Goal: Task Accomplishment & Management: Manage account settings

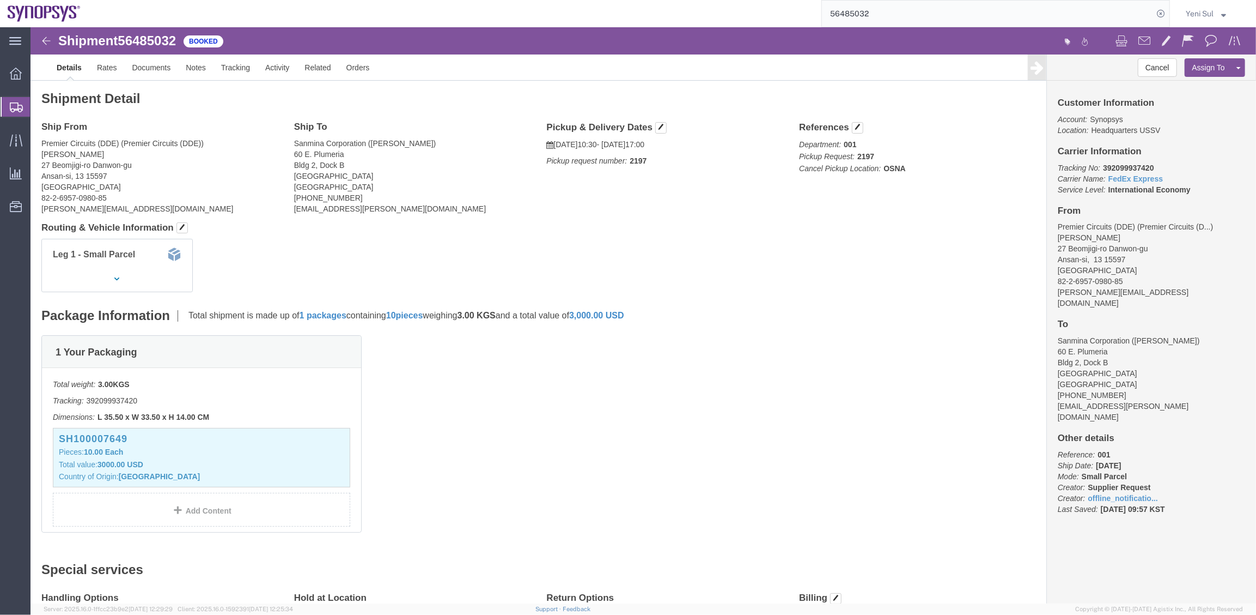
drag, startPoint x: 739, startPoint y: 374, endPoint x: 728, endPoint y: 381, distance: 13.3
click div "1 Your Packaging Total weight: 3.00 KGS Tracking: 392099937420 Dimensions: L 35…"
drag, startPoint x: 524, startPoint y: 409, endPoint x: 343, endPoint y: 87, distance: 369.3
click div "1 Your Packaging Total weight: 3.00 KGS Tracking: 392099937420 Dimensions: L 35…"
click span "56485032"
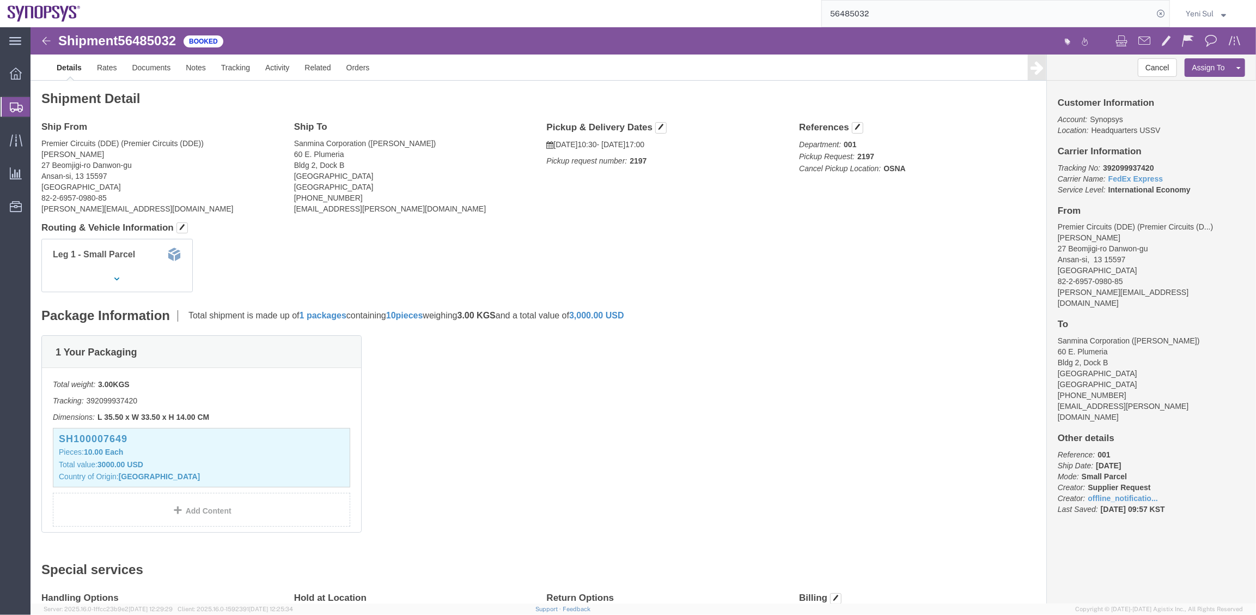
click span "56485032"
copy span "56485032"
click div "Leg 1 - Small Parcel"
click link "Documents"
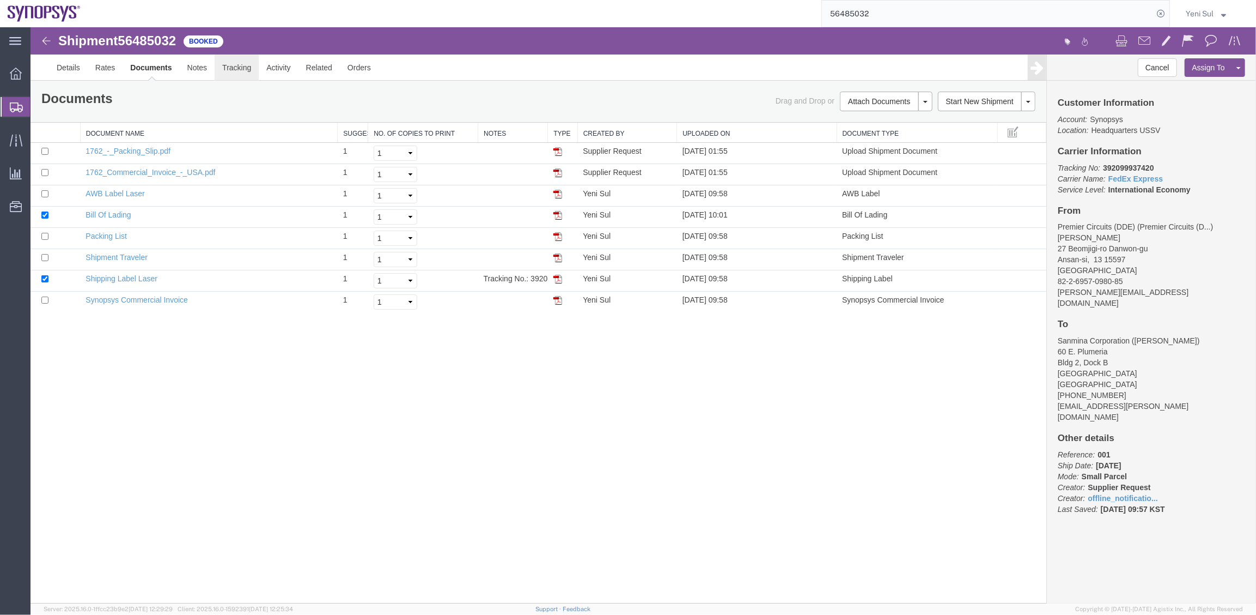
click at [244, 59] on link "Tracking" at bounding box center [236, 67] width 44 height 26
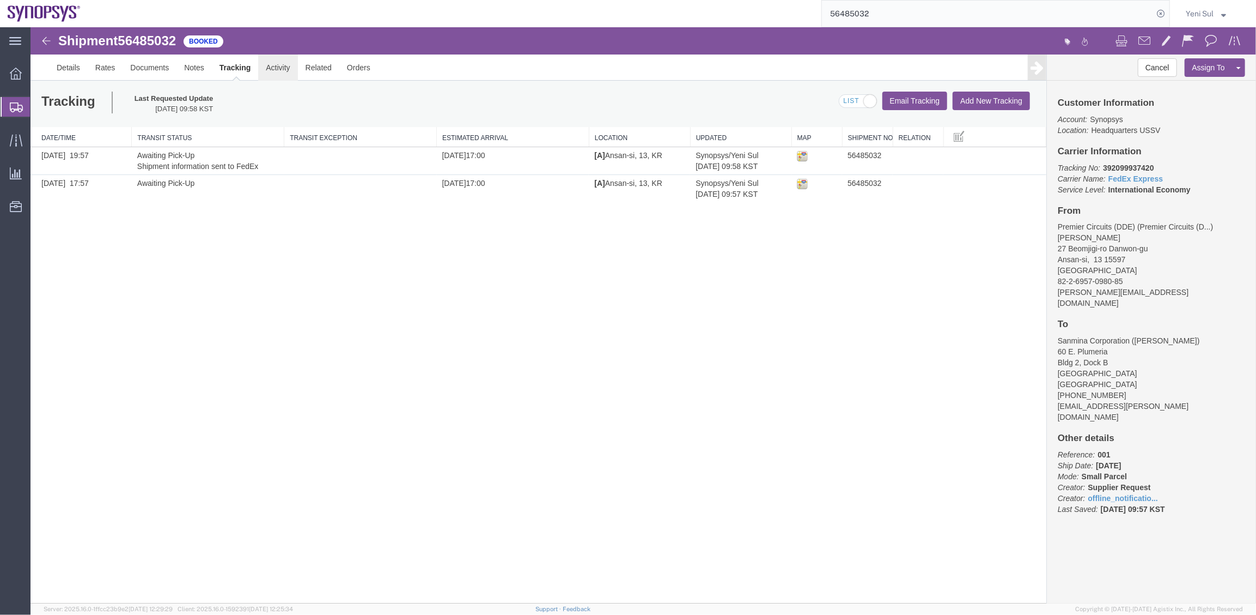
click at [275, 68] on link "Activity" at bounding box center [277, 67] width 39 height 26
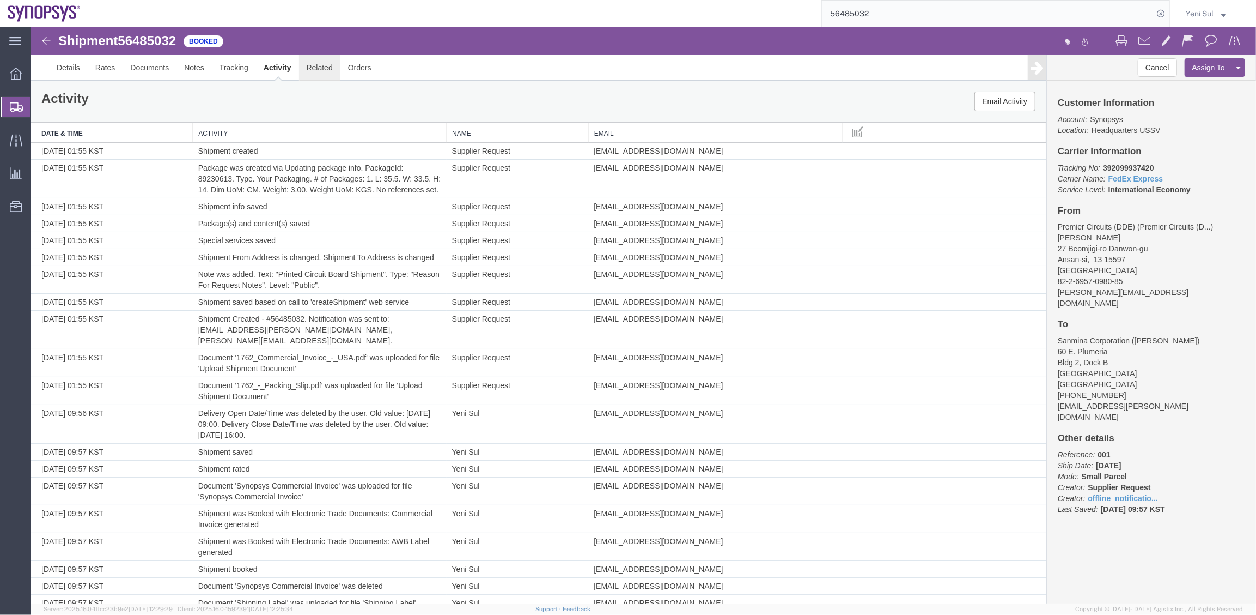
click at [318, 71] on link "Related" at bounding box center [319, 67] width 41 height 26
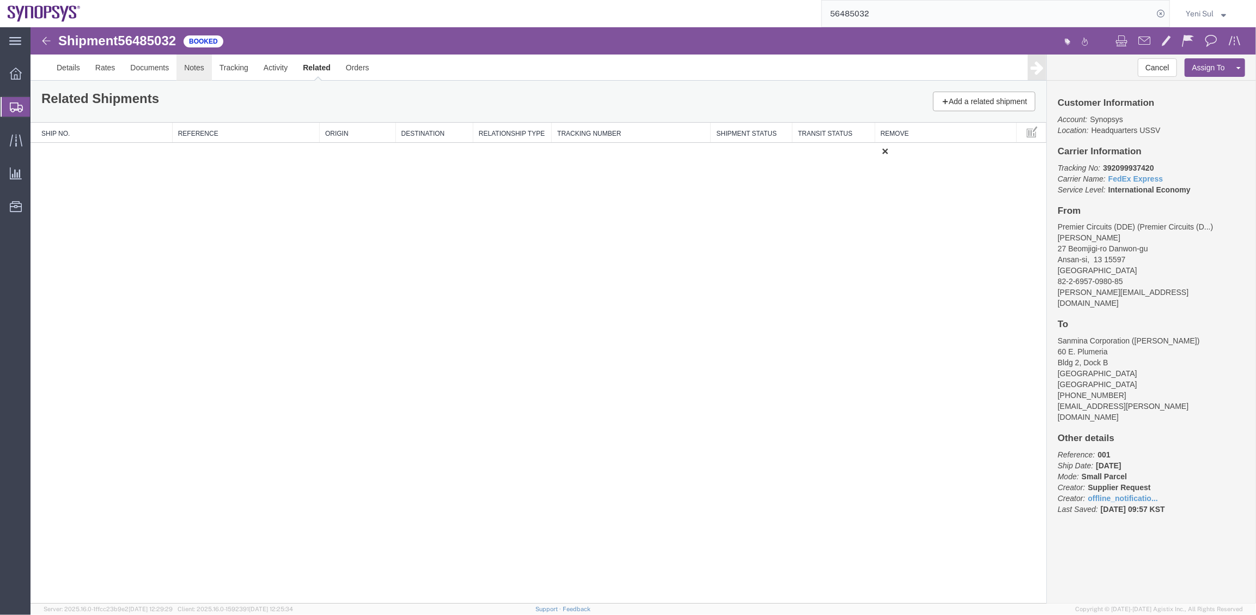
click at [197, 76] on link "Notes" at bounding box center [193, 67] width 35 height 26
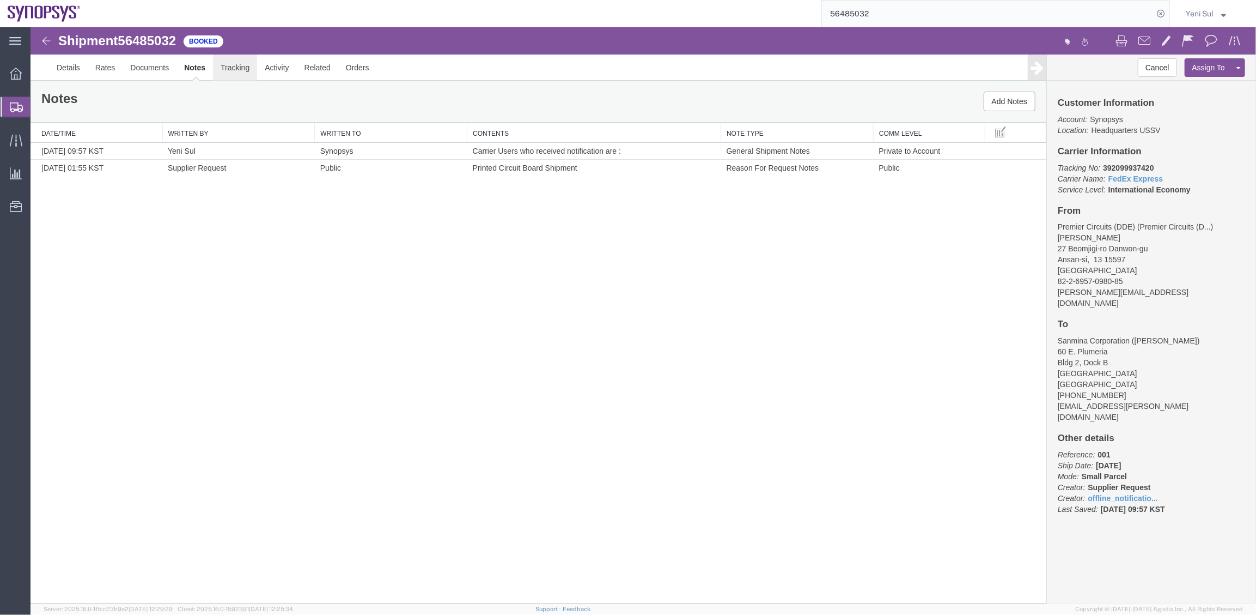
click at [235, 67] on link "Tracking" at bounding box center [234, 67] width 44 height 26
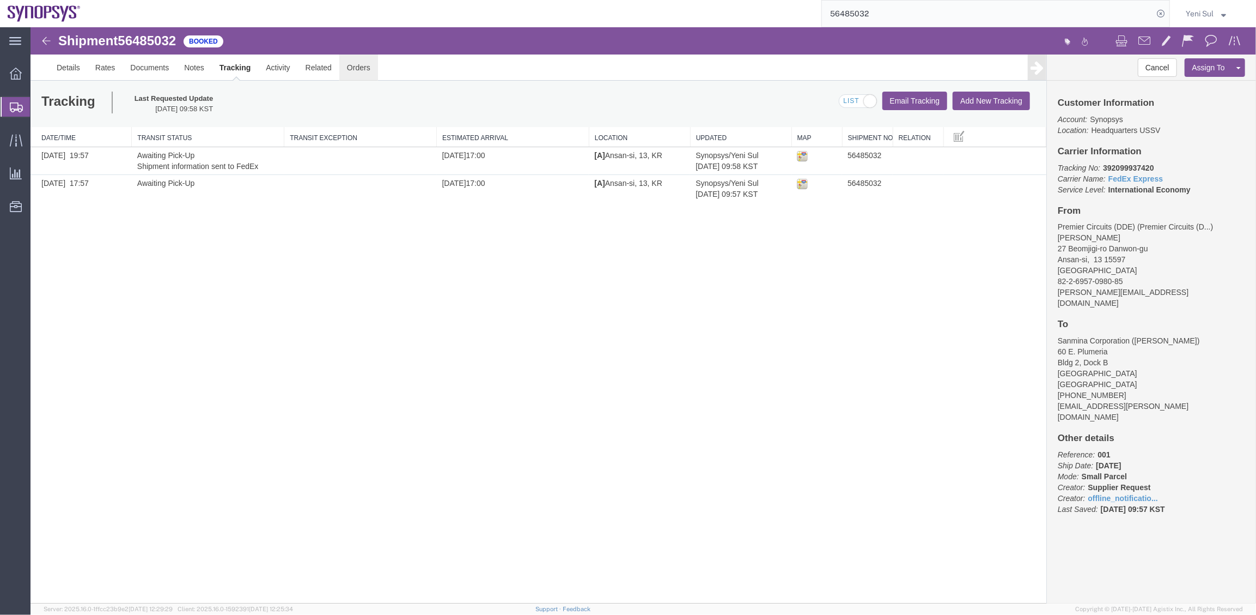
click at [366, 78] on link "Orders" at bounding box center [358, 67] width 39 height 26
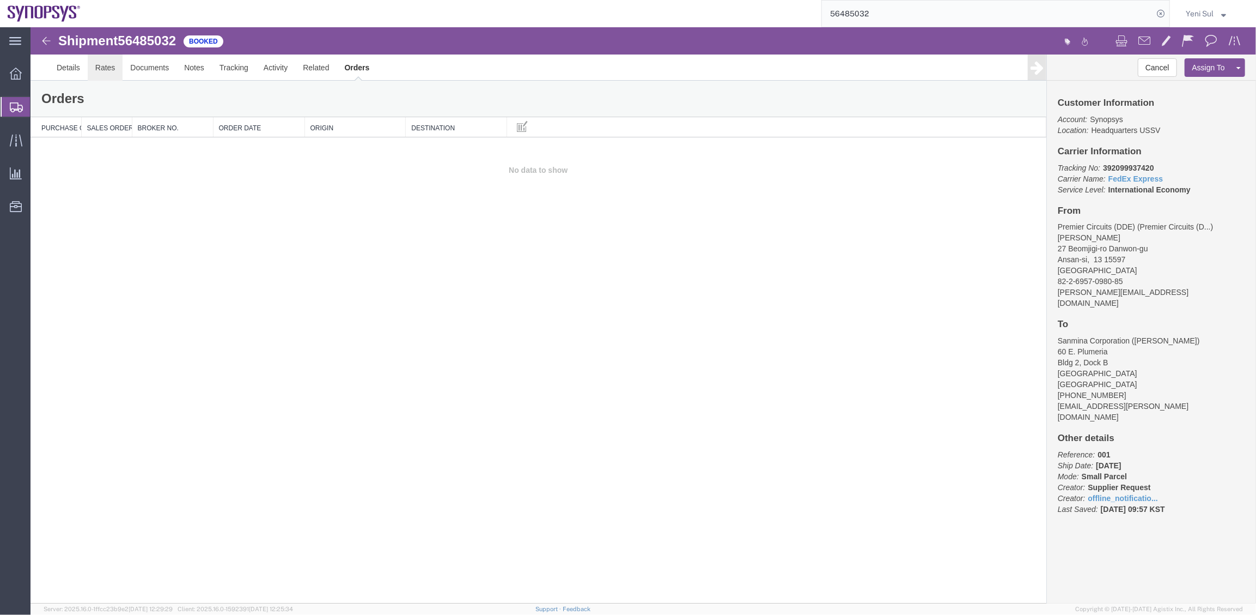
click at [111, 73] on link "Rates" at bounding box center [104, 67] width 35 height 26
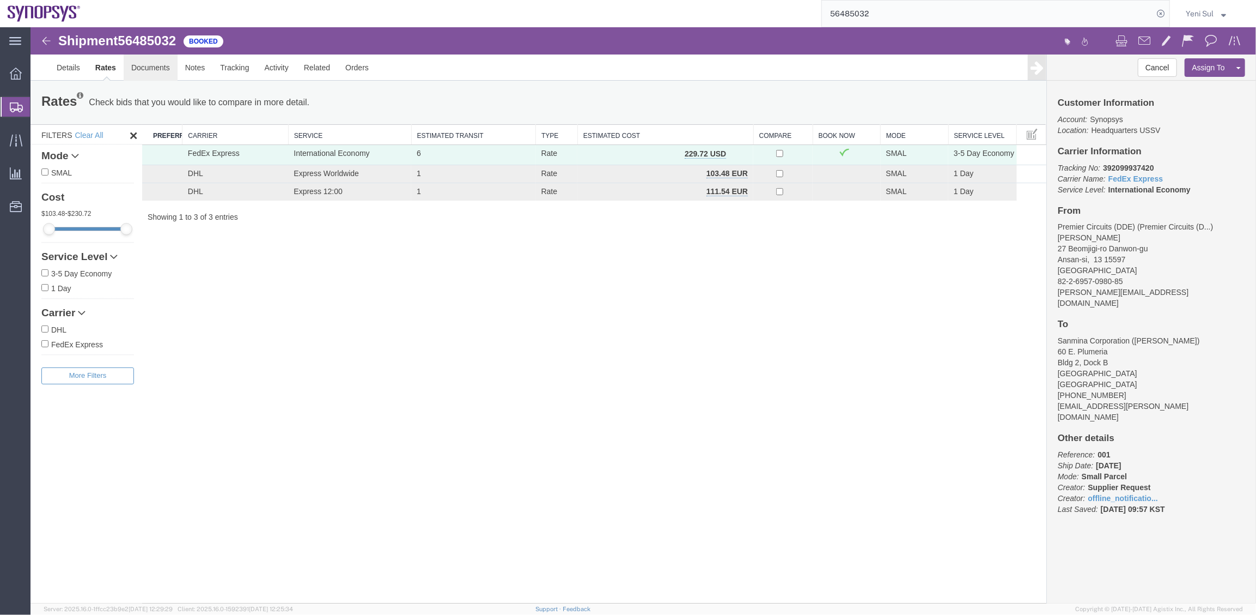
click at [147, 69] on link "Documents" at bounding box center [150, 67] width 54 height 26
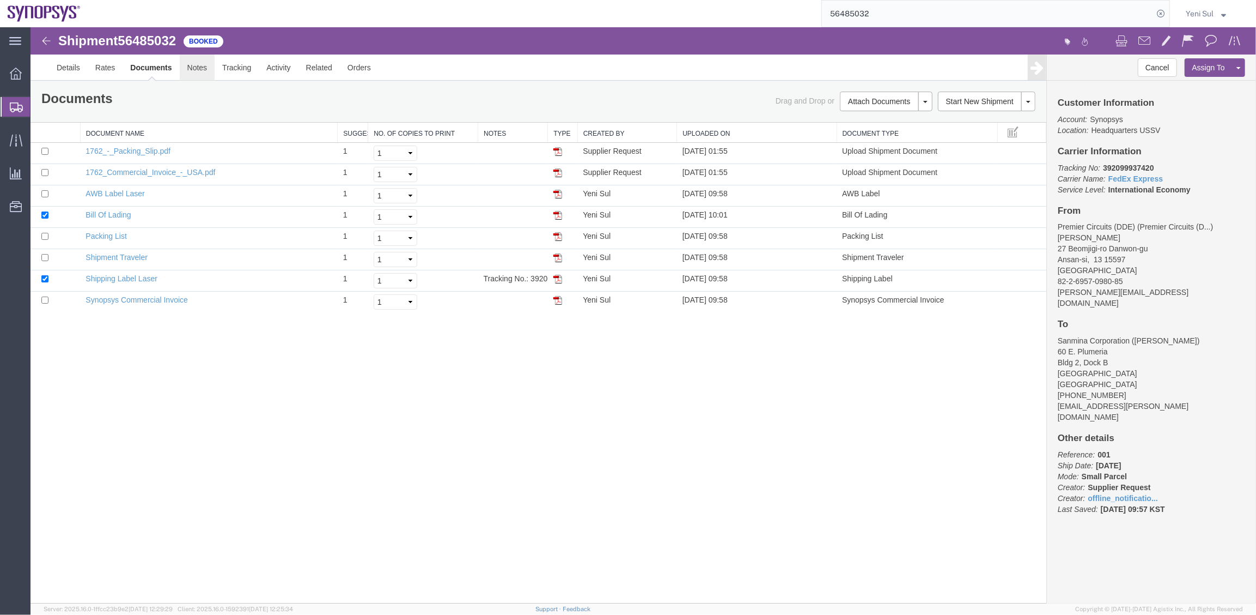
click at [202, 64] on link "Notes" at bounding box center [196, 67] width 35 height 26
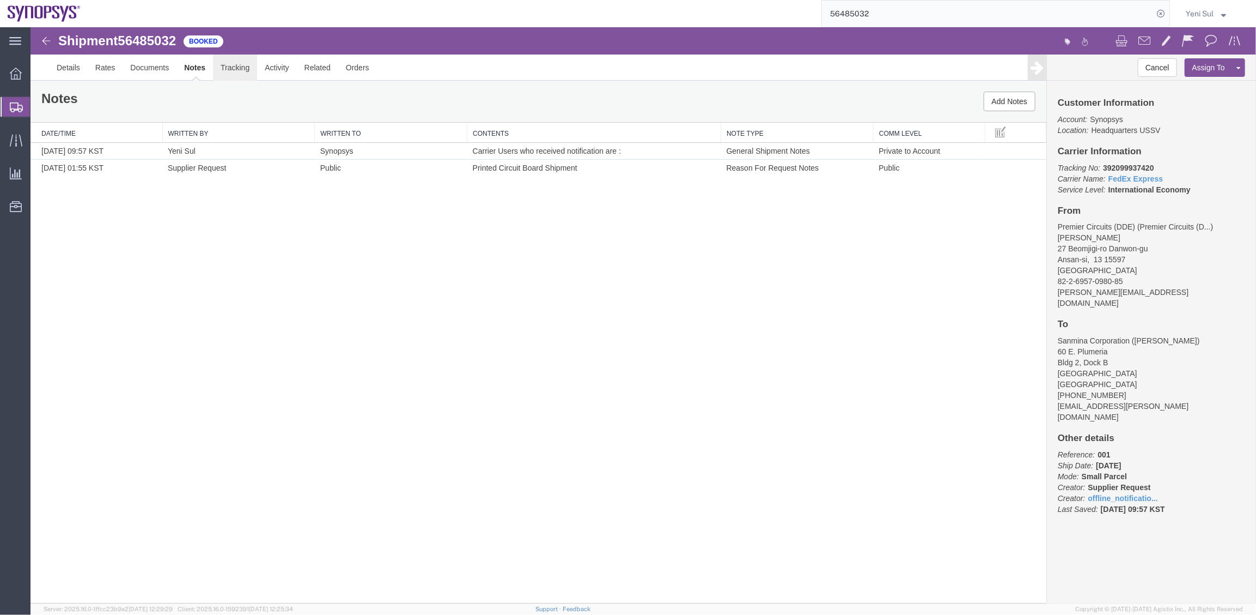
click at [238, 70] on link "Tracking" at bounding box center [234, 67] width 44 height 26
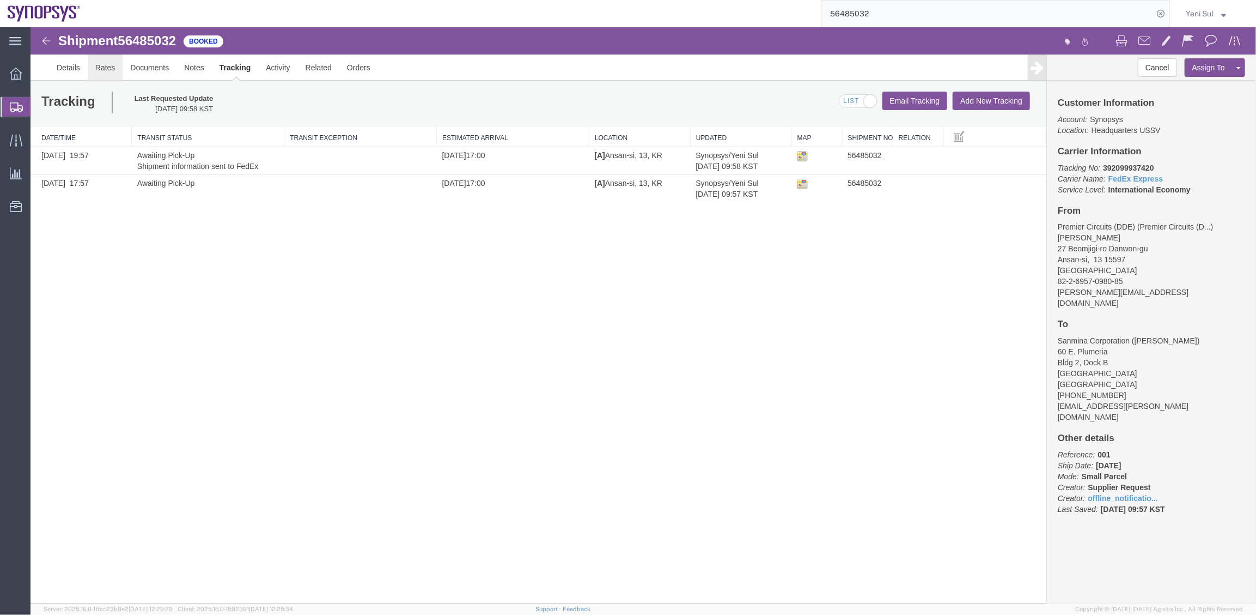
click at [98, 67] on link "Rates" at bounding box center [104, 67] width 35 height 26
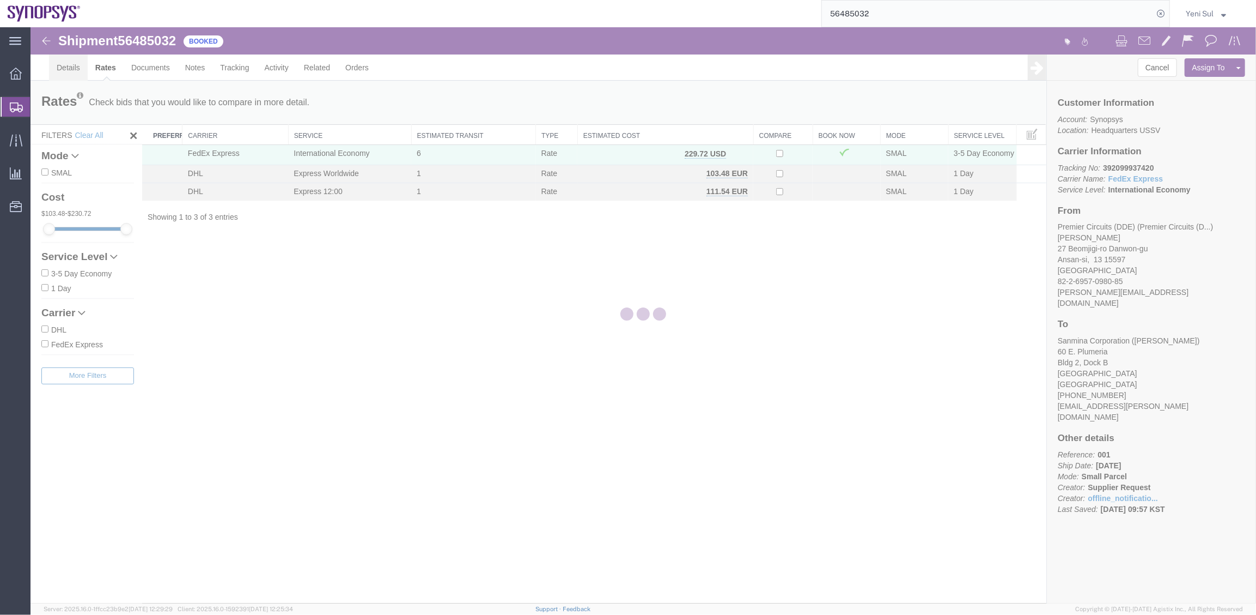
click at [73, 68] on link "Details" at bounding box center [67, 67] width 39 height 26
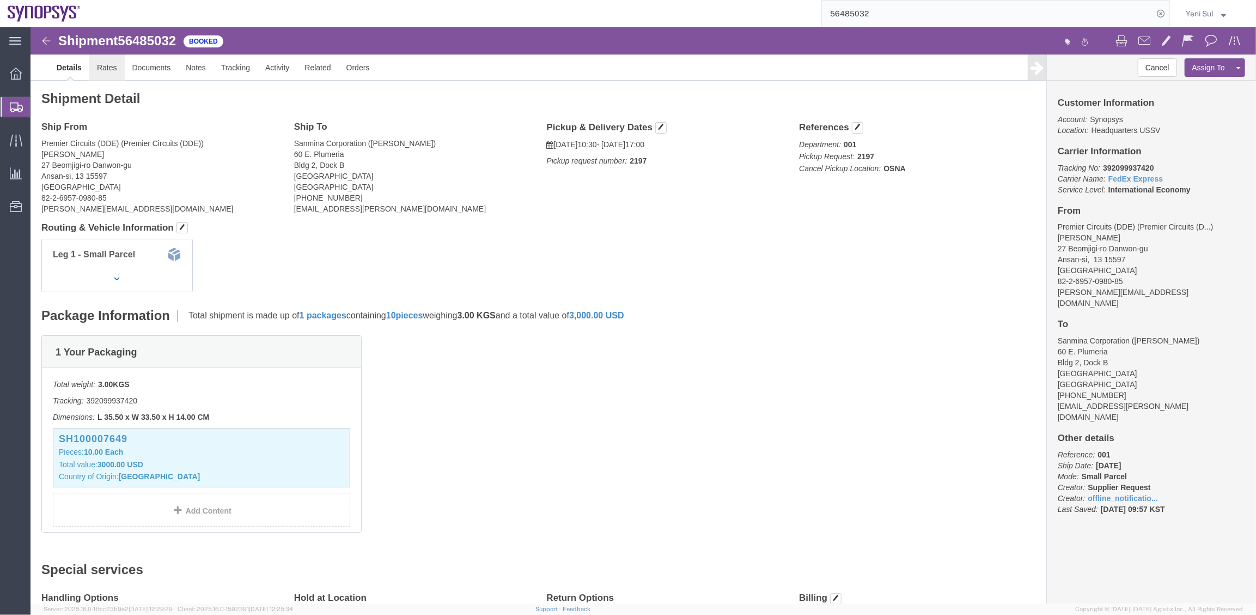
click link "Rates"
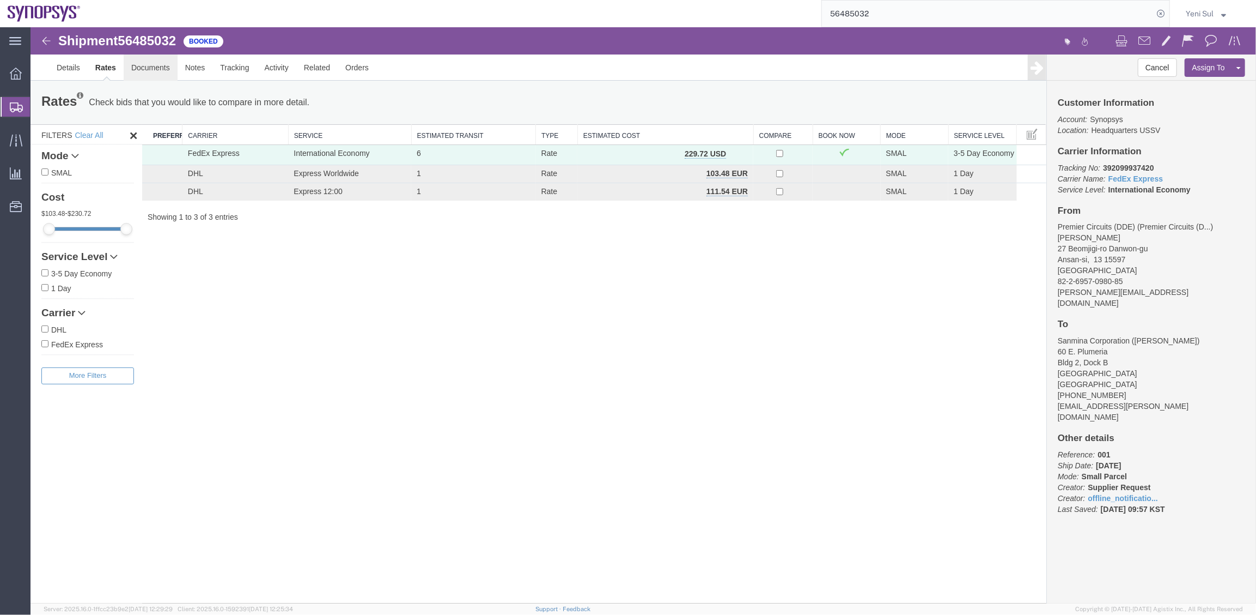
click at [166, 78] on link "Documents" at bounding box center [150, 67] width 54 height 26
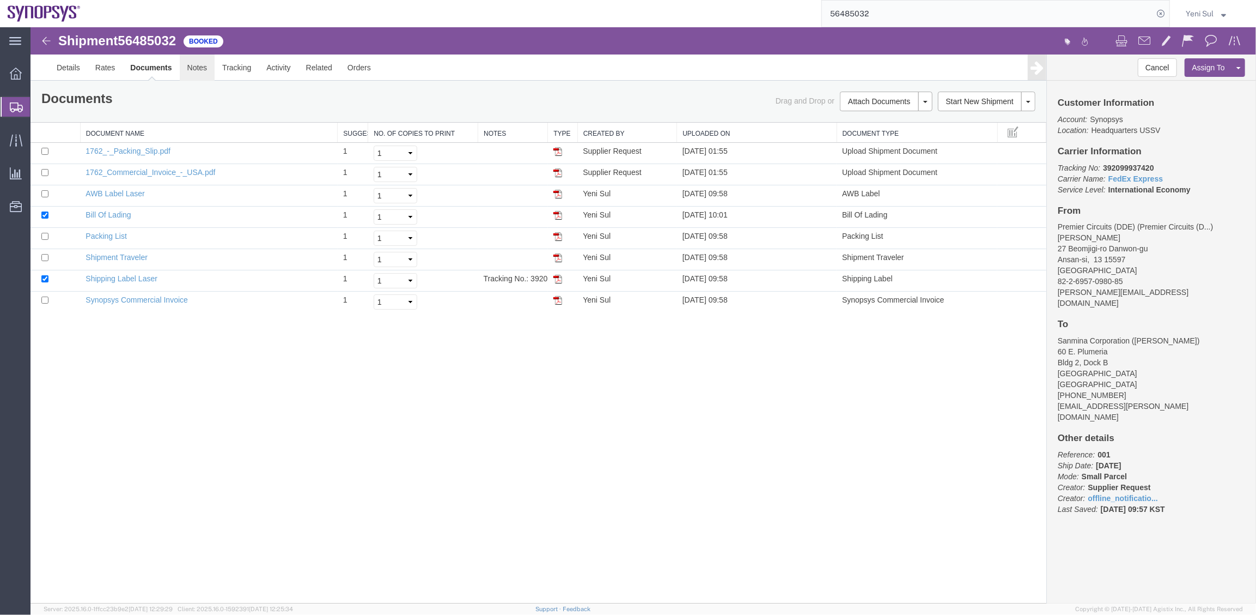
click at [199, 75] on link "Notes" at bounding box center [196, 67] width 35 height 26
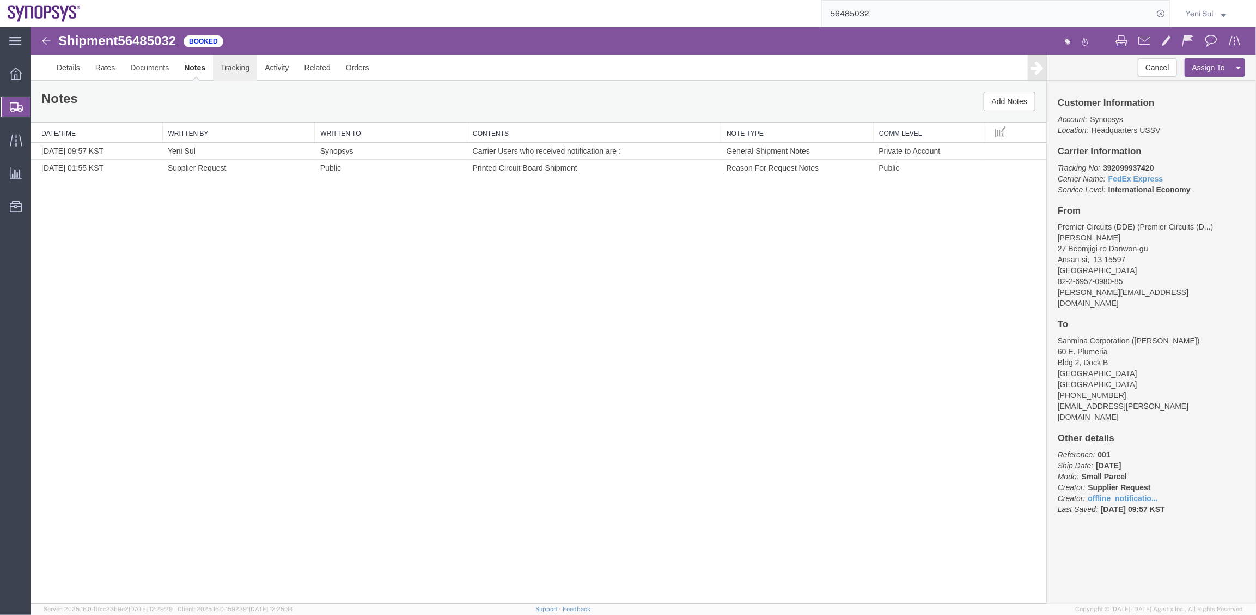
click at [237, 68] on link "Tracking" at bounding box center [234, 67] width 44 height 26
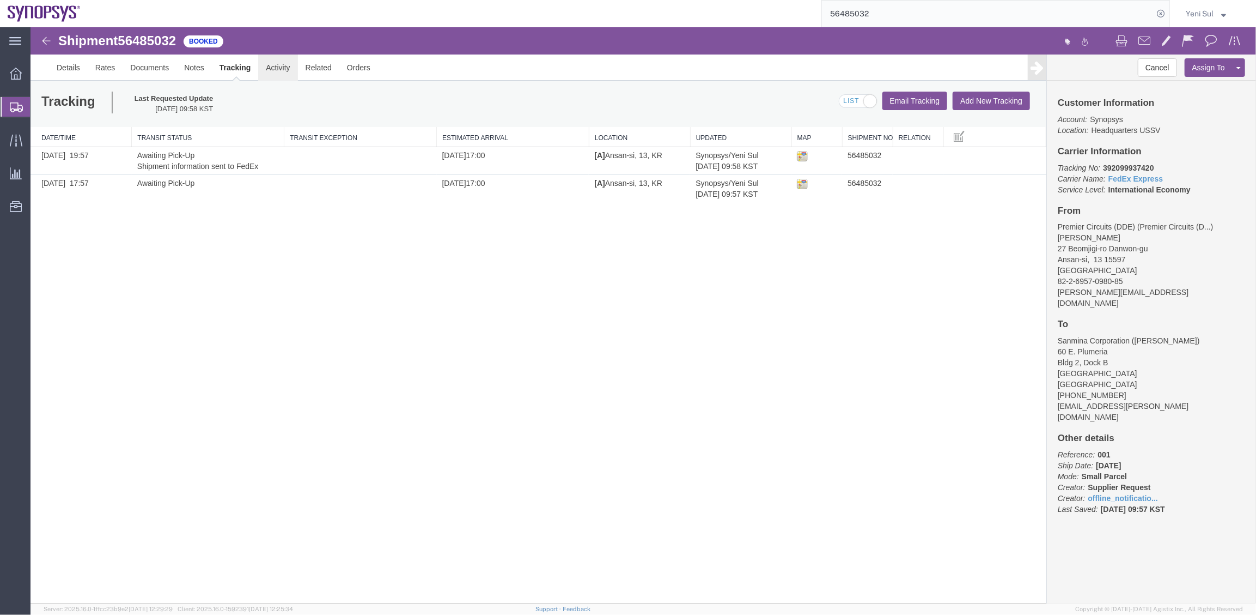
click at [278, 69] on link "Activity" at bounding box center [277, 67] width 39 height 26
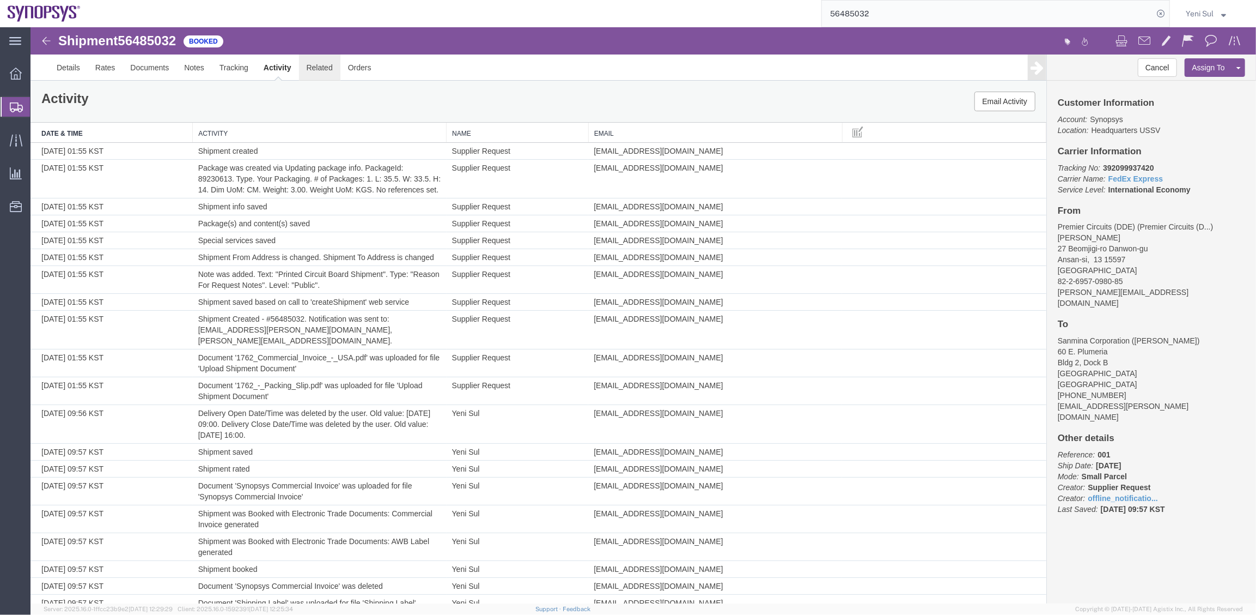
click at [315, 68] on link "Related" at bounding box center [319, 67] width 41 height 26
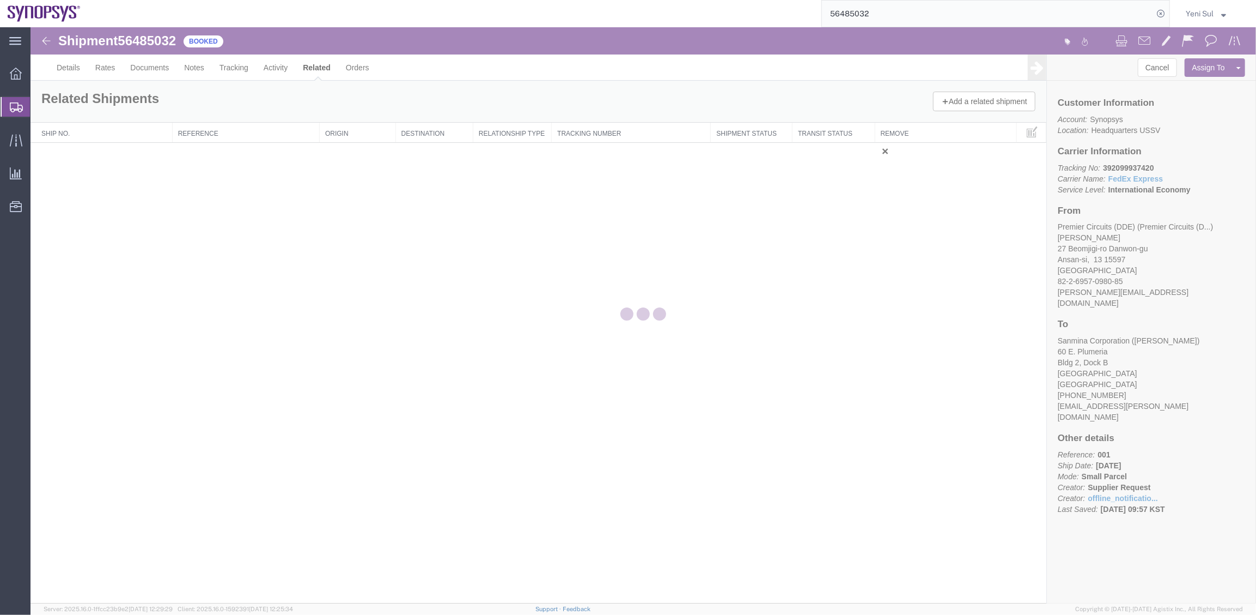
click at [365, 69] on div at bounding box center [644, 315] width 1226 height 576
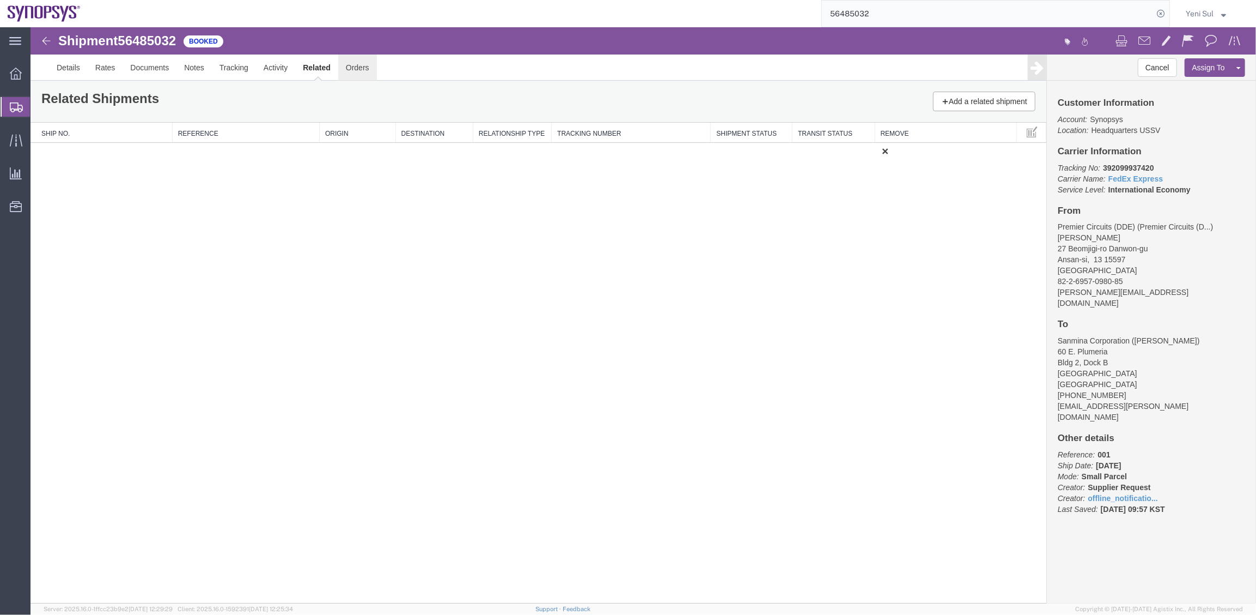
click at [352, 64] on link "Orders" at bounding box center [357, 67] width 39 height 26
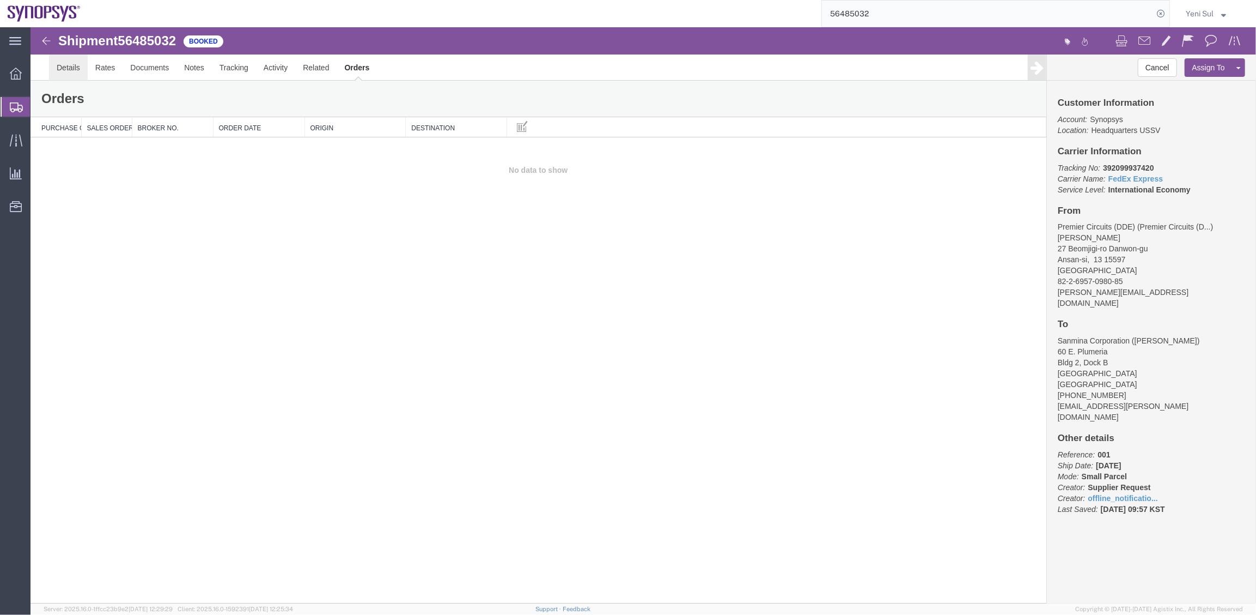
click at [74, 66] on link "Details" at bounding box center [67, 67] width 39 height 26
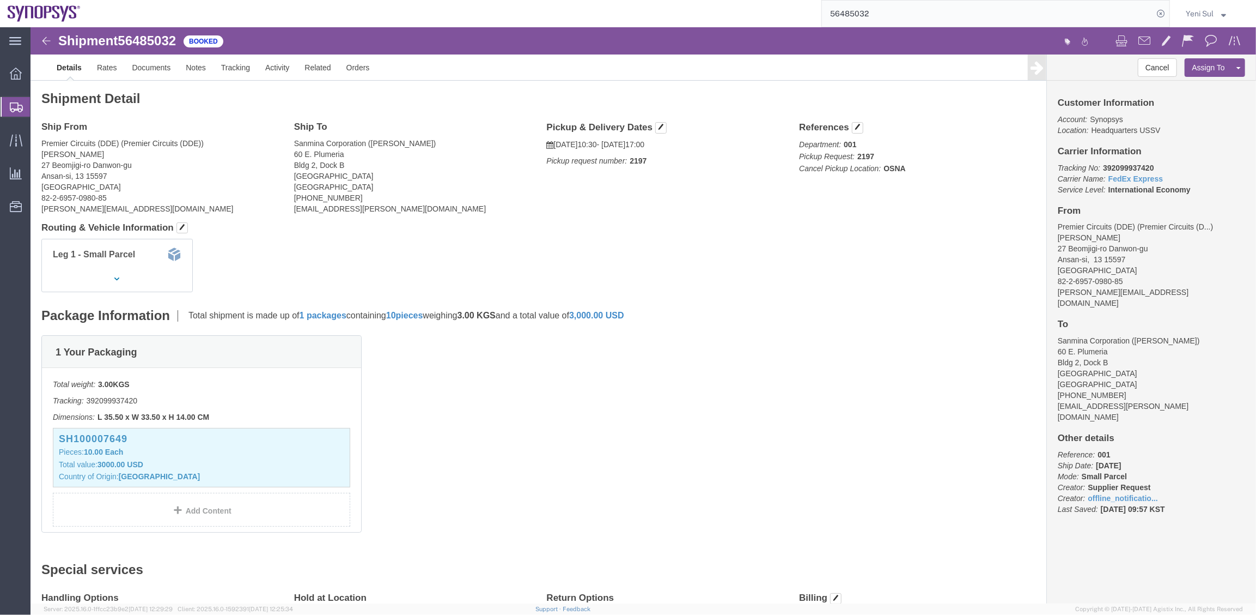
click div "1 Your Packaging Total weight: 3.00 KGS Tracking: 392099937420 Dimensions: L 35…"
click button "button"
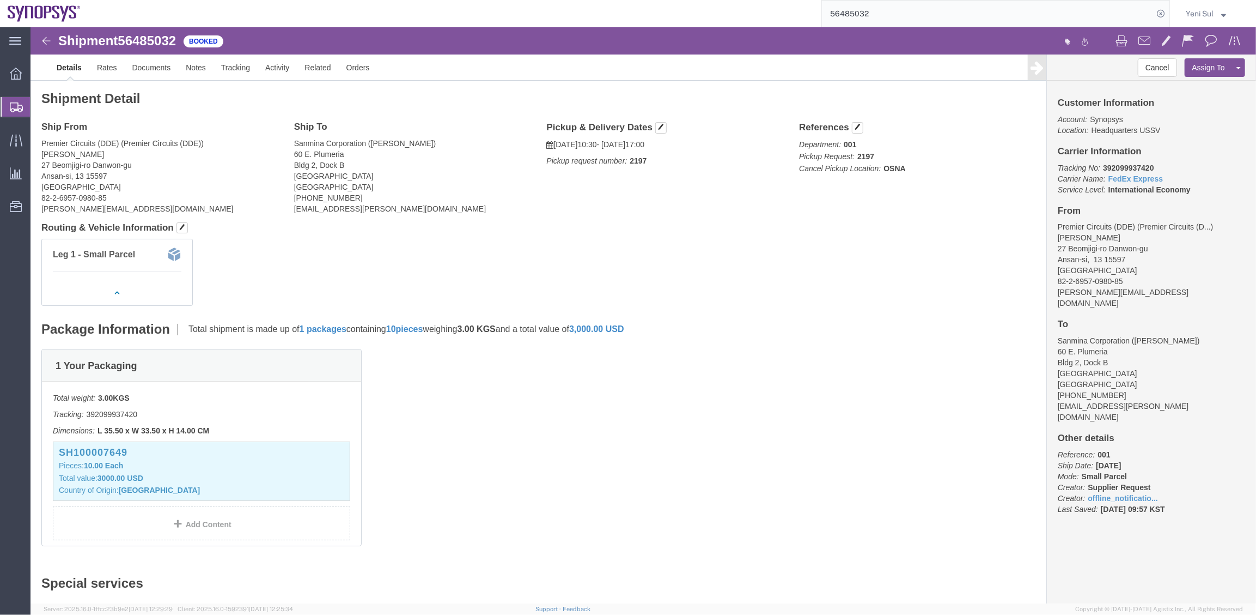
click div "Leg 1 - Small Parcel"
click div "1 Your Packaging Total weight: 3.00 KGS Tracking: 392099937420 Dimensions: L 35…"
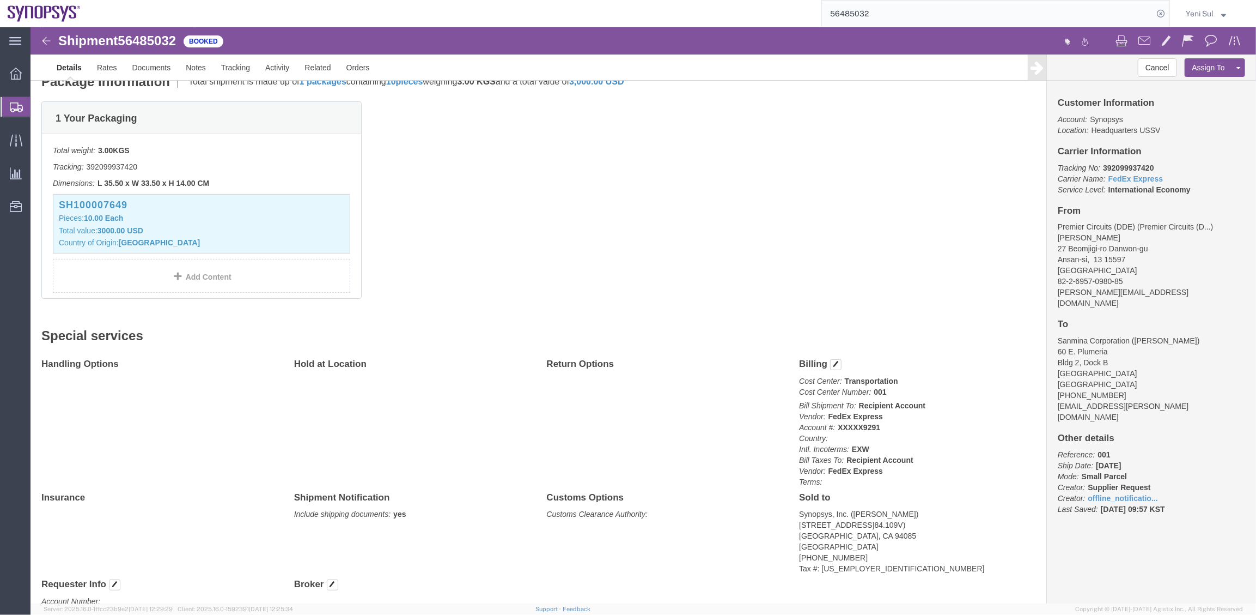
scroll to position [324, 0]
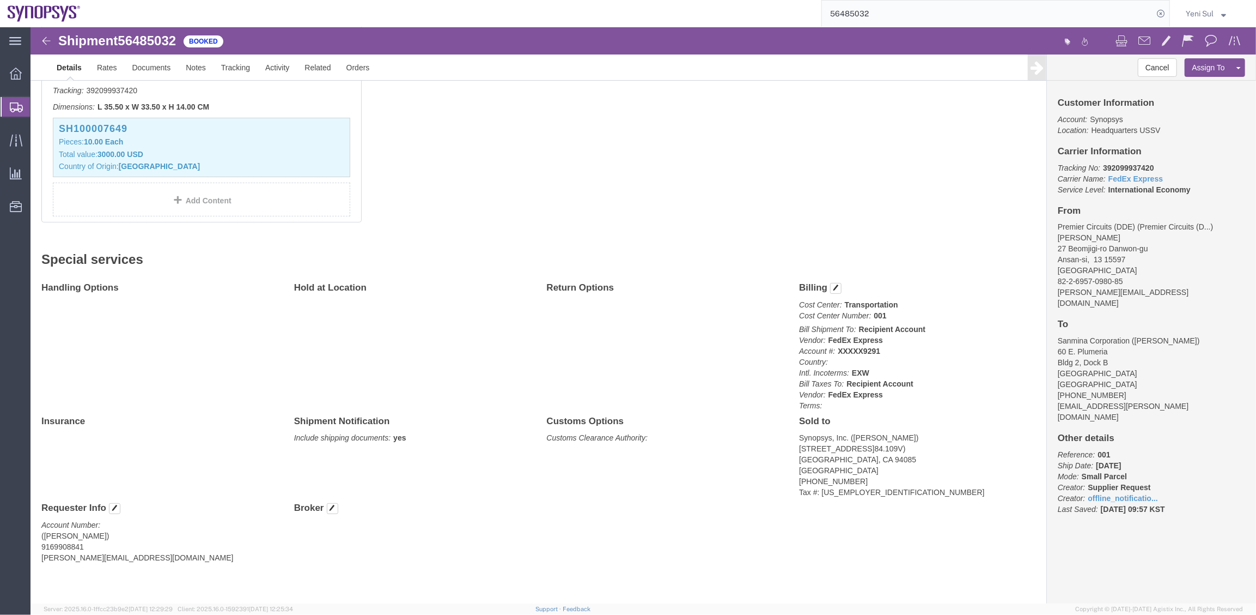
click div "Billing Cost Center: Transportation Cost Center Number: 001 Bill Shipment To: R…"
click span "button"
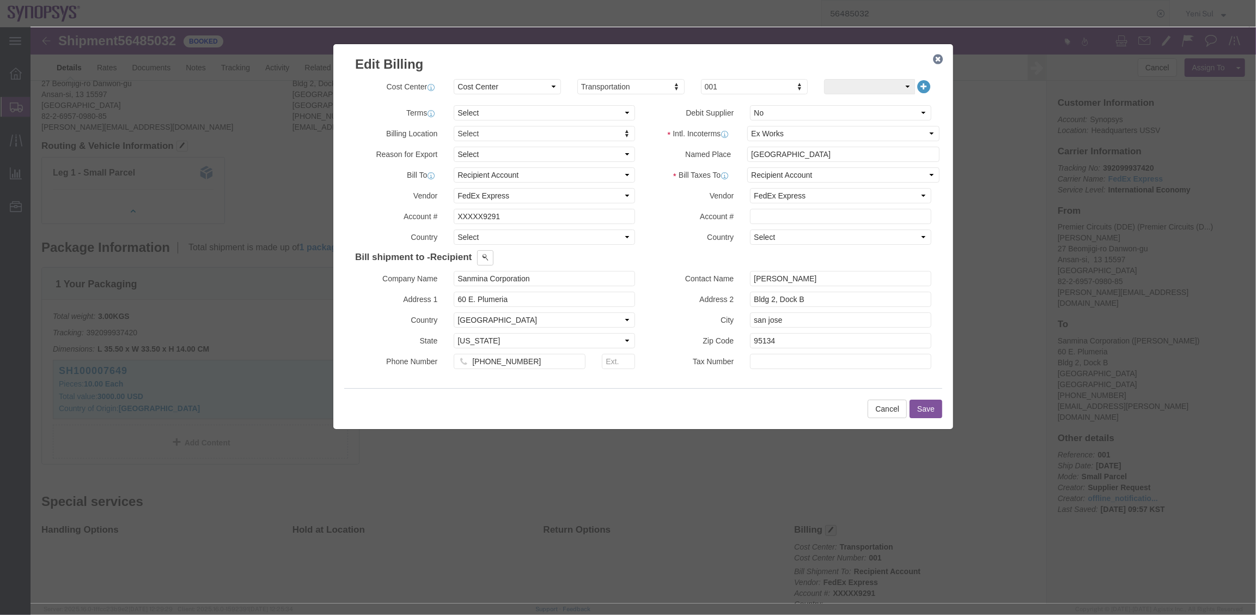
scroll to position [76, 0]
click icon "button"
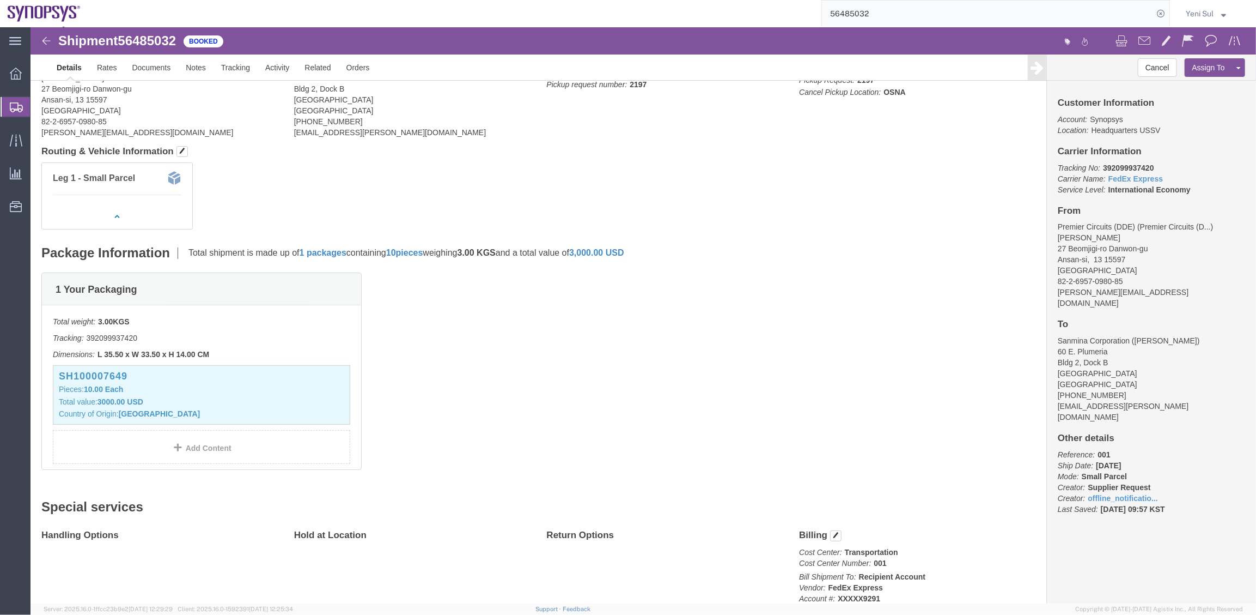
drag, startPoint x: 938, startPoint y: 144, endPoint x: 949, endPoint y: 136, distance: 13.5
click div "Leg 1 - Small Parcel"
click link "Clone Shipment"
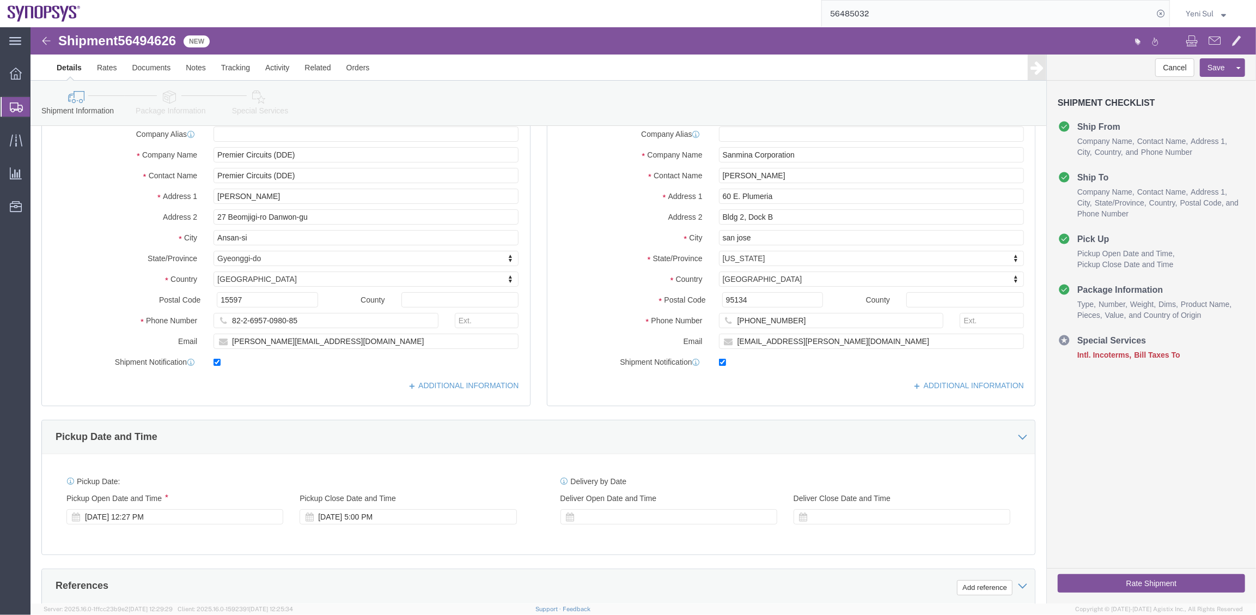
select select
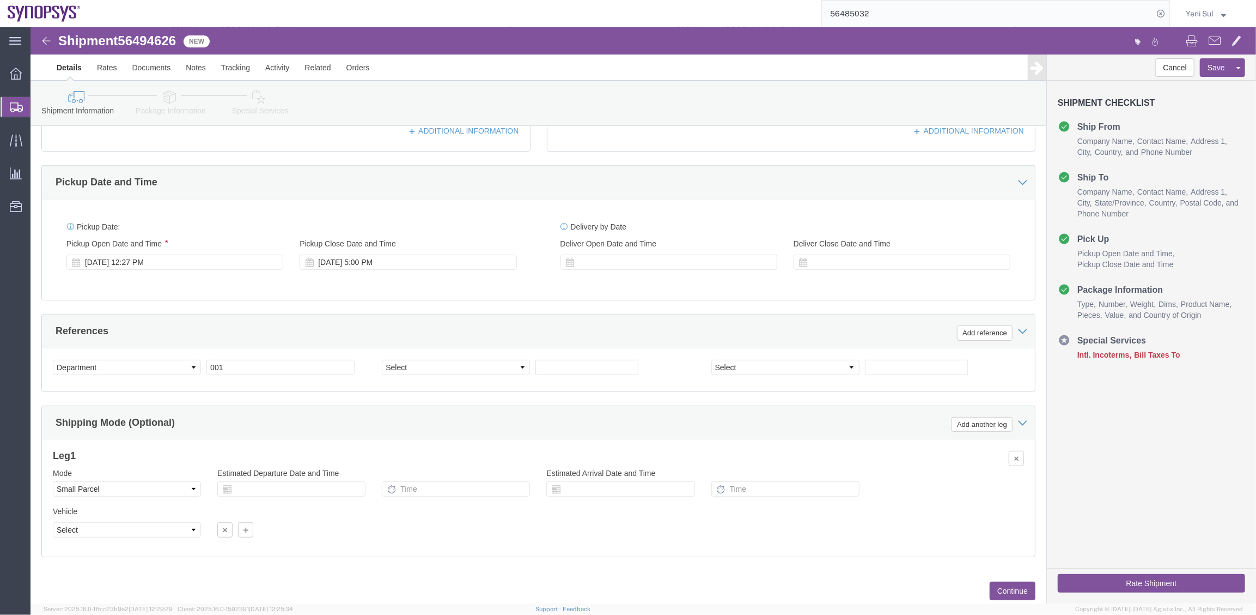
scroll to position [360, 0]
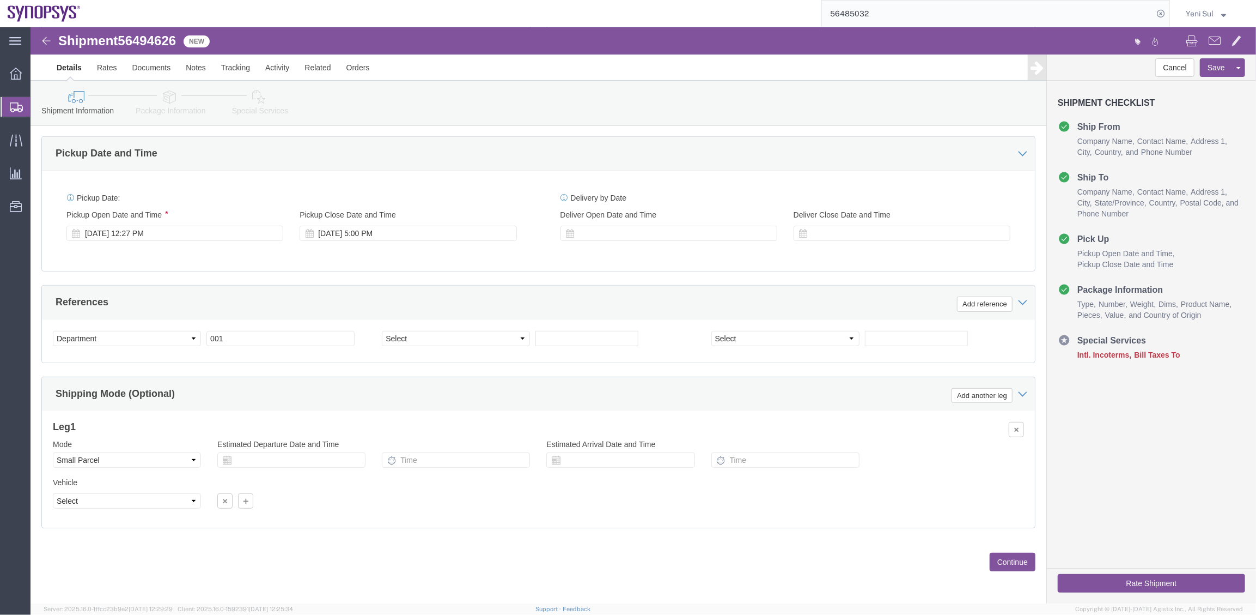
click div "Shipment 56494626 New Details Rates Documents Notes Tracking Activity Related O…"
click button "Continue"
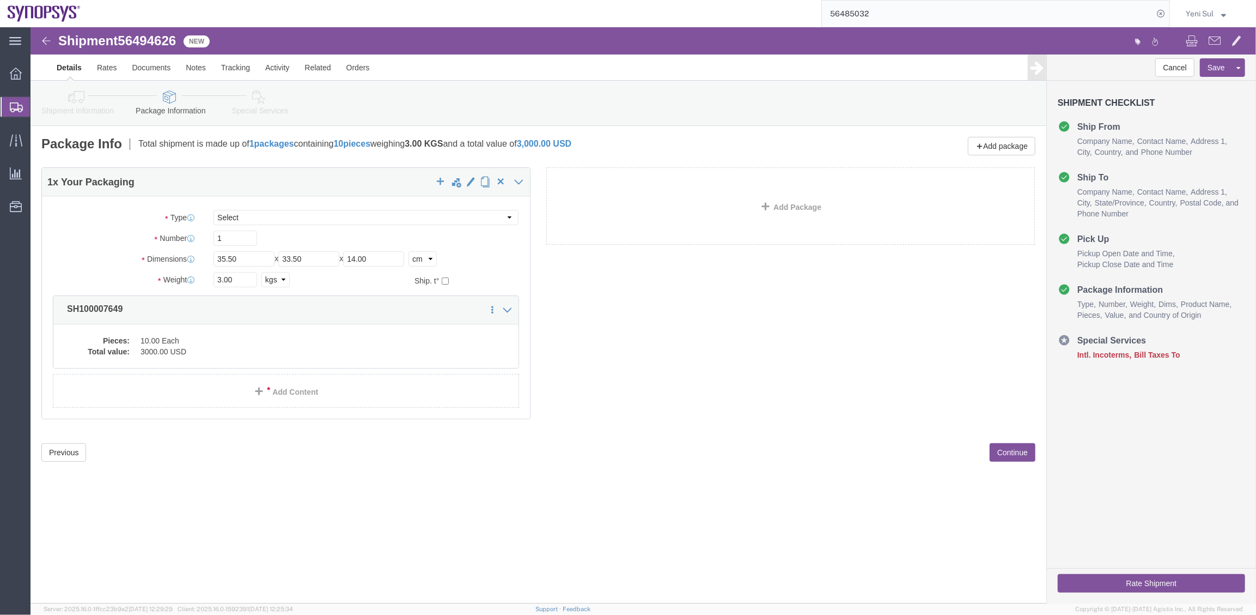
click div "Shipment 56494626 New Details Rates Documents Notes Tracking Activity Related O…"
click button "Continue"
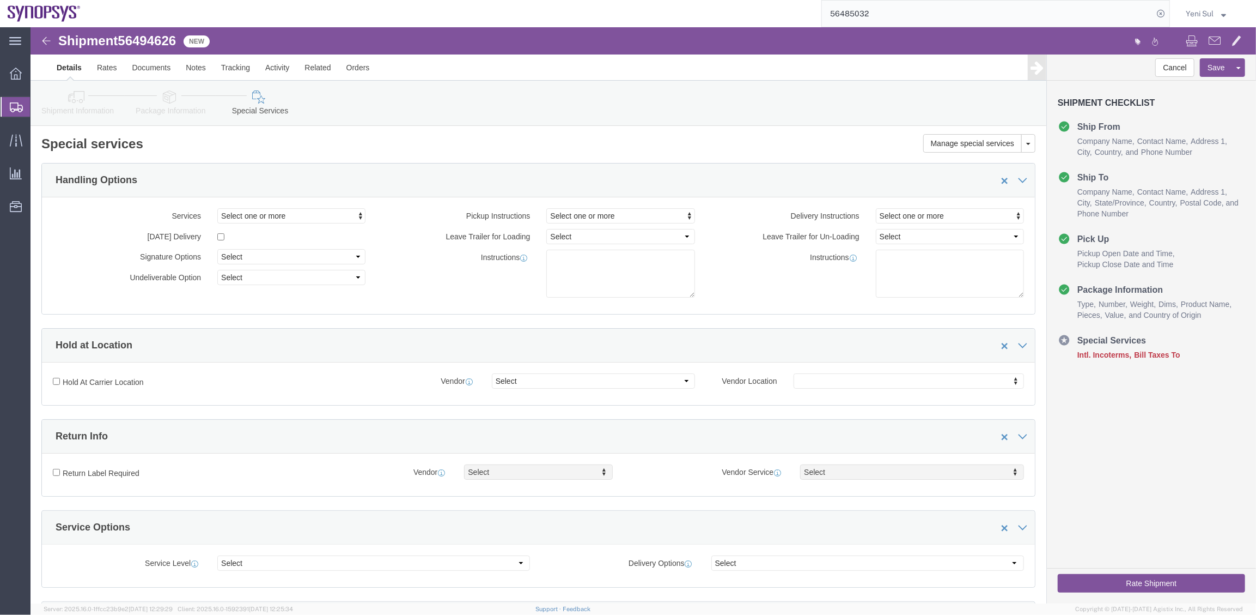
drag, startPoint x: 706, startPoint y: 94, endPoint x: 682, endPoint y: 104, distance: 25.7
click div "Shipment Information Package Information Special Services"
click link "Shipment Information"
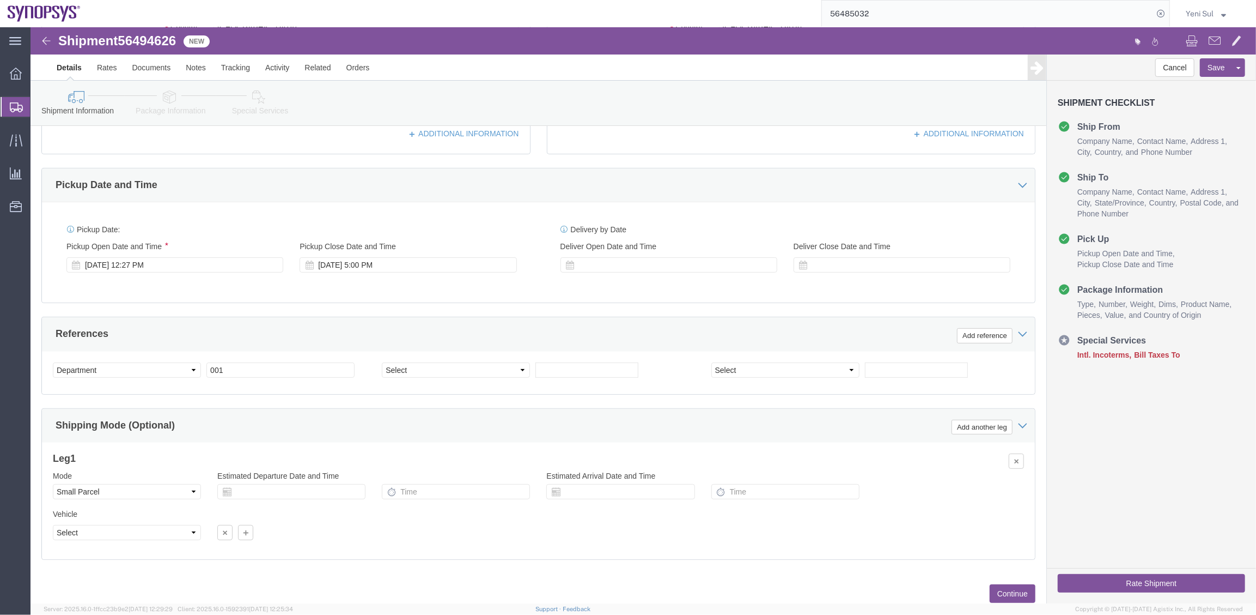
scroll to position [360, 0]
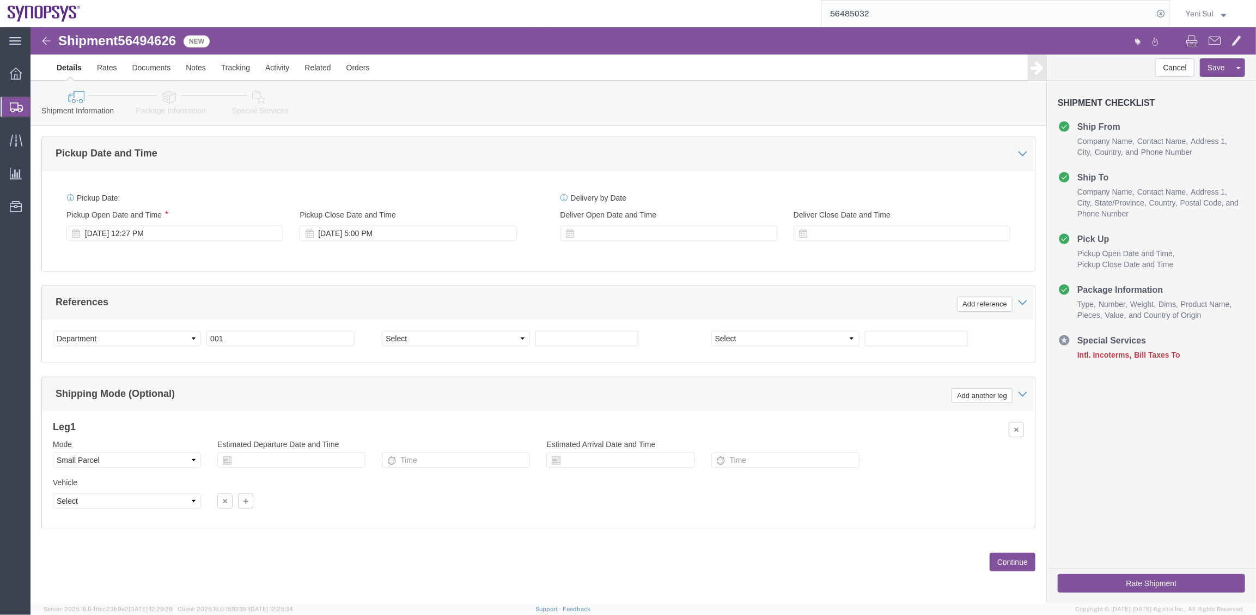
click button "Continue"
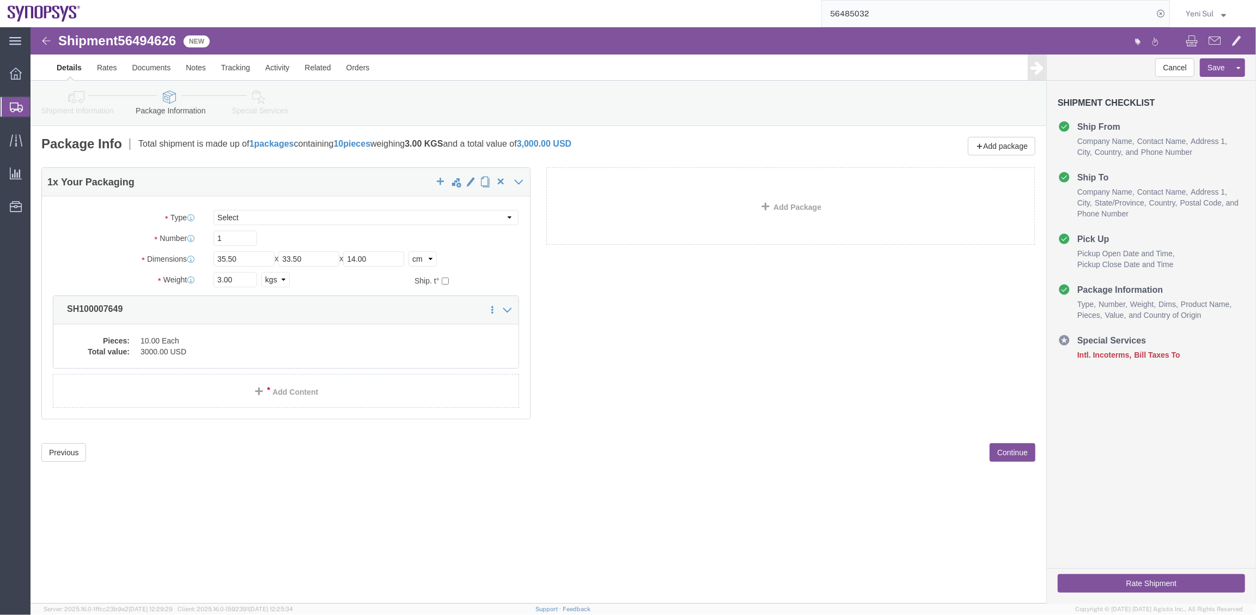
click div "Please fix the following errors Ship From Location Location My Profile Location…"
click button "Continue"
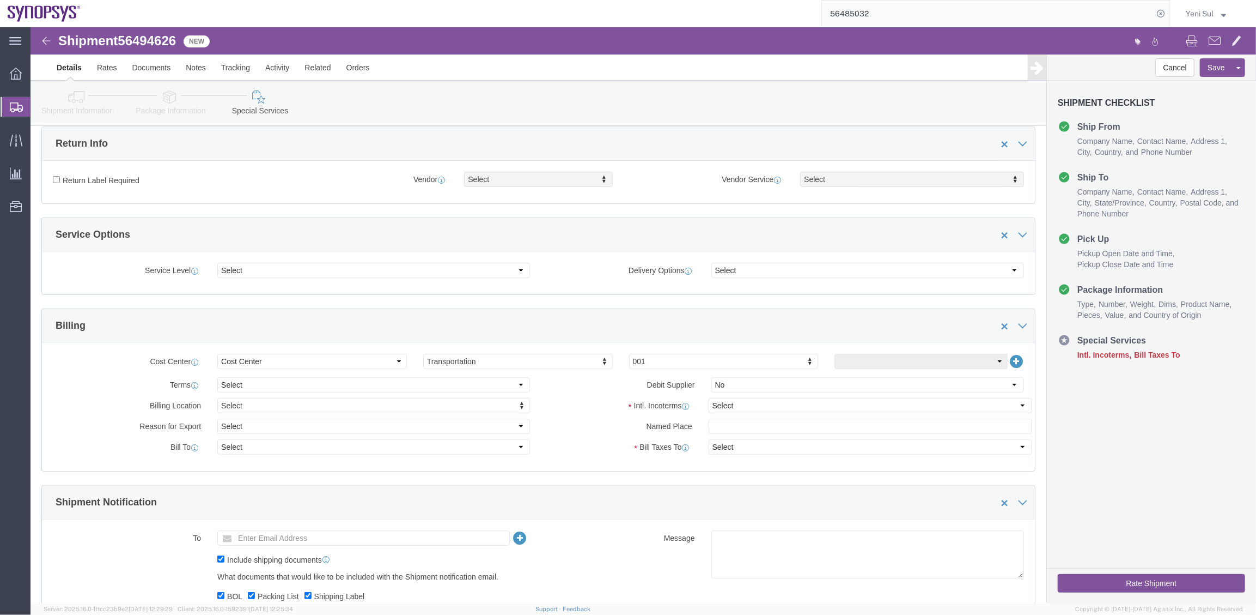
scroll to position [347, 0]
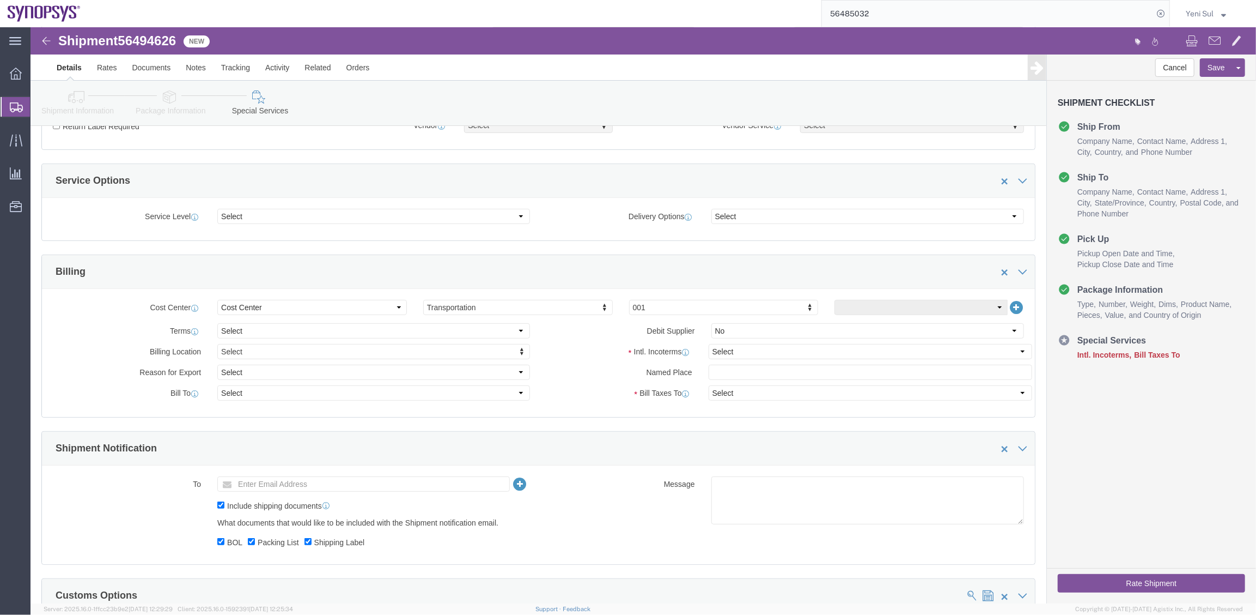
click div "Shipment Notification"
click select "Select Carriage Insurance Paid Carriage Paid To Cost and Freight Cost Insurance…"
select select "EXW"
click select "Select Carriage Insurance Paid Carriage Paid To Cost and Freight Cost Insurance…"
select select "RCPN"
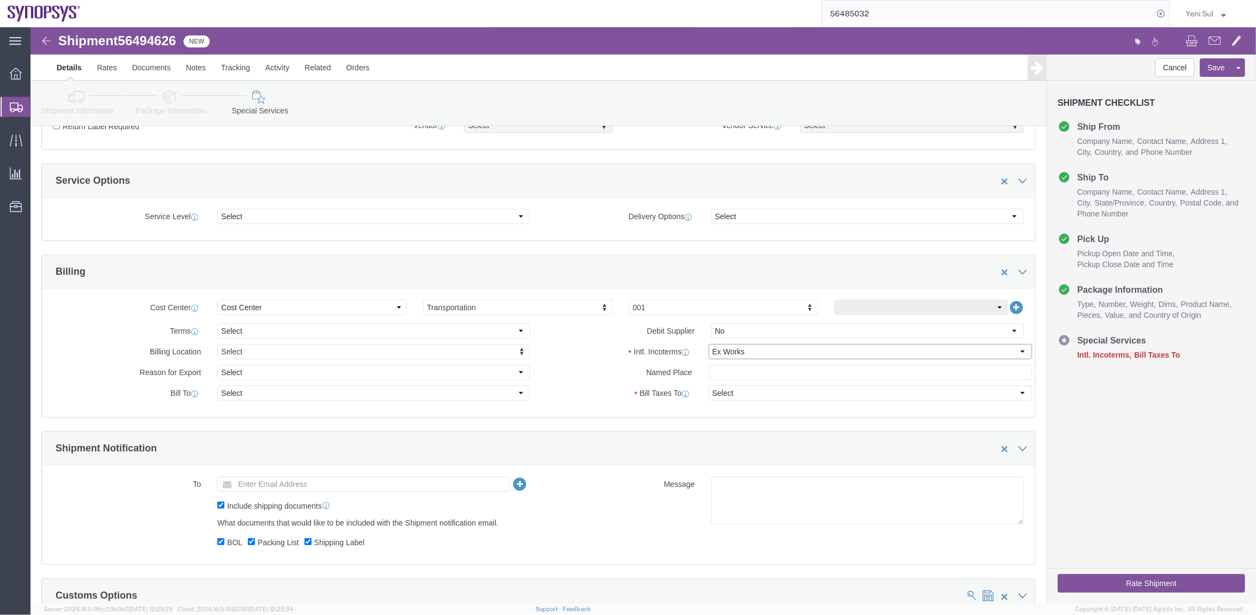
select select "RCPN"
type input "Sanmina Corporation"
type input "60 E. Plumeria"
select select "US"
select select "CA"
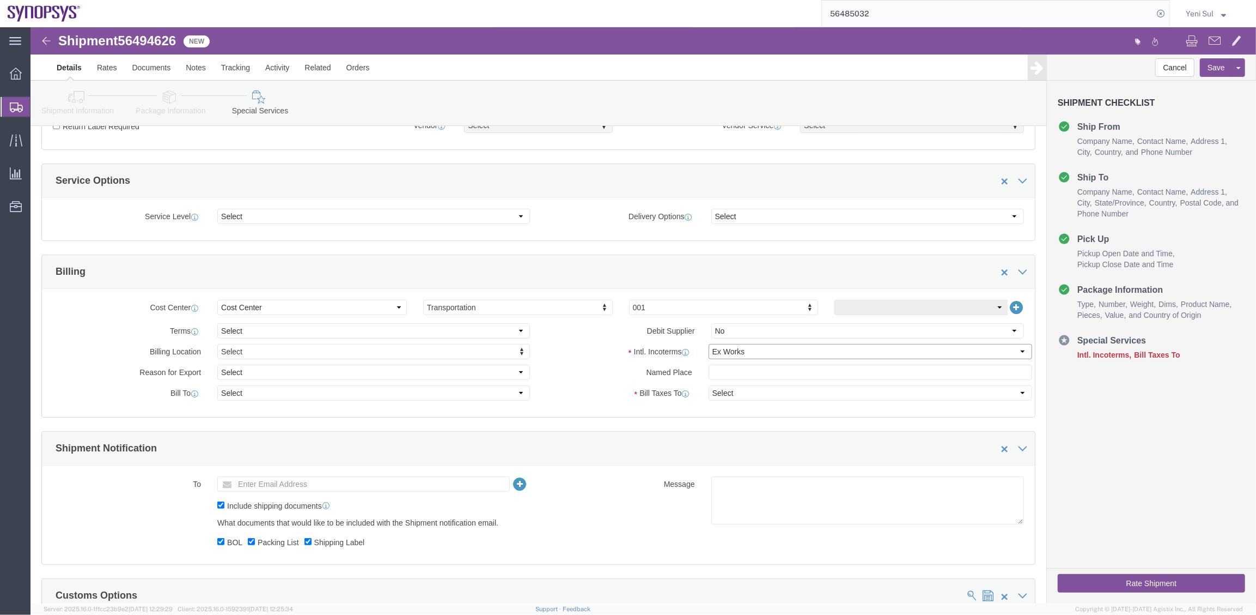
type input "[PHONE_NUMBER]"
type input "[PERSON_NAME]"
type input "Bldg 2, Dock B"
type input "san jose"
type input "95134"
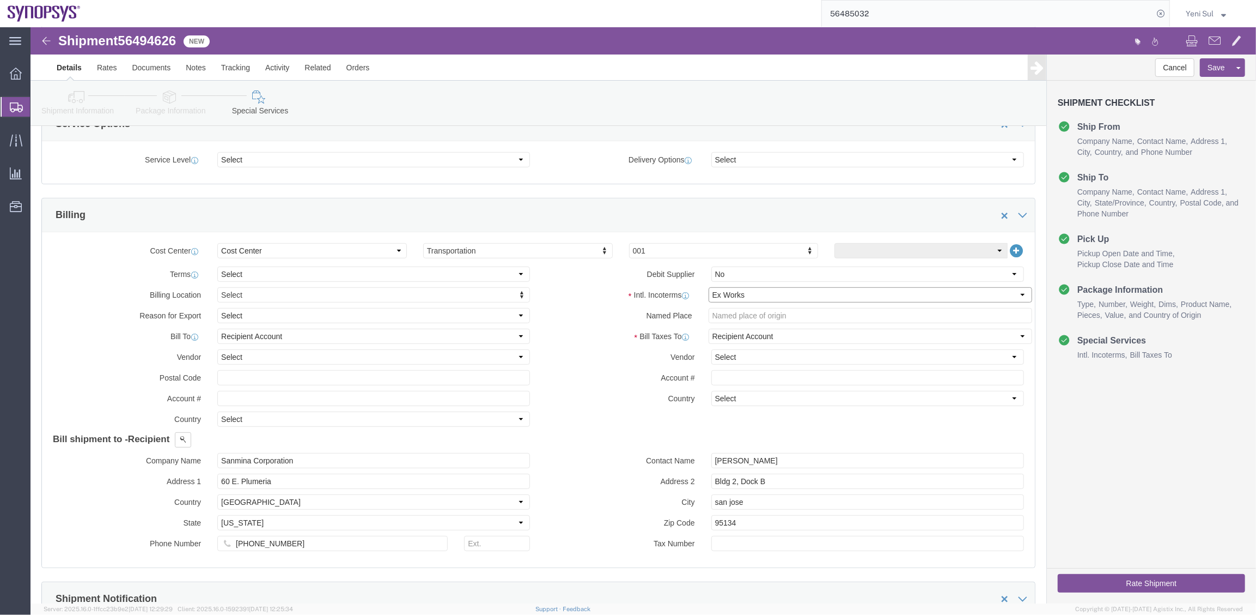
scroll to position [446, 0]
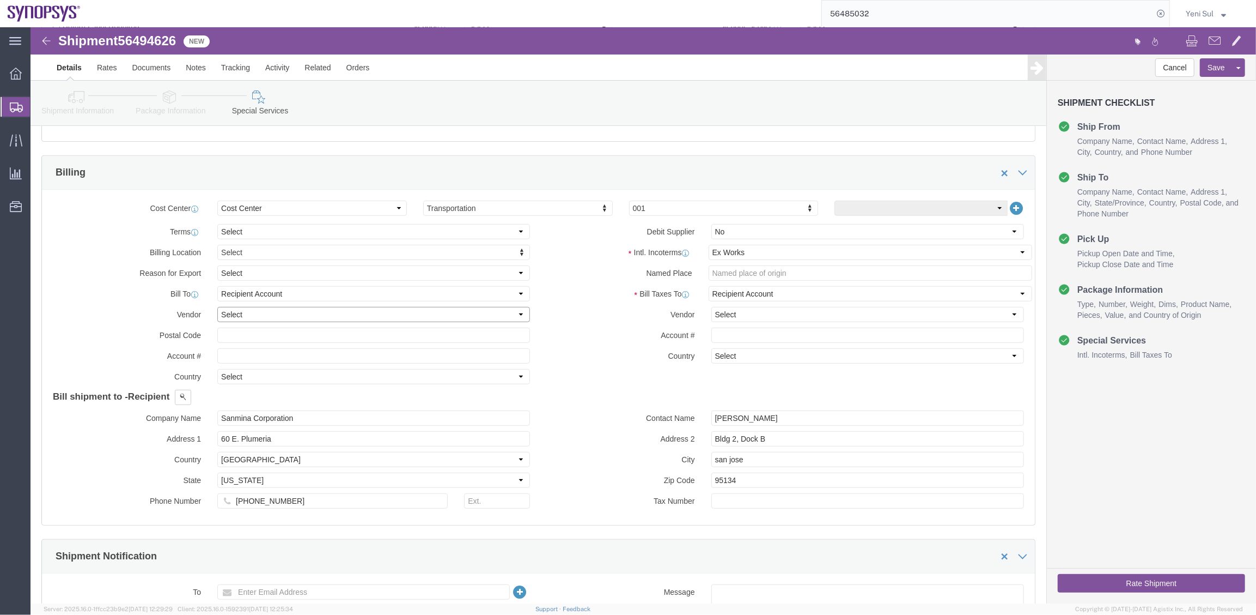
click select "Select DHL FedEx Express UPS"
select select "FedEx Express"
click select "Select DHL FedEx Express UPS"
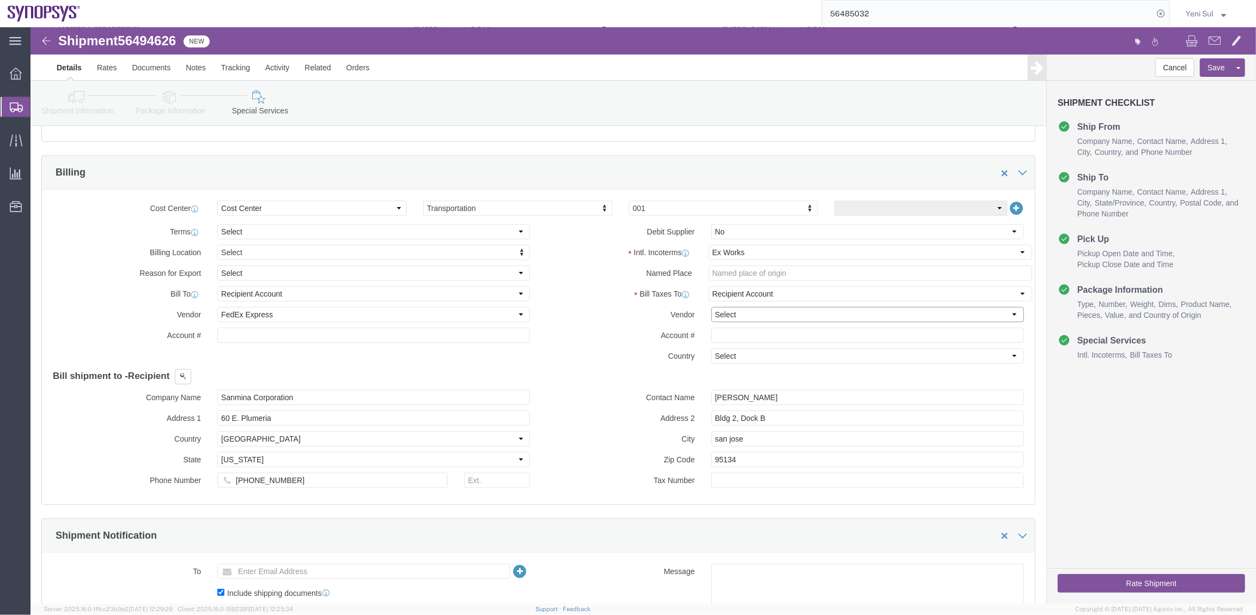
click select "Select DHL FedEx Express UPS"
select select "FedEx Express"
click select "Select DHL FedEx Express UPS"
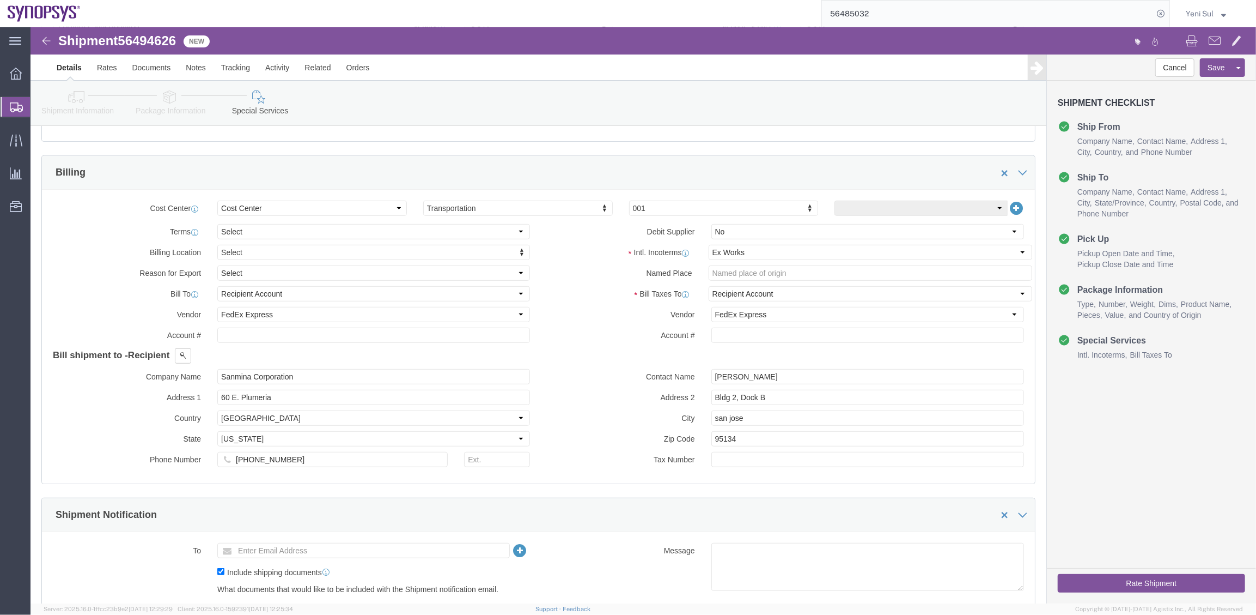
click div "Shipment Notification"
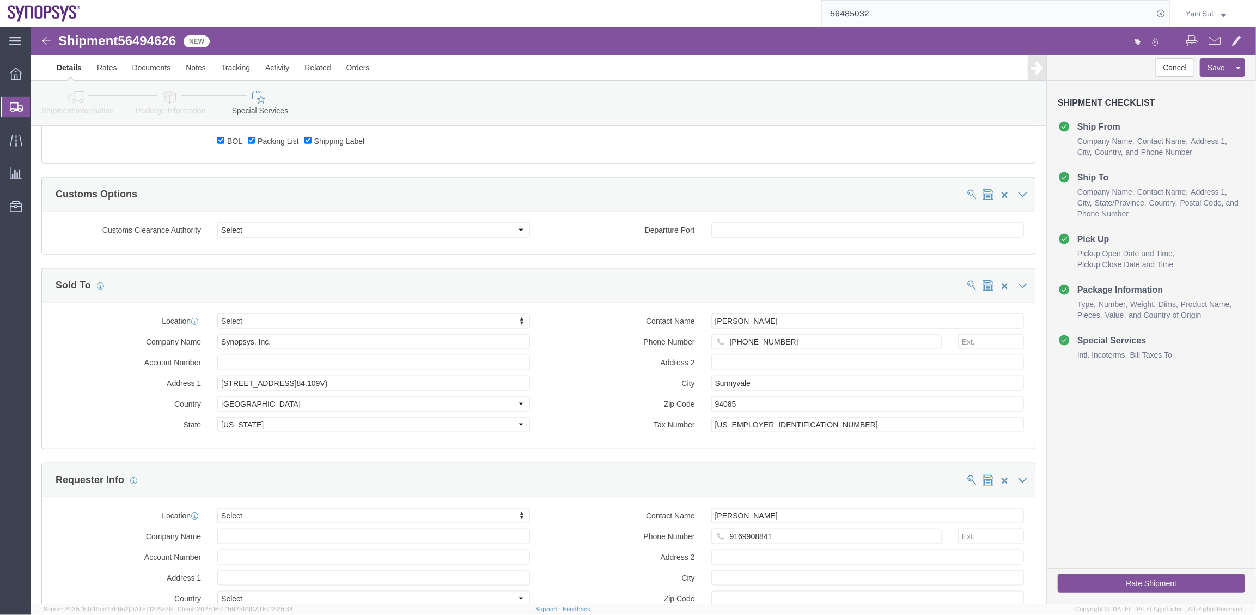
scroll to position [991, 0]
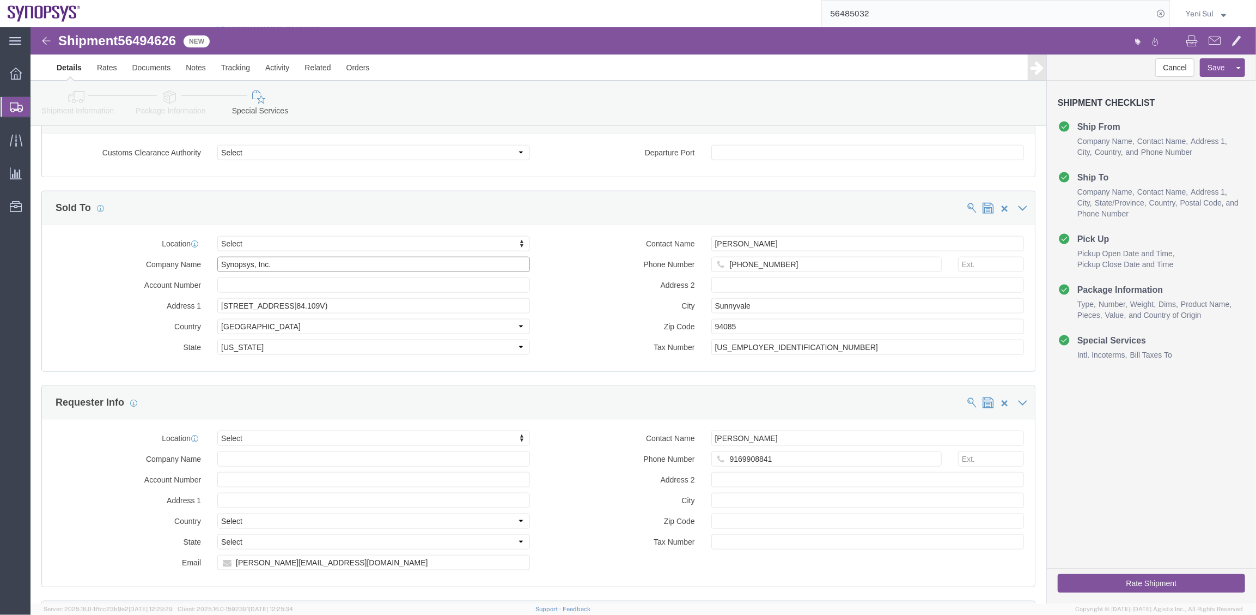
drag, startPoint x: 239, startPoint y: 226, endPoint x: 331, endPoint y: 245, distance: 93.4
click div "Location Select Select My Profile Location [GEOGRAPHIC_DATA] DE04 Agrate Brianz…"
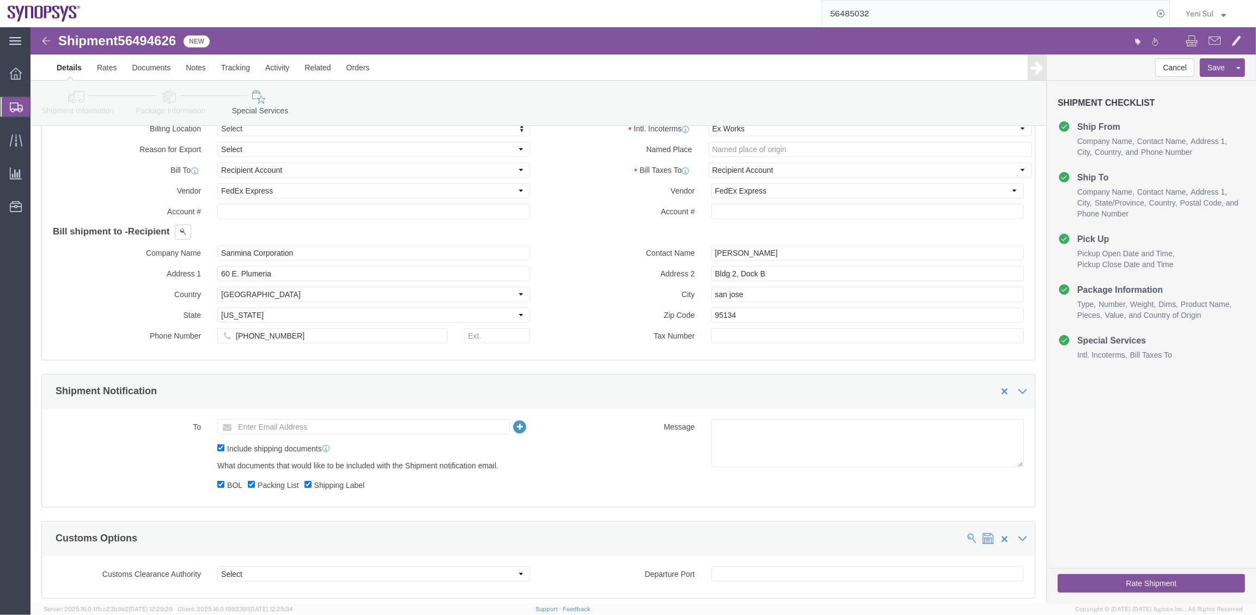
scroll to position [545, 0]
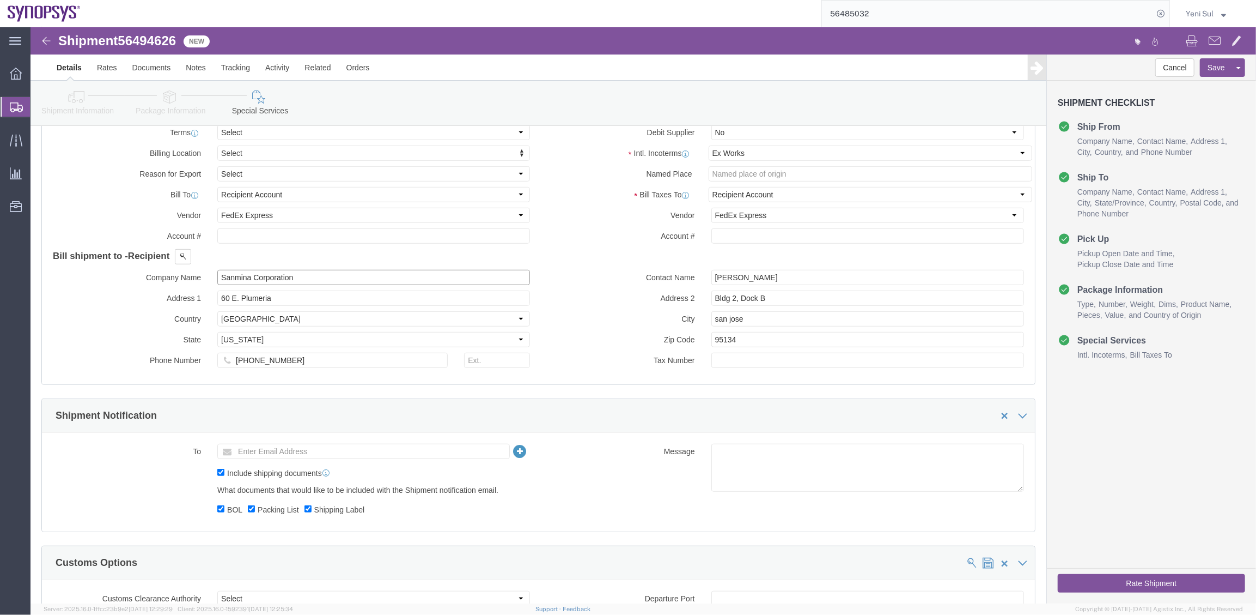
drag, startPoint x: 280, startPoint y: 246, endPoint x: 48, endPoint y: 219, distance: 233.1
click html "Shipment 56494626 New Details Rates Documents Notes Tracking Activity Related O…"
paste input "ynopsys, Inc."
type input "Synopsys, Inc."
click div "Manage special services Handling Options Hold at Location Return Info Service O…"
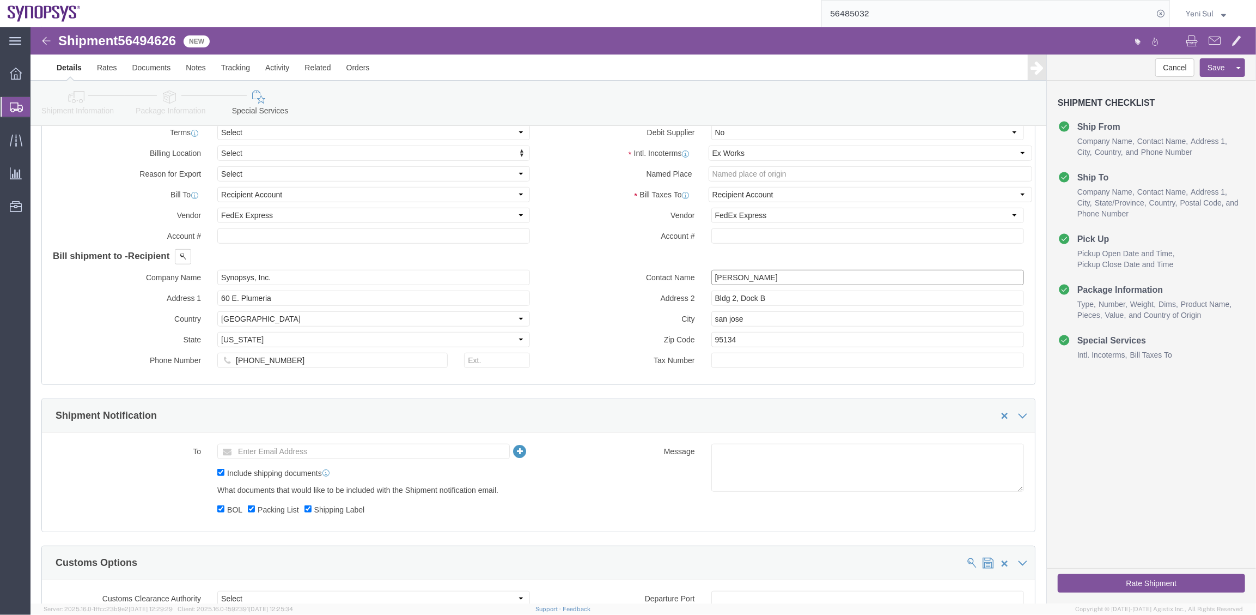
drag, startPoint x: 754, startPoint y: 248, endPoint x: 599, endPoint y: 243, distance: 154.8
click div "Contact Name [PERSON_NAME]"
click input "Synopsys, Inc."
drag, startPoint x: 155, startPoint y: 228, endPoint x: 164, endPoint y: 228, distance: 9.3
click span
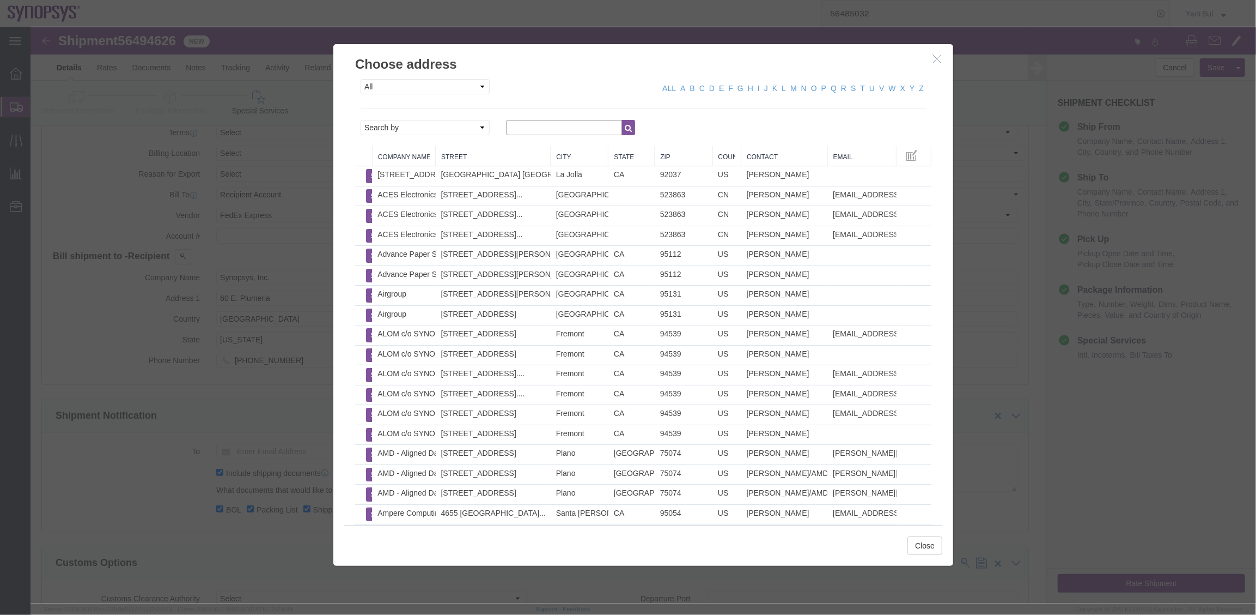
click input "text"
type input "ussv"
click button "button"
click select "Search by Address Book Name City Company Name Contact Name Country CustomerAlia…"
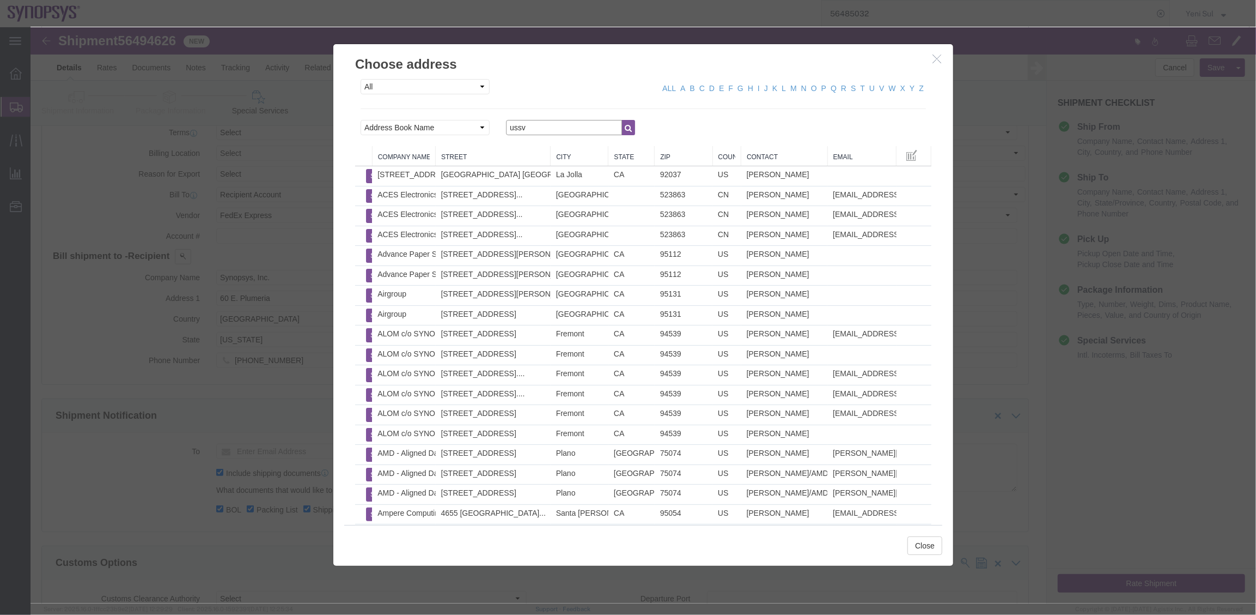
click input "ussv"
click button "button"
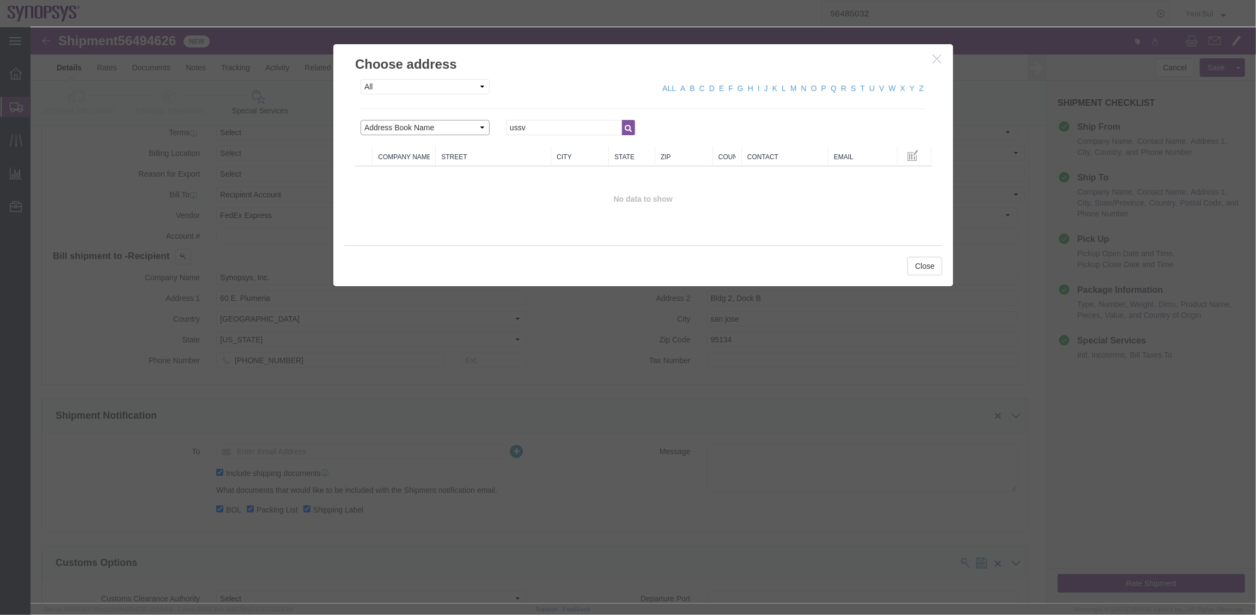
click select "Search by Address Book Name City Company Name Contact Name Country CustomerAlia…"
select select "country"
click select "Search by Address Book Name City Company Name Contact Name Country CustomerAlia…"
click button "button"
click input "ussv"
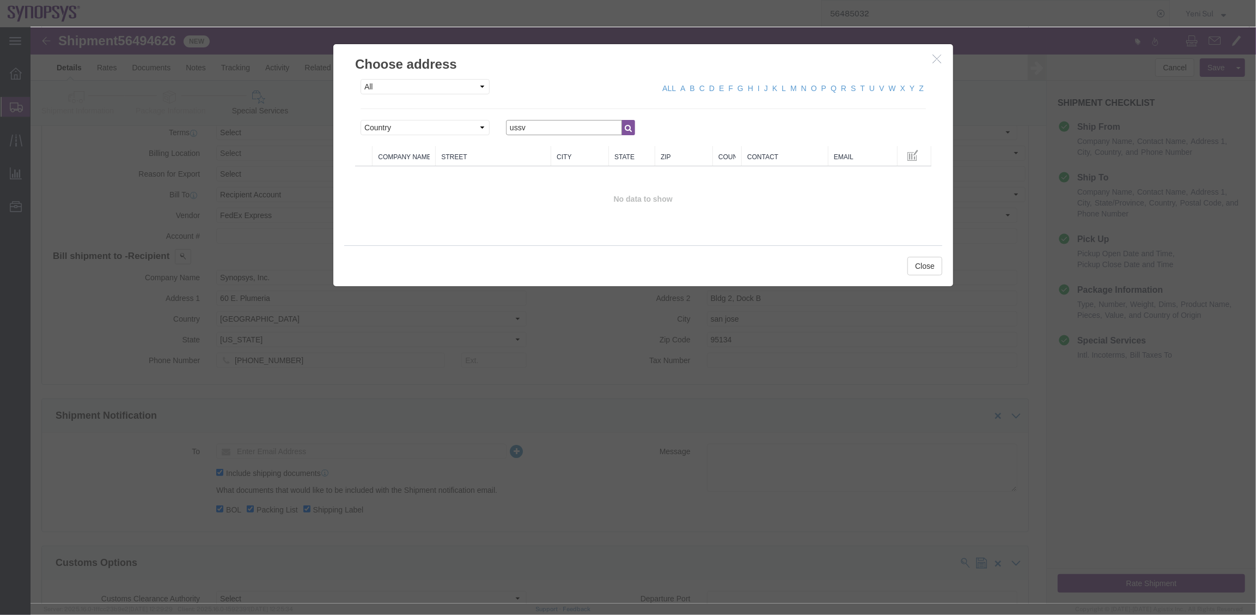
drag, startPoint x: 528, startPoint y: 98, endPoint x: 434, endPoint y: 95, distance: 93.8
click div "Search by Address Book Name City Company Name Contact Name Country CustomerAlia…"
click select "Search by Address Book Name City Company Name Contact Name Country CustomerAlia…"
select select "companyName"
click select "Search by Address Book Name City Company Name Contact Name Country CustomerAlia…"
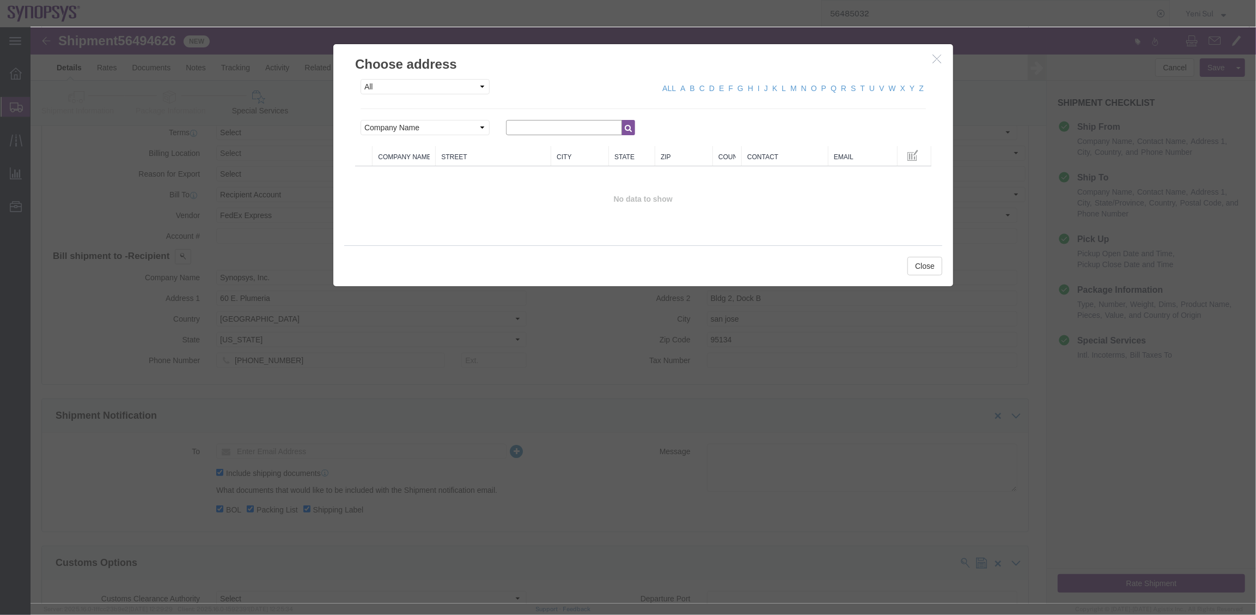
click input "text"
type input "SYNOPSYS"
click button "button"
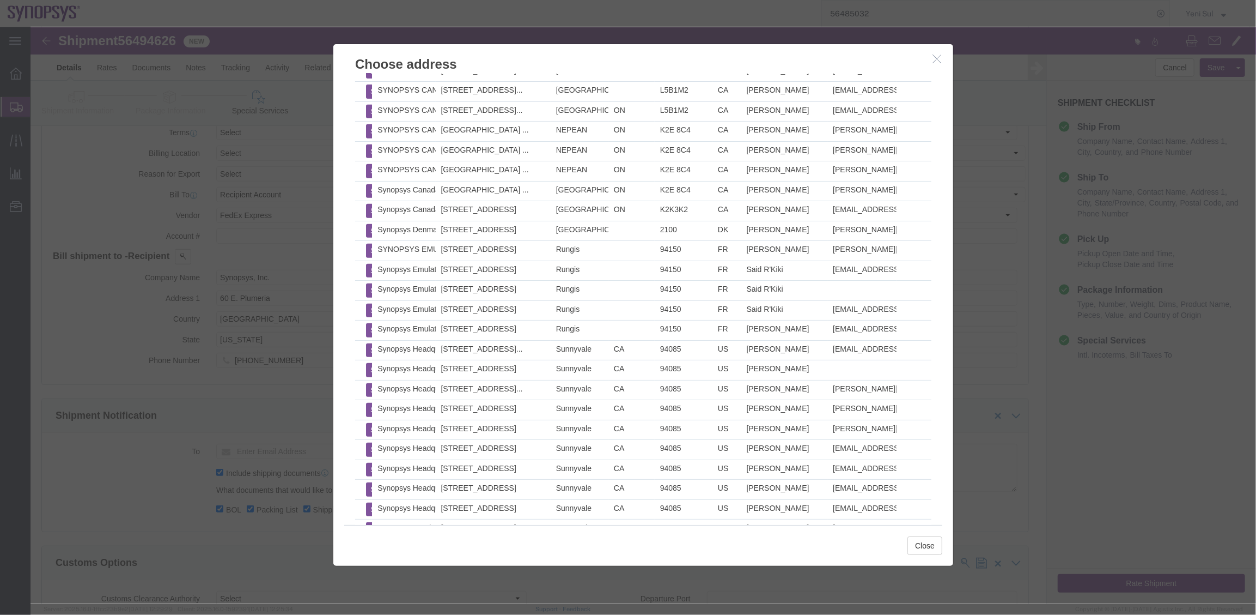
scroll to position [495, 0]
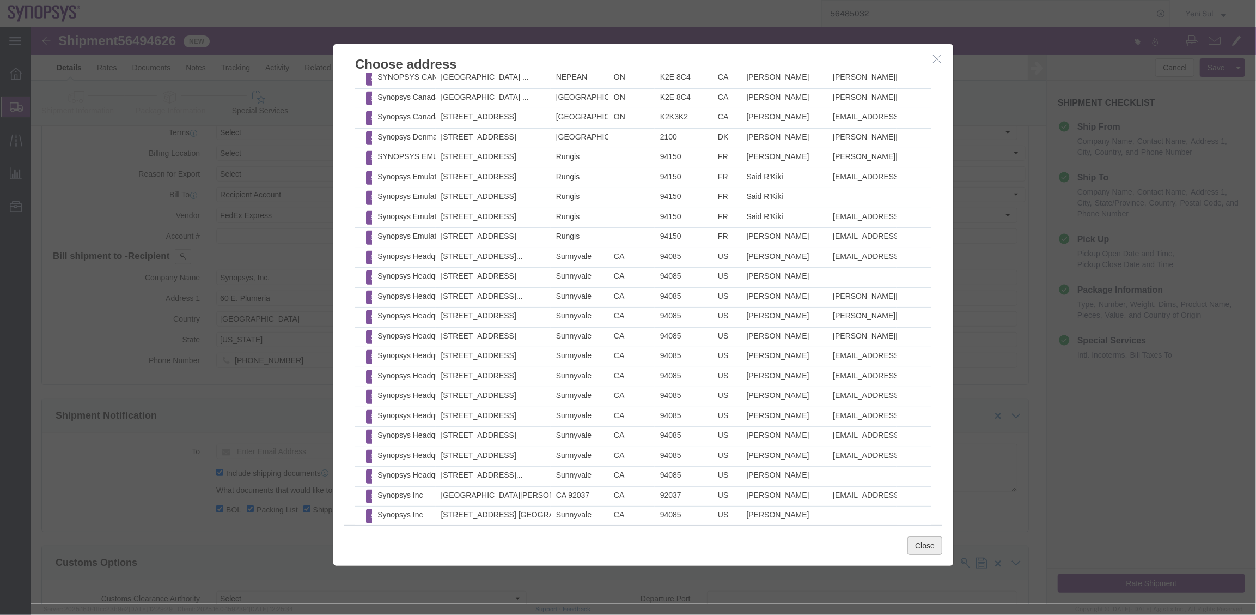
click button "Close"
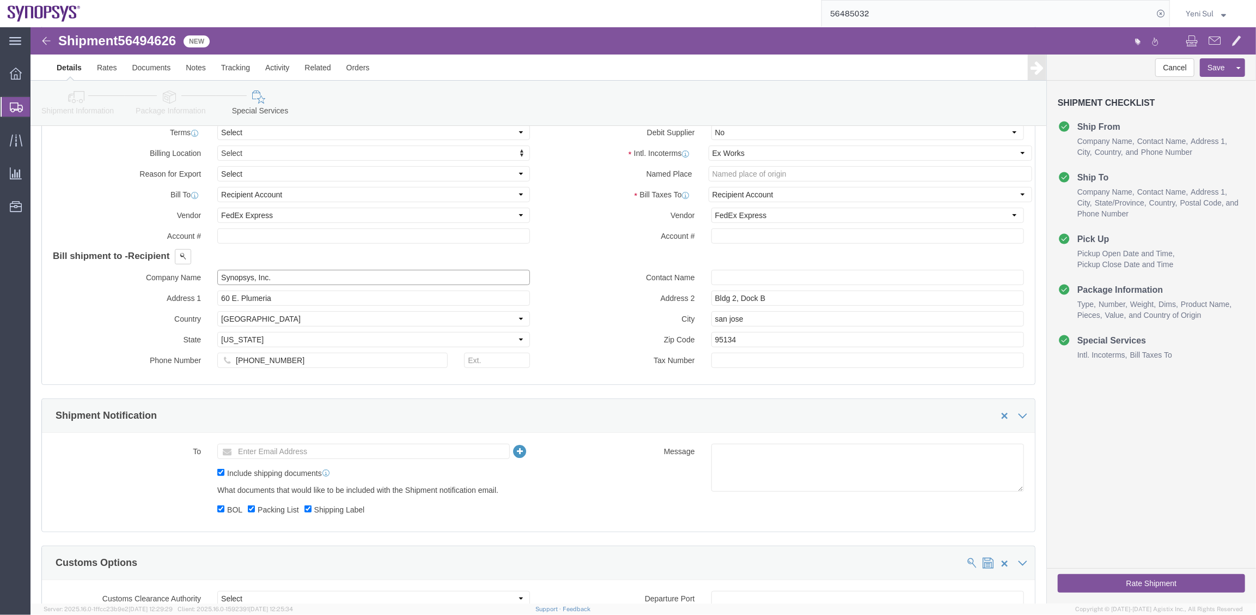
click input "Synopsys, Inc."
click input "60 E. Plumeria"
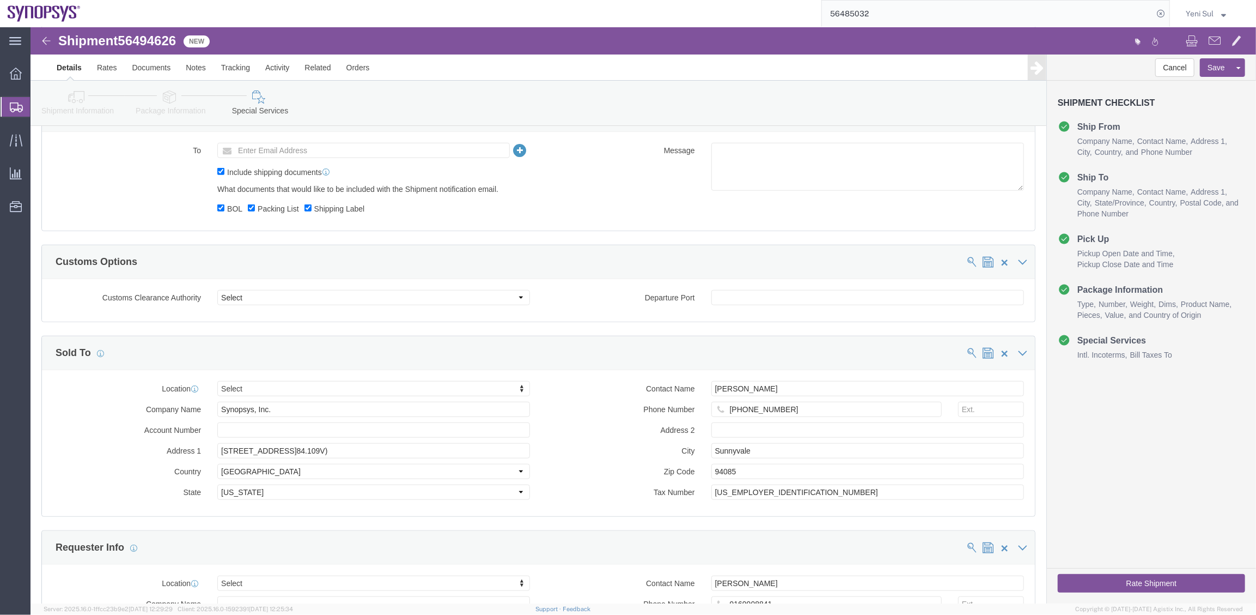
scroll to position [941, 0]
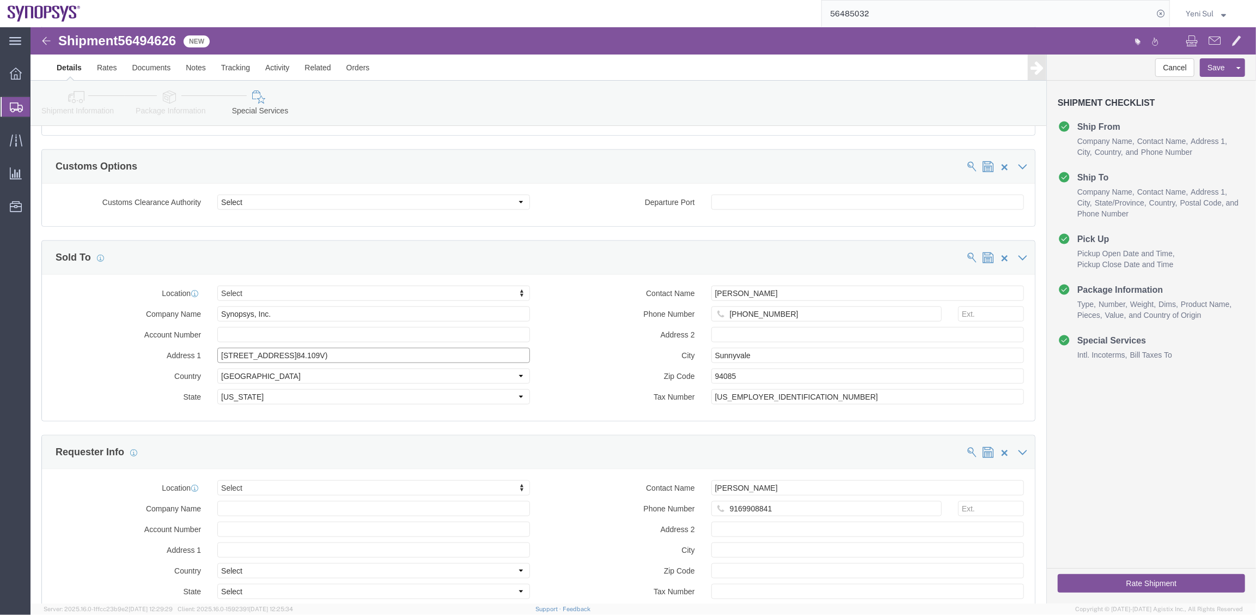
drag, startPoint x: 345, startPoint y: 324, endPoint x: 156, endPoint y: 312, distance: 190.0
click div "Location Select Select My Profile Location [GEOGRAPHIC_DATA] DE04 Agrate Brianz…"
drag, startPoint x: 259, startPoint y: 328, endPoint x: 52, endPoint y: 323, distance: 207.1
click div "Address [STREET_ADDRESS])"
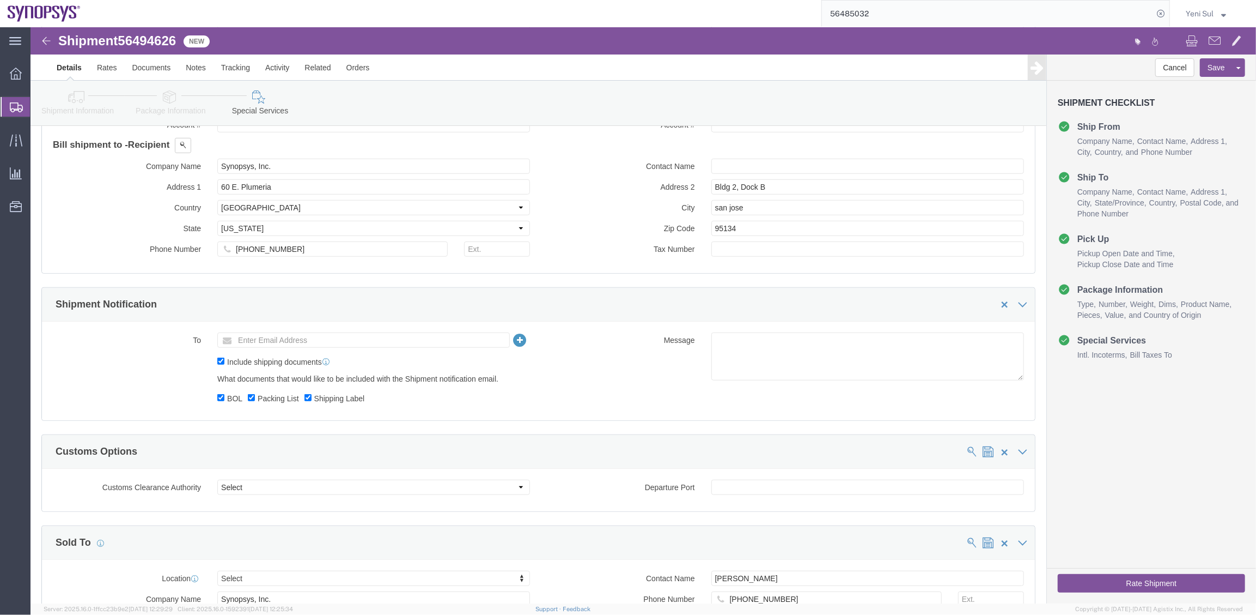
scroll to position [594, 0]
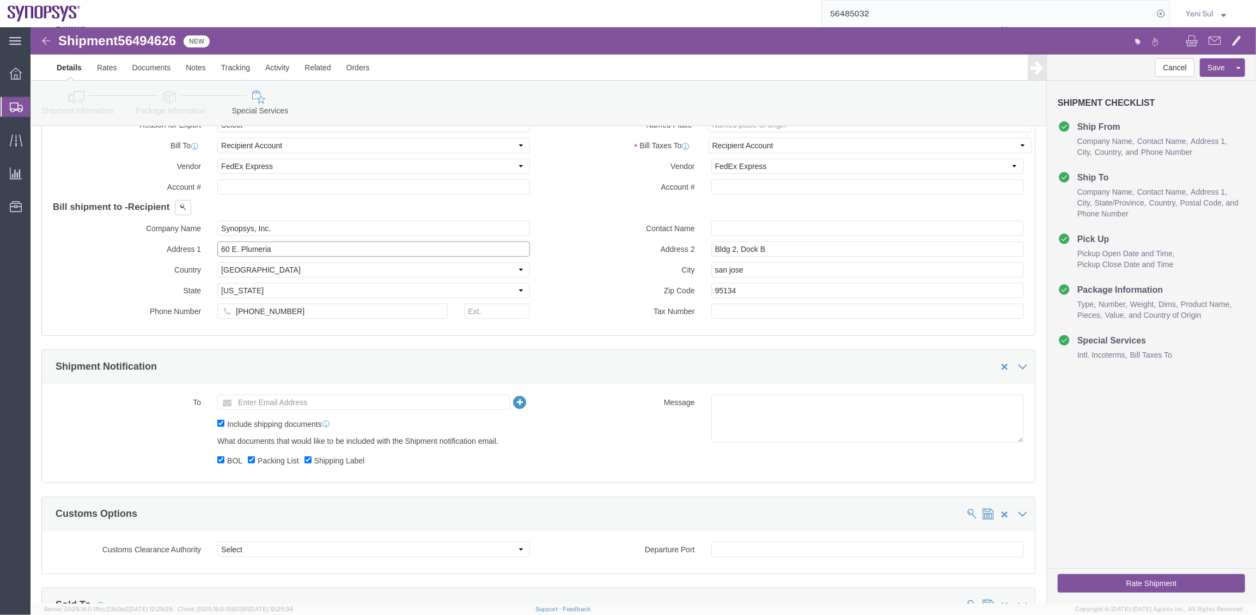
drag, startPoint x: 264, startPoint y: 222, endPoint x: 63, endPoint y: 205, distance: 202.3
click div "Company Name Synopsys, Inc. Address 1 60 E. Plumeria Country Select [GEOGRAPHIC…"
paste input "[STREET_ADDRESS]"
type input "[STREET_ADDRESS]"
click div "Manage special services Handling Options Hold at Location Return Info Service O…"
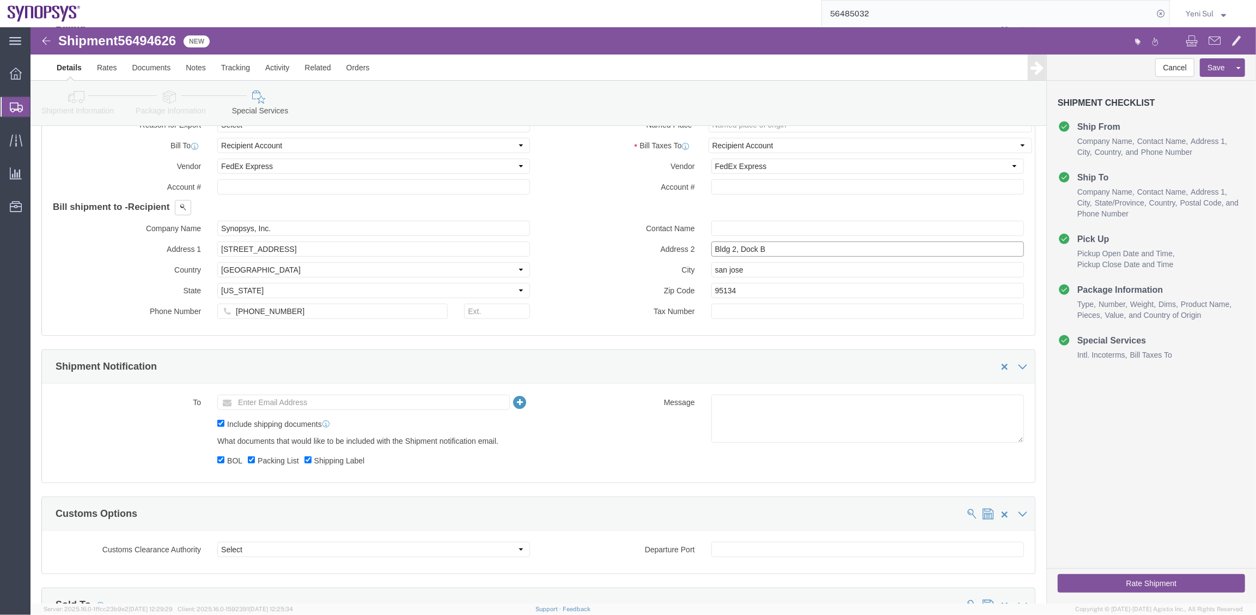
drag, startPoint x: 787, startPoint y: 220, endPoint x: 621, endPoint y: 212, distance: 165.8
click div "Address [STREET_ADDRESS]"
click input "san jose"
drag, startPoint x: 700, startPoint y: 240, endPoint x: 652, endPoint y: 241, distance: 48.5
click input "san jose"
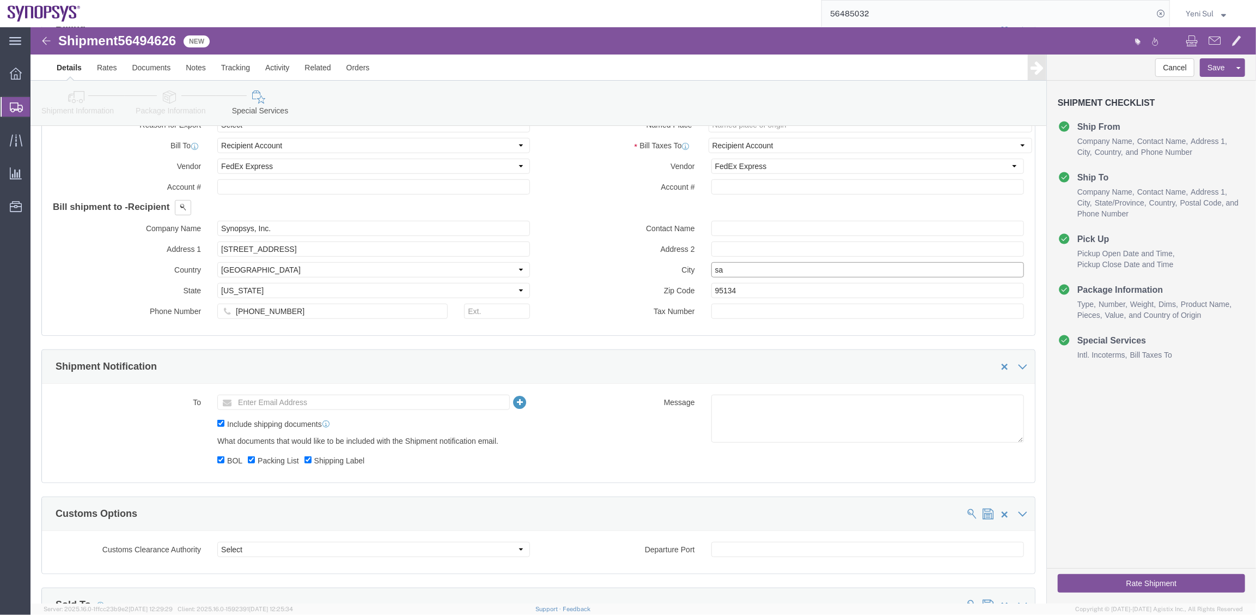
type input "s"
type input "Sunnyvale"
click input "95134"
drag, startPoint x: 700, startPoint y: 262, endPoint x: 592, endPoint y: 261, distance: 107.9
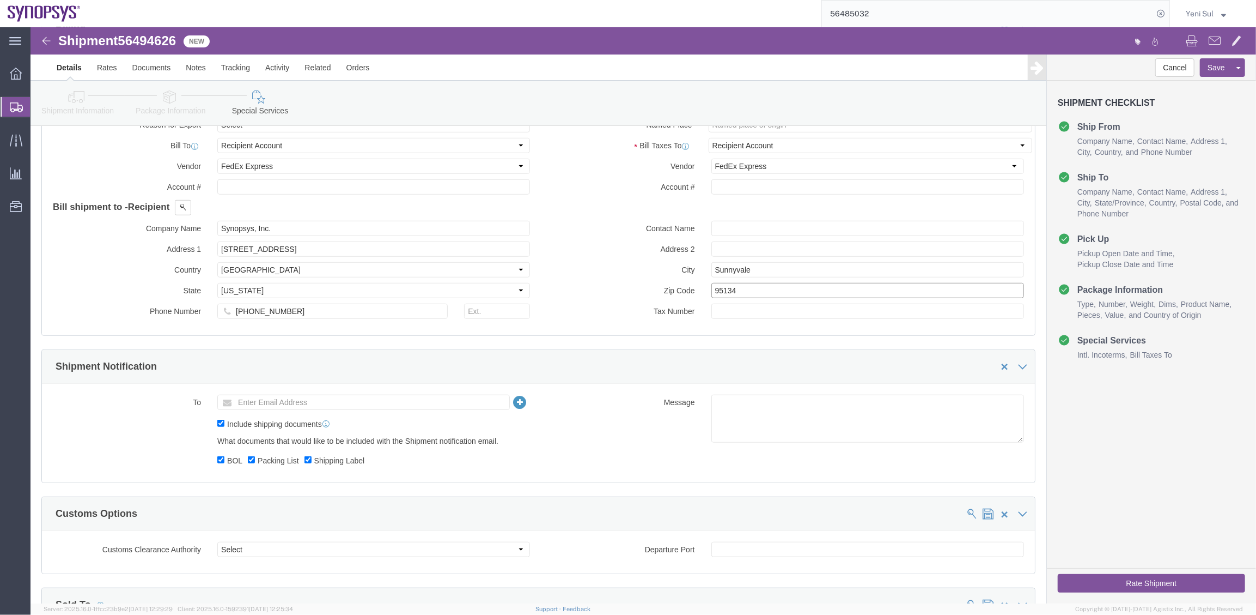
click div "Zip Code 95134"
type input "94085"
drag, startPoint x: 229, startPoint y: 240, endPoint x: 256, endPoint y: 240, distance: 27.2
click select "Select [GEOGRAPHIC_DATA] [GEOGRAPHIC_DATA] [GEOGRAPHIC_DATA] [GEOGRAPHIC_DATA] …"
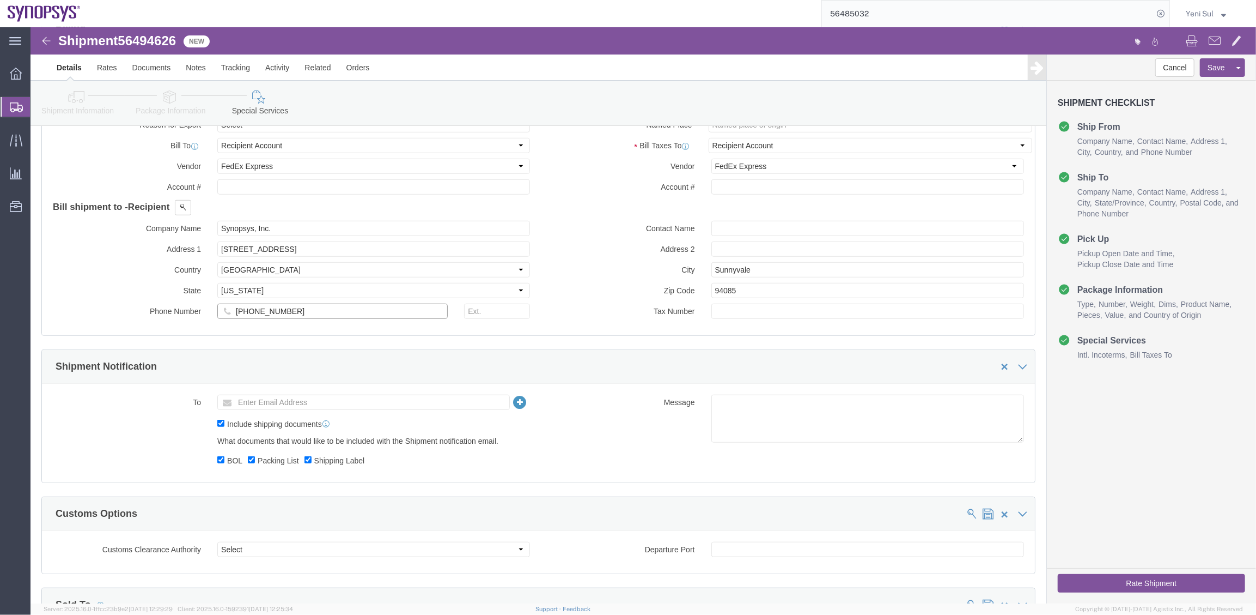
click input "[PHONE_NUMBER]"
click div "Manage special services Handling Options Hold at Location Return Info Service O…"
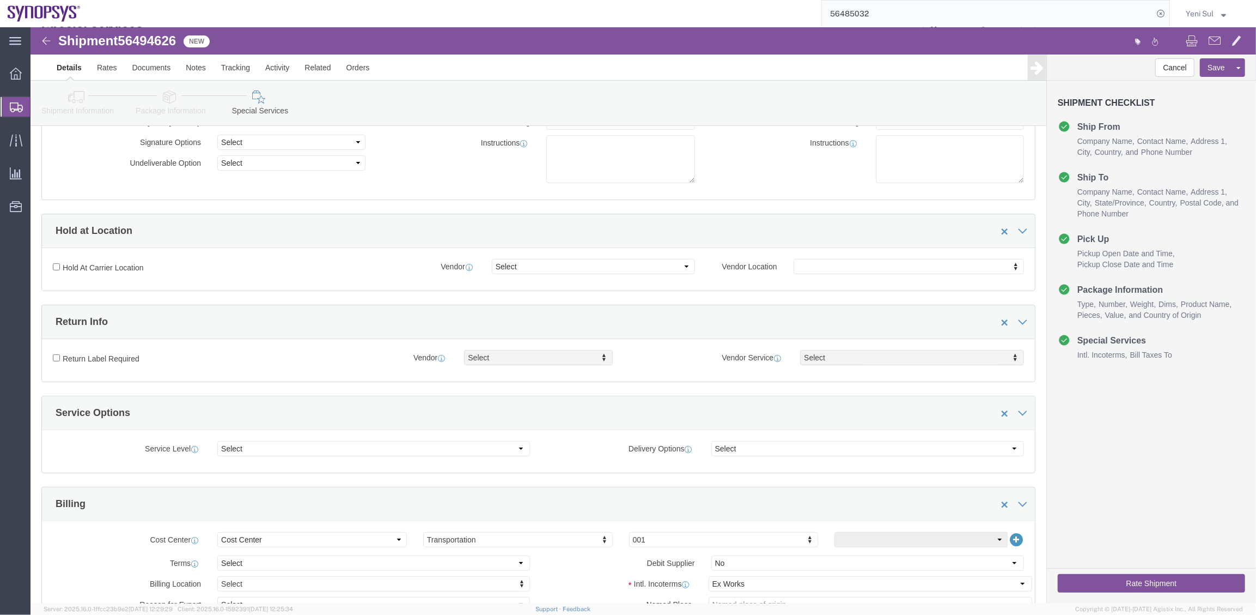
scroll to position [0, 0]
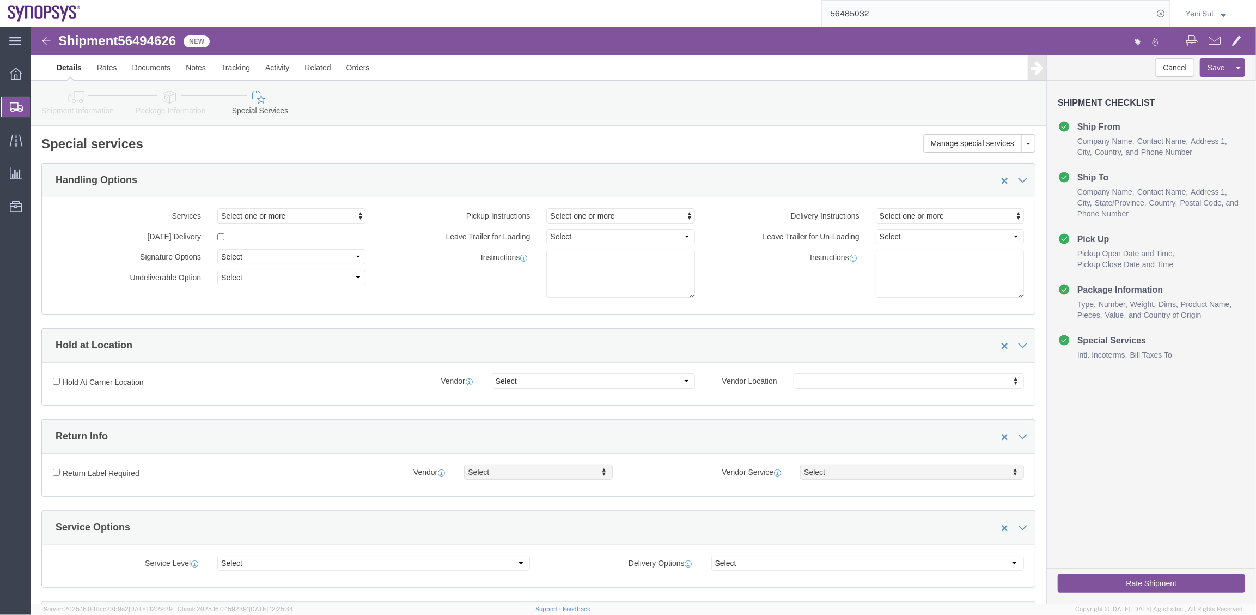
click div "Shipment Information Package Information Special Services"
click link "Package Information"
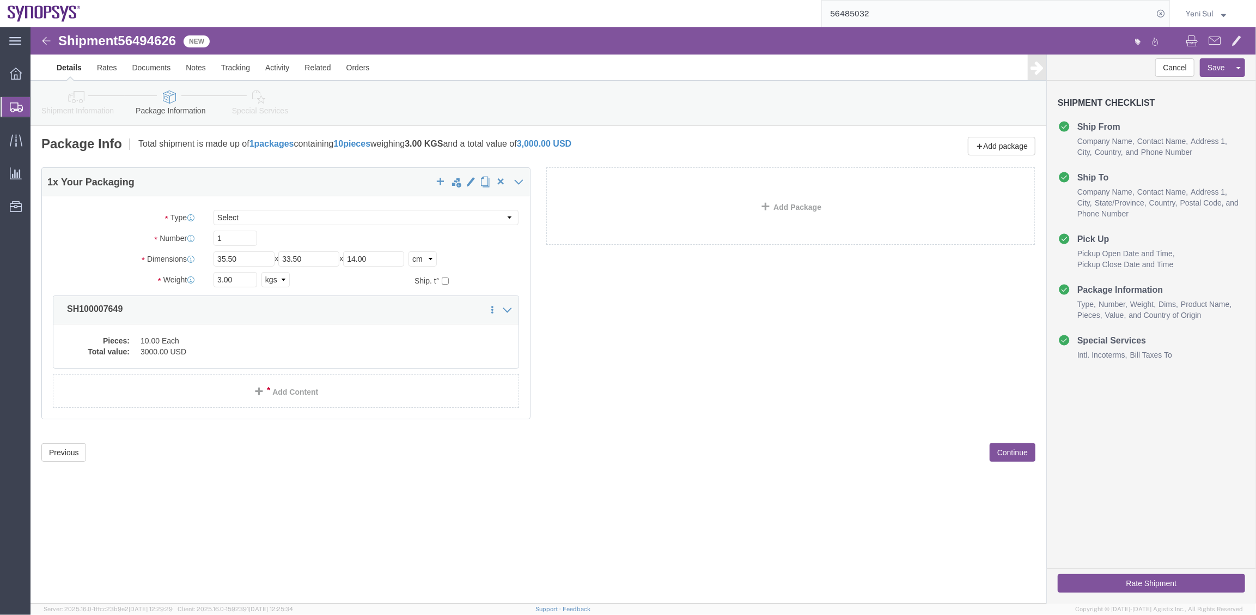
click div "Shipment 56494626 New Details Rates Documents Notes Tracking Activity Related O…"
click div "Shipment Information Package Information Special Services"
click icon
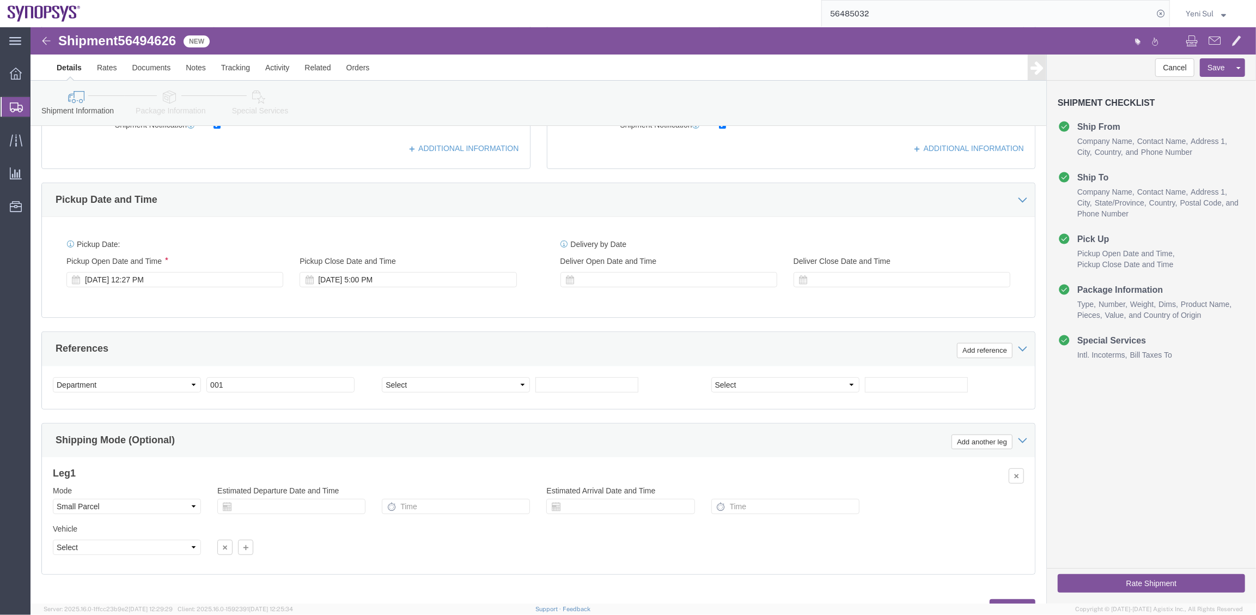
scroll to position [360, 0]
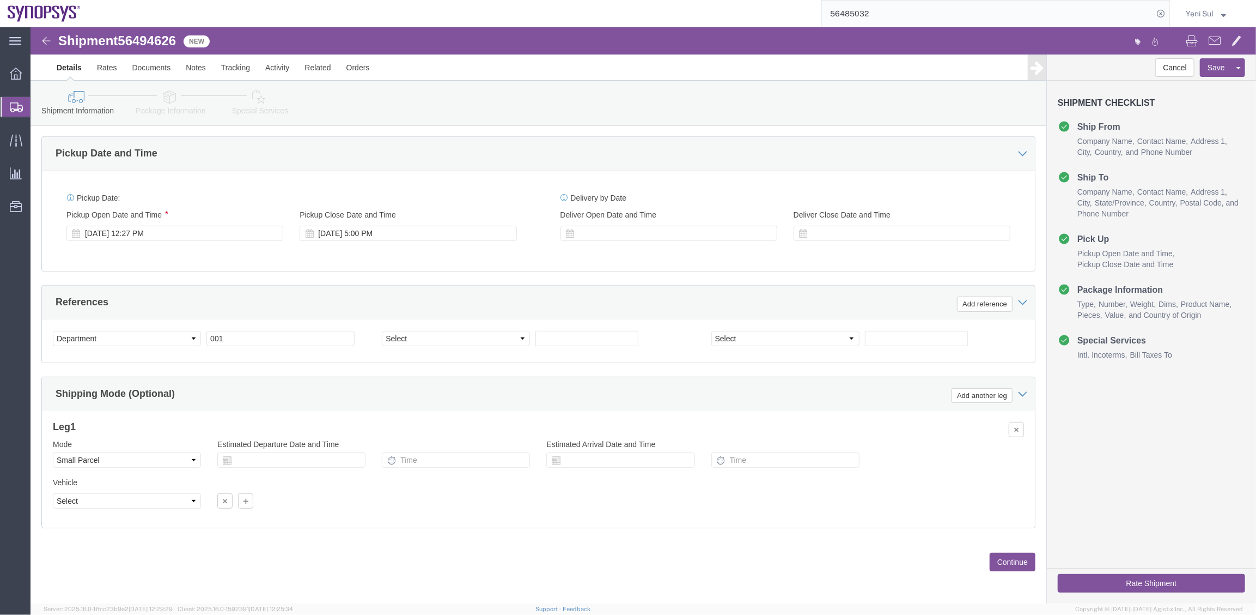
click button "Continue"
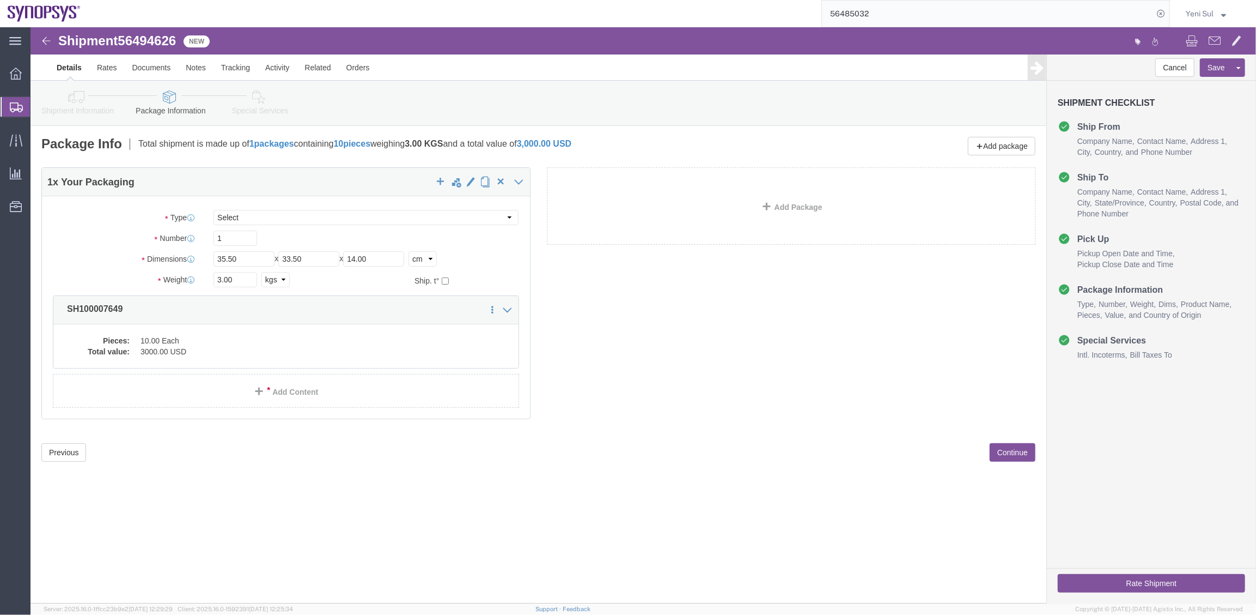
scroll to position [0, 0]
click div "Previous Continue"
click button "Continue"
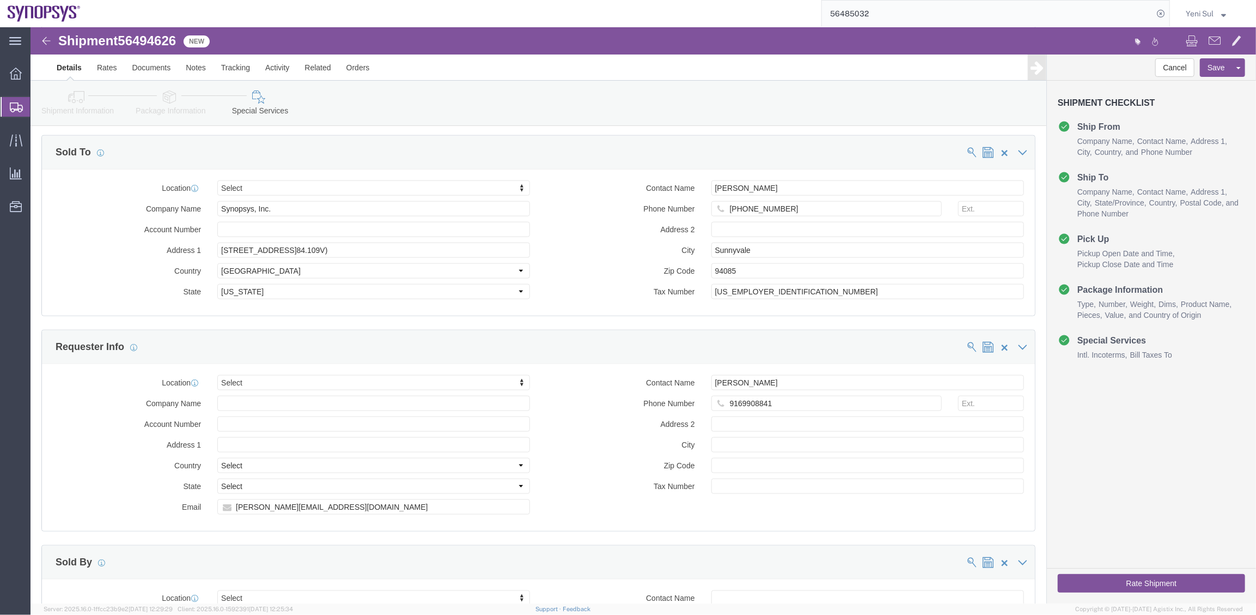
scroll to position [1185, 0]
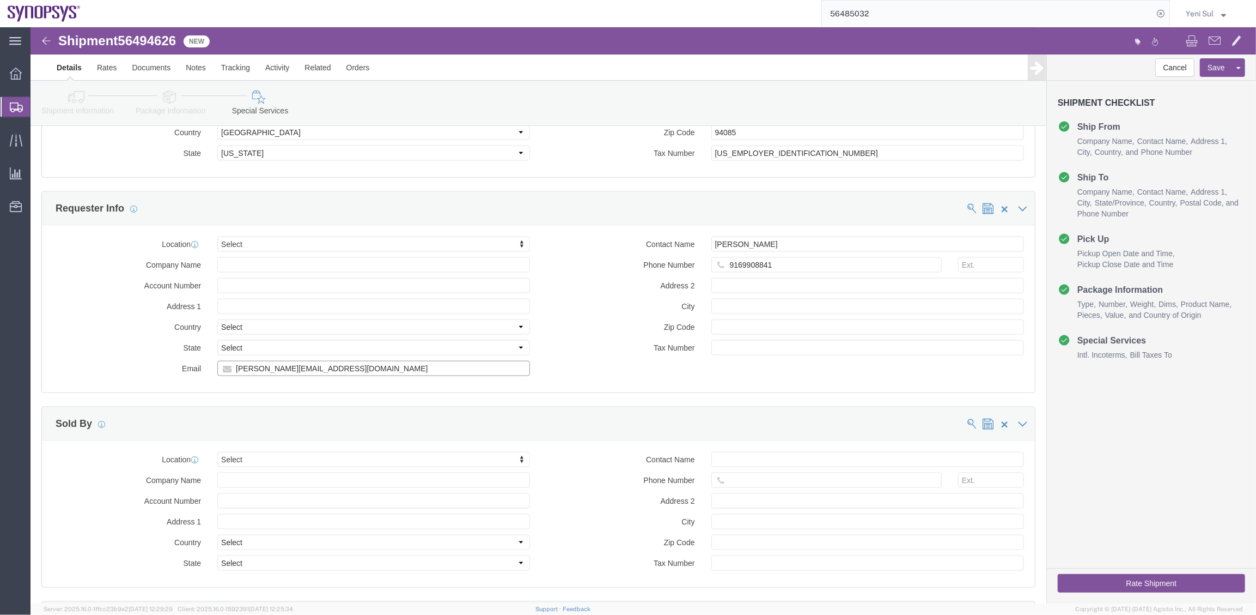
drag, startPoint x: 324, startPoint y: 338, endPoint x: 28, endPoint y: 321, distance: 296.3
click div "Location Select Select My Profile Location [GEOGRAPHIC_DATA] DE04 Agrate Brianz…"
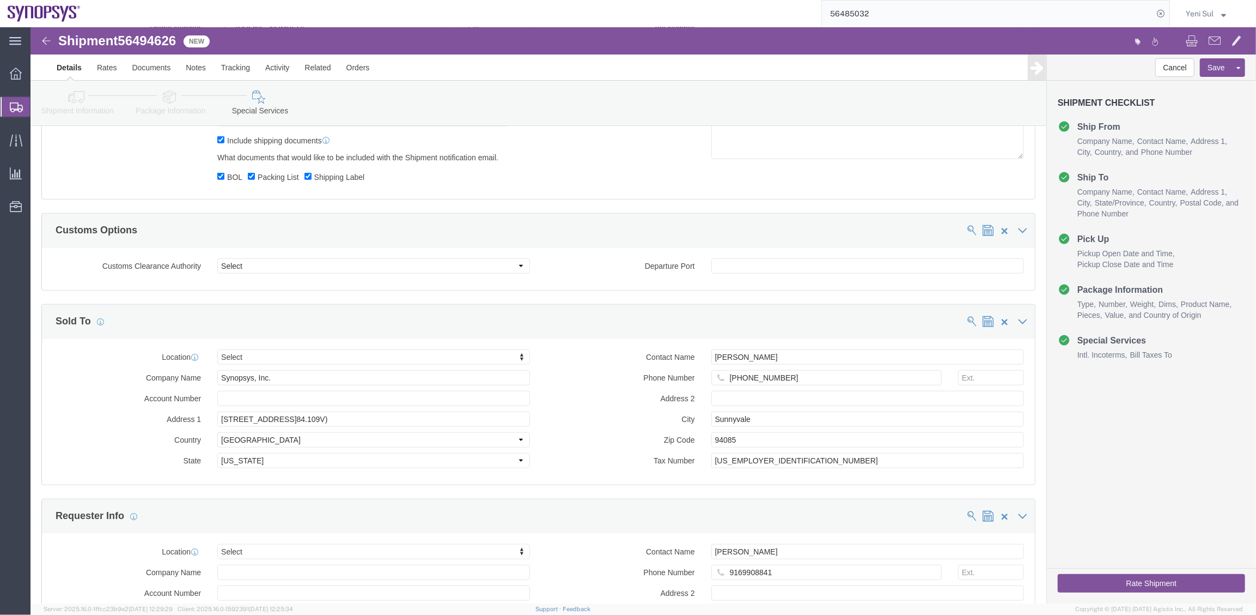
scroll to position [788, 0]
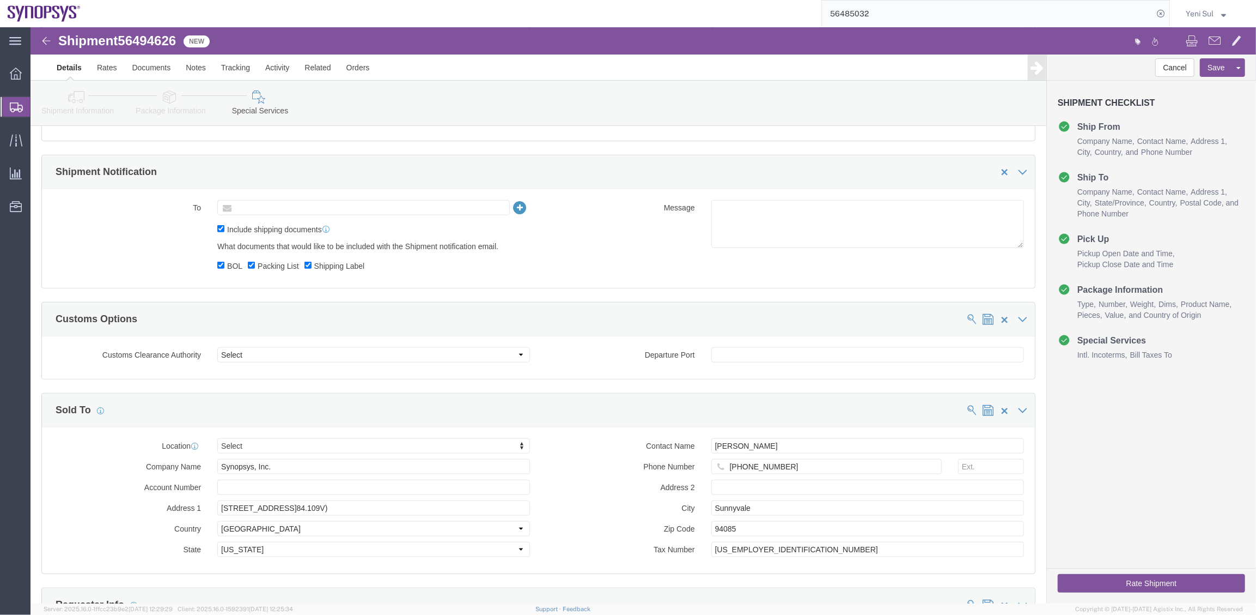
click input "text"
paste input "[PERSON_NAME][EMAIL_ADDRESS][DOMAIN_NAME]"
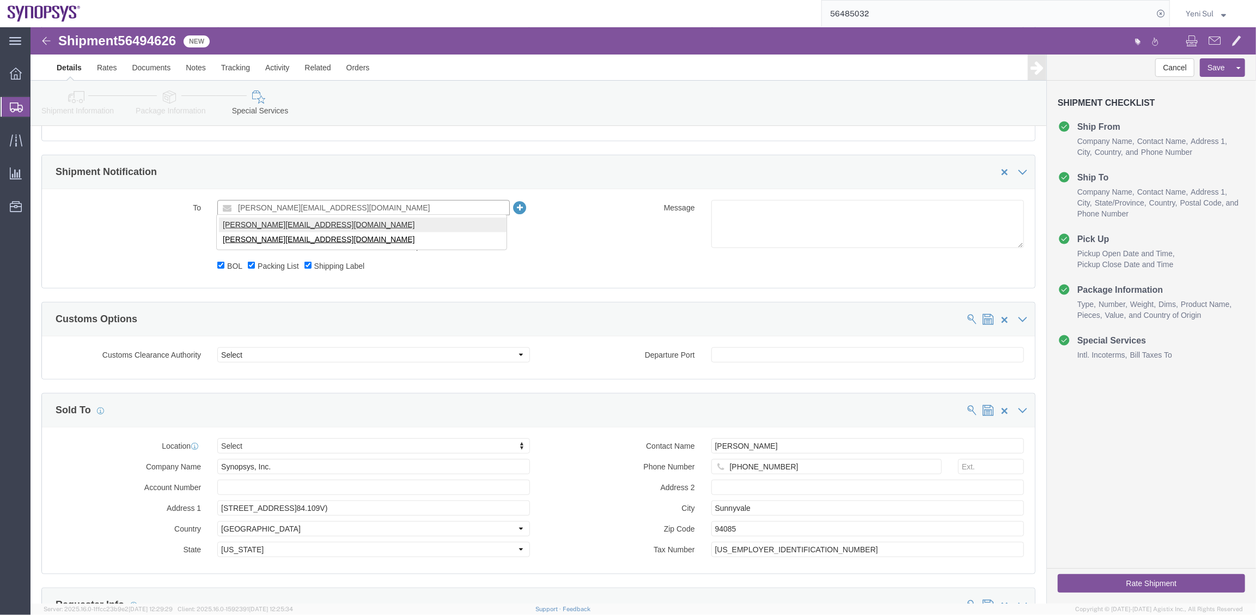
type input "[PERSON_NAME][EMAIL_ADDRESS][DOMAIN_NAME]"
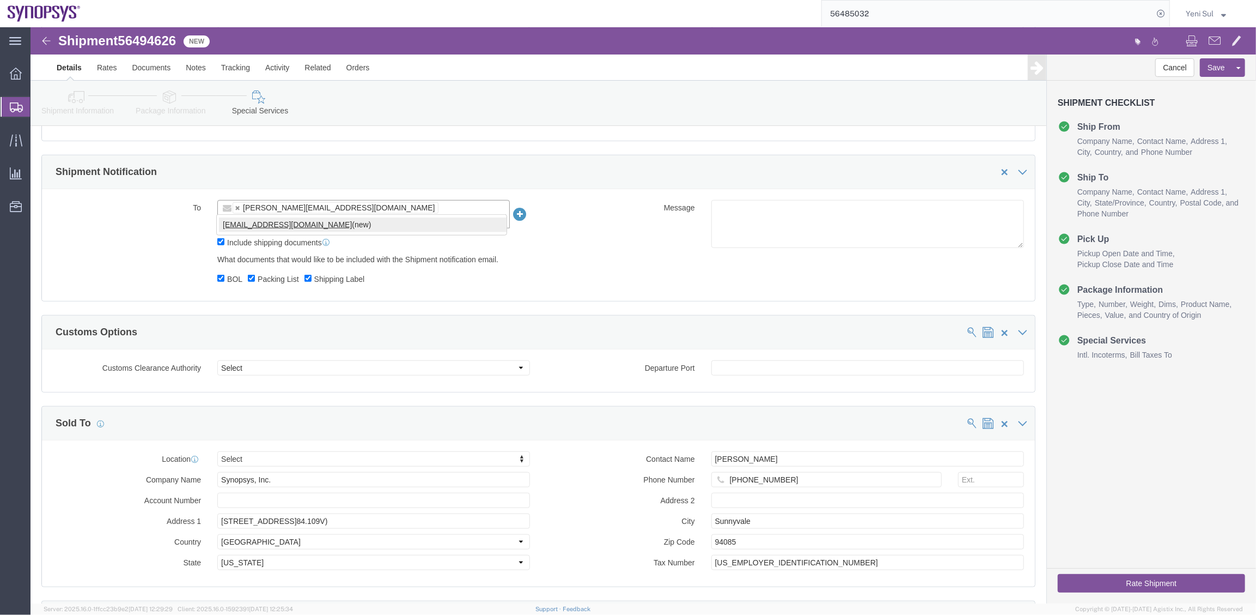
type input "[EMAIL_ADDRESS][DOMAIN_NAME]"
type input "[PERSON_NAME][EMAIL_ADDRESS][DOMAIN_NAME],[EMAIL_ADDRESS][DOMAIN_NAME]"
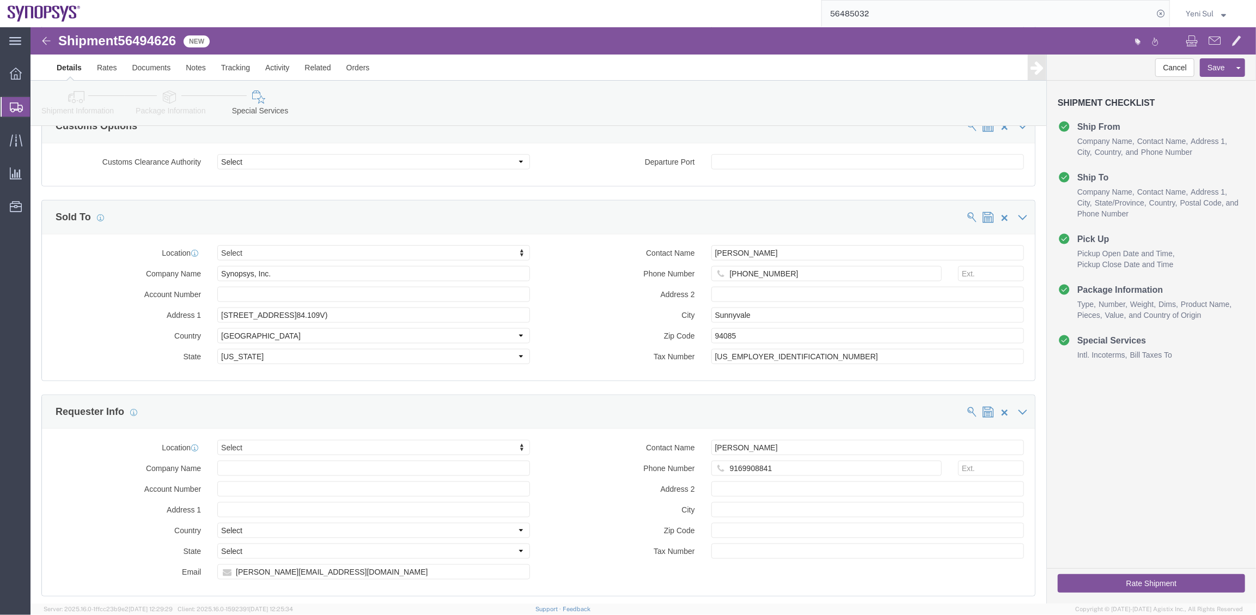
scroll to position [1135, 0]
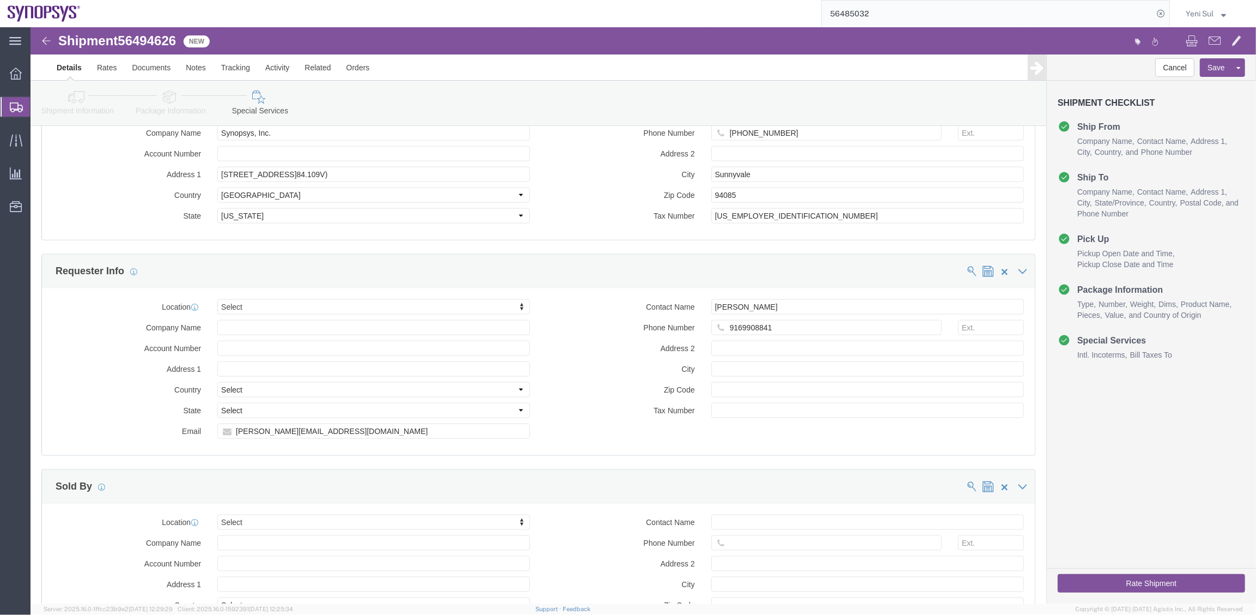
click button "Rate Shipment"
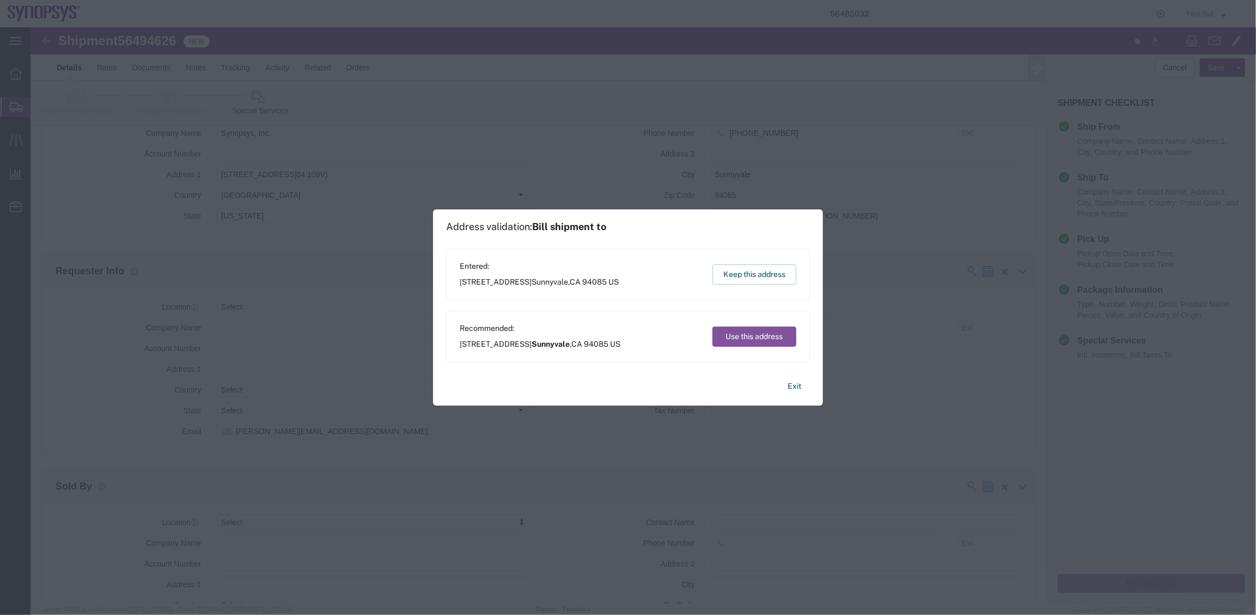
click at [797, 273] on div "Entered: [STREET_ADDRESS] Keep this address" at bounding box center [628, 273] width 364 height 51
click at [760, 273] on button "Keep this address" at bounding box center [755, 274] width 84 height 20
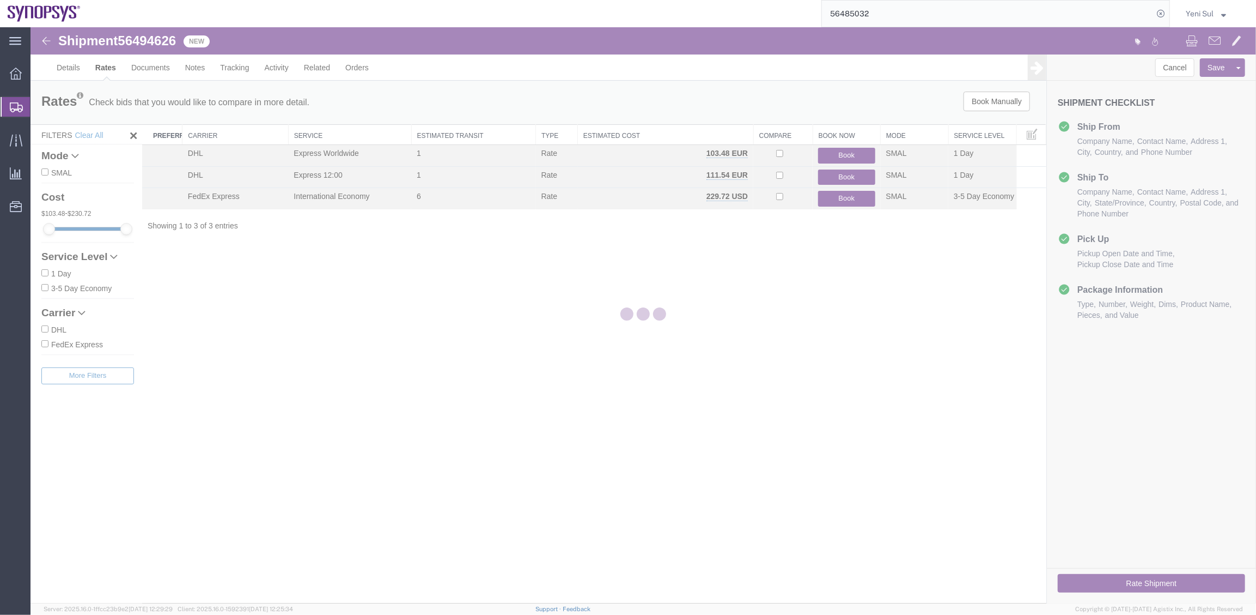
scroll to position [0, 0]
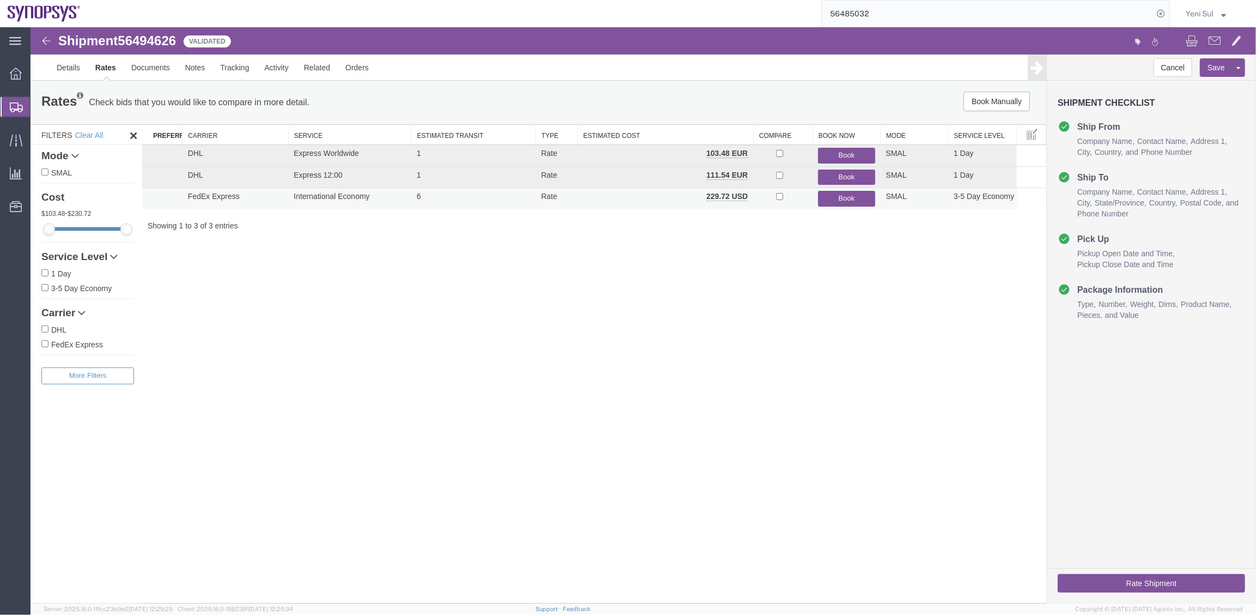
click at [840, 198] on button "Book" at bounding box center [846, 198] width 57 height 16
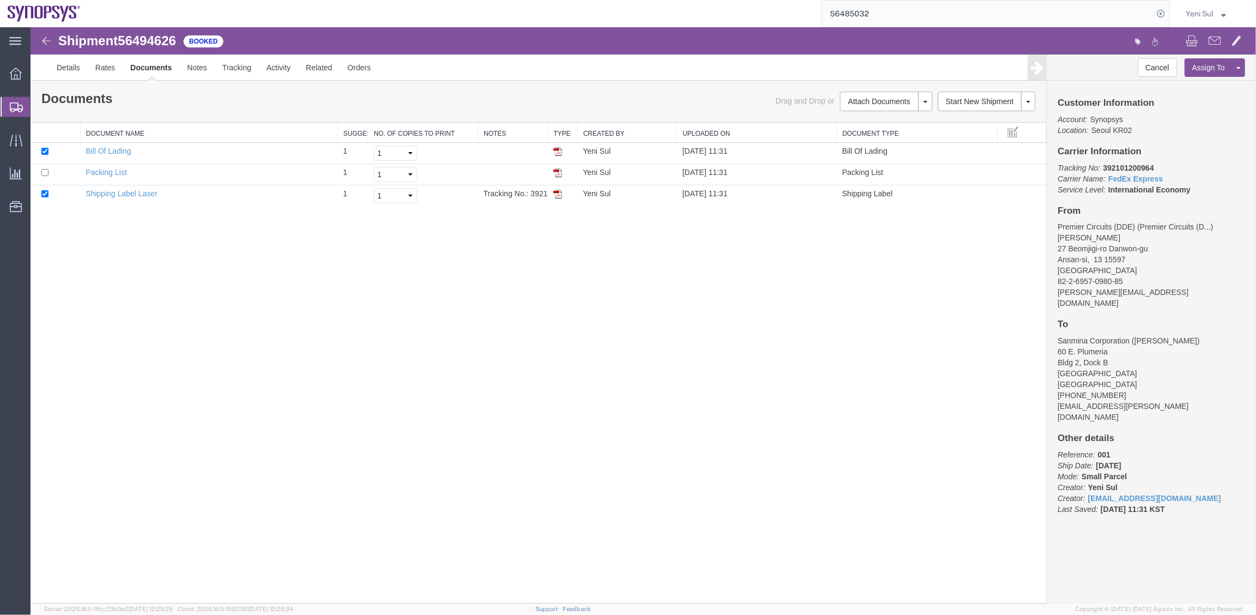
click at [30, 27] on link "Regenerate Documents" at bounding box center [30, 27] width 0 height 0
click at [68, 70] on link "Details" at bounding box center [67, 67] width 39 height 26
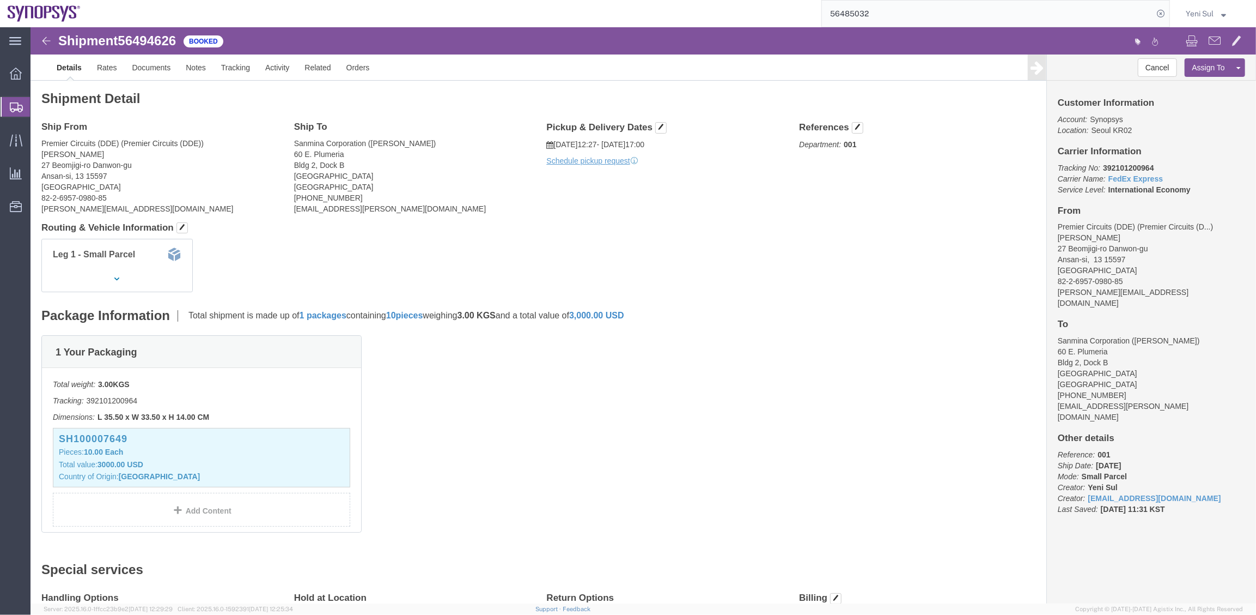
click div "Shipment Detail Ship From Premier Circuits (DDE) (Premier Circuits (DDE)) [PERS…"
click h4 "Routing & Vehicle Information"
click span "button"
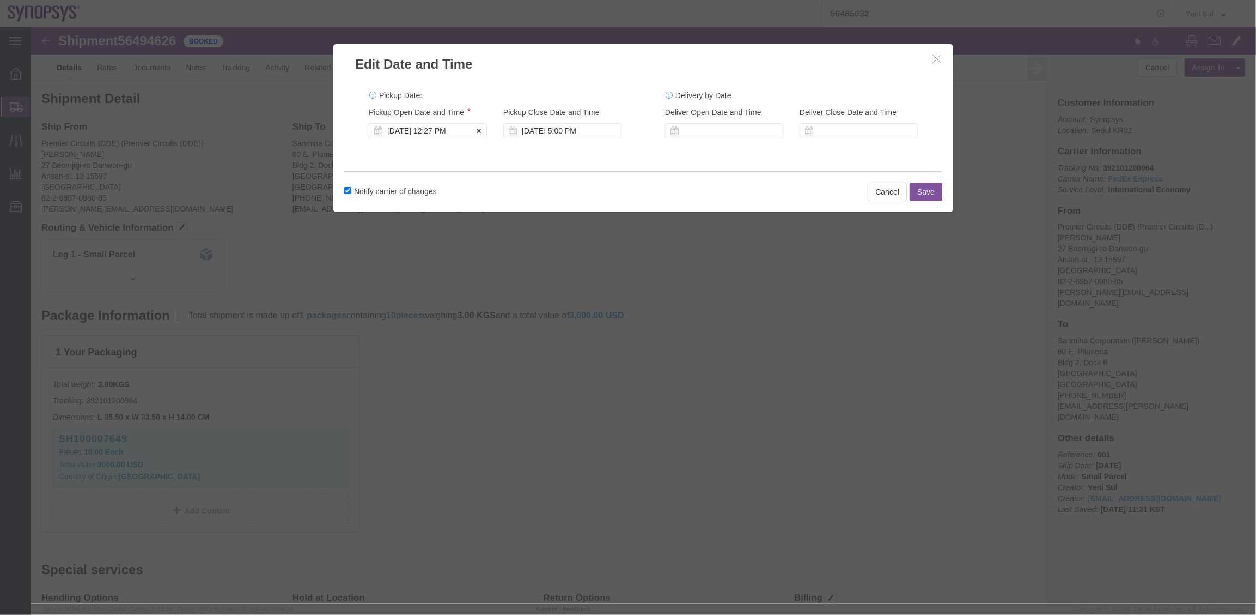
click div "[DATE] 12:27 PM"
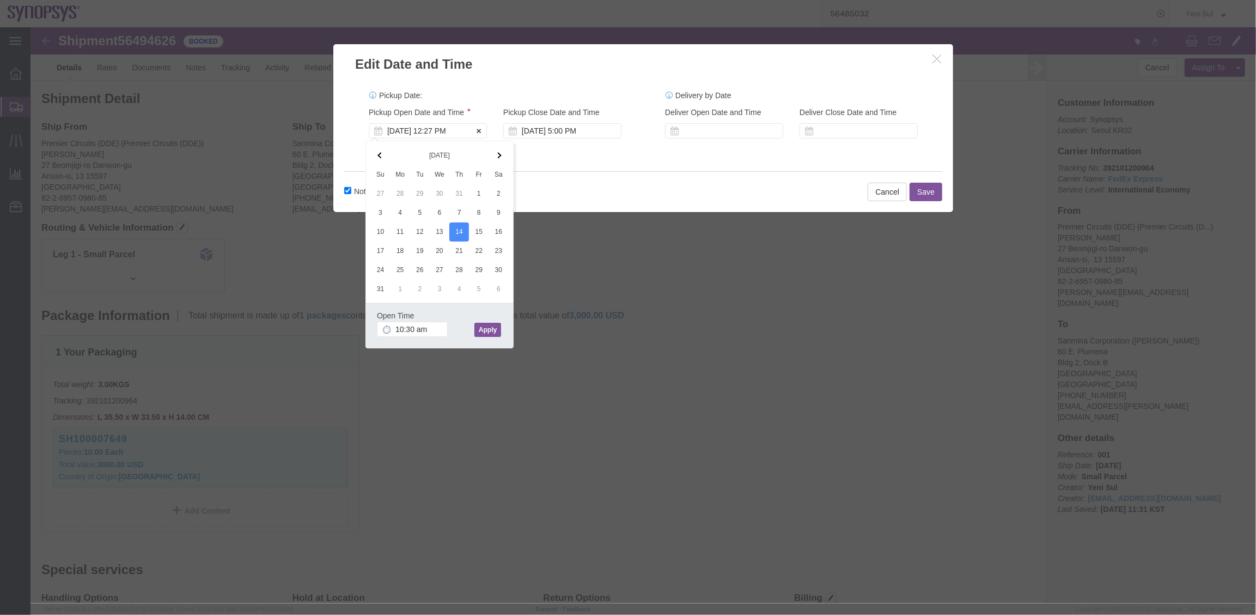
type input "10:30 AM"
click button "Apply"
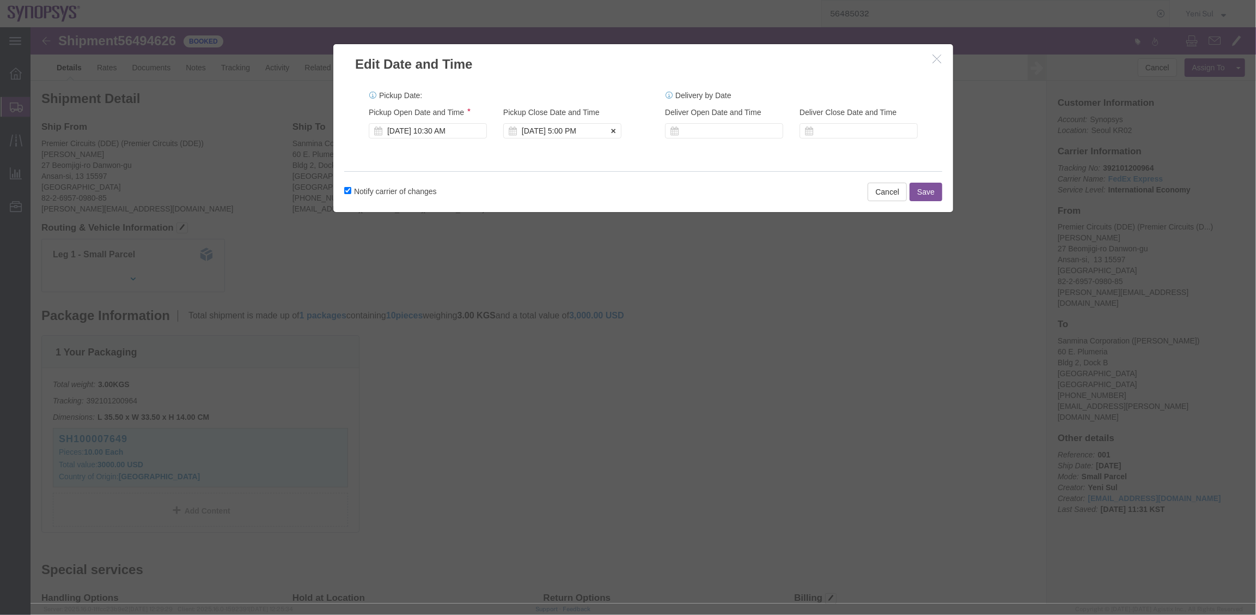
click div "[DATE] 5:00 PM"
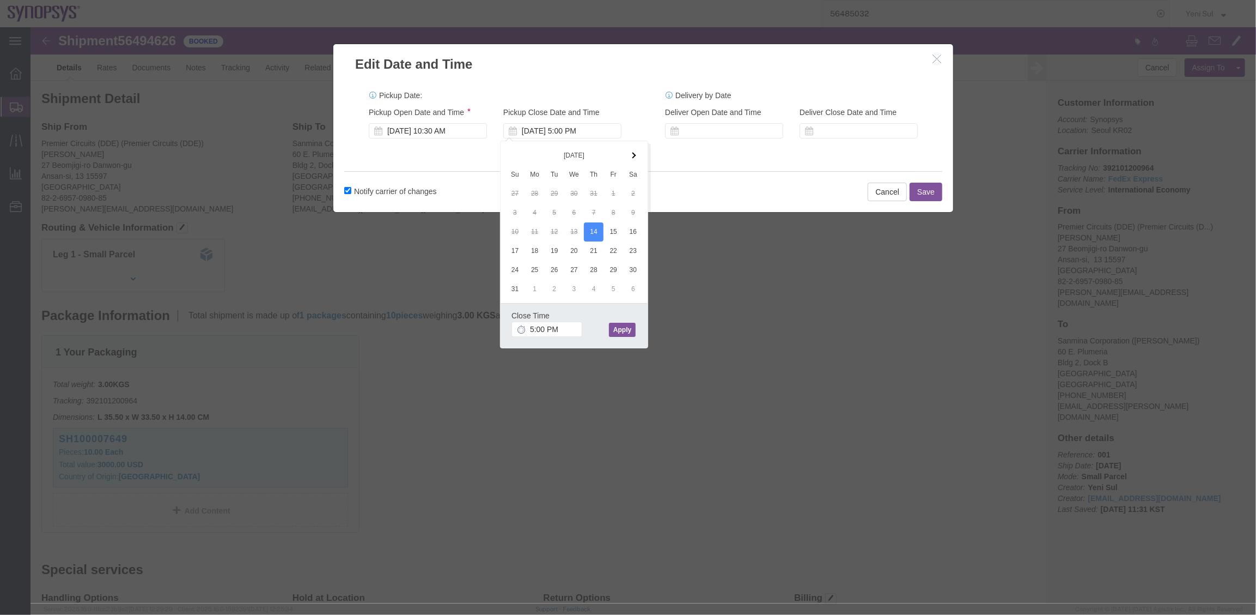
click button "Apply"
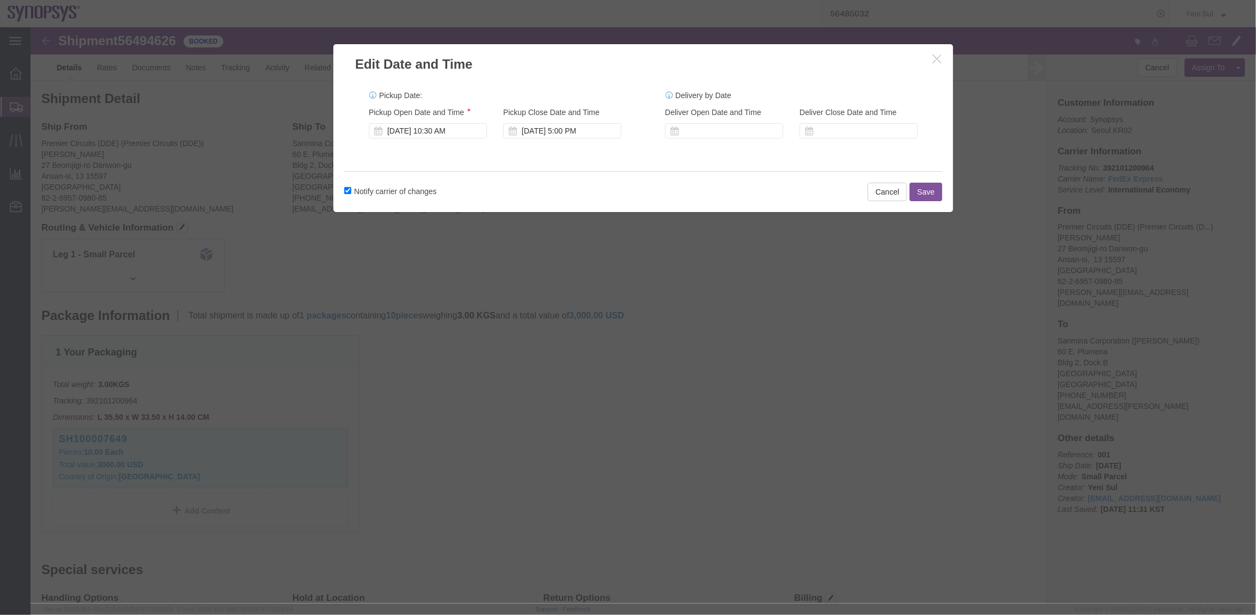
click button "Save"
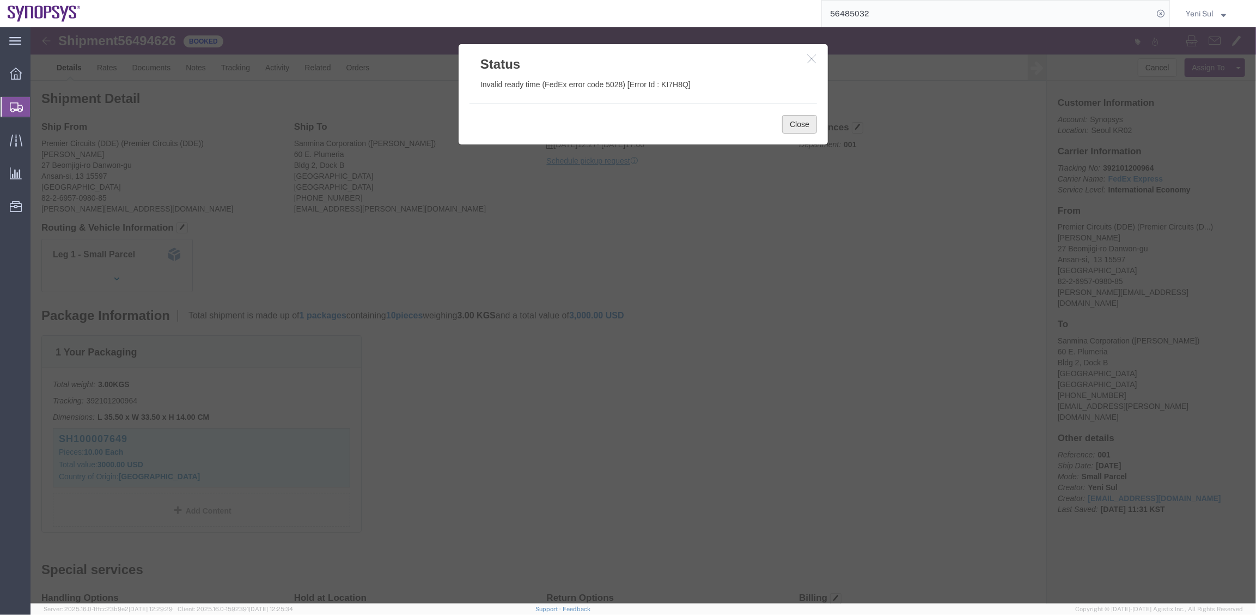
click button "Close"
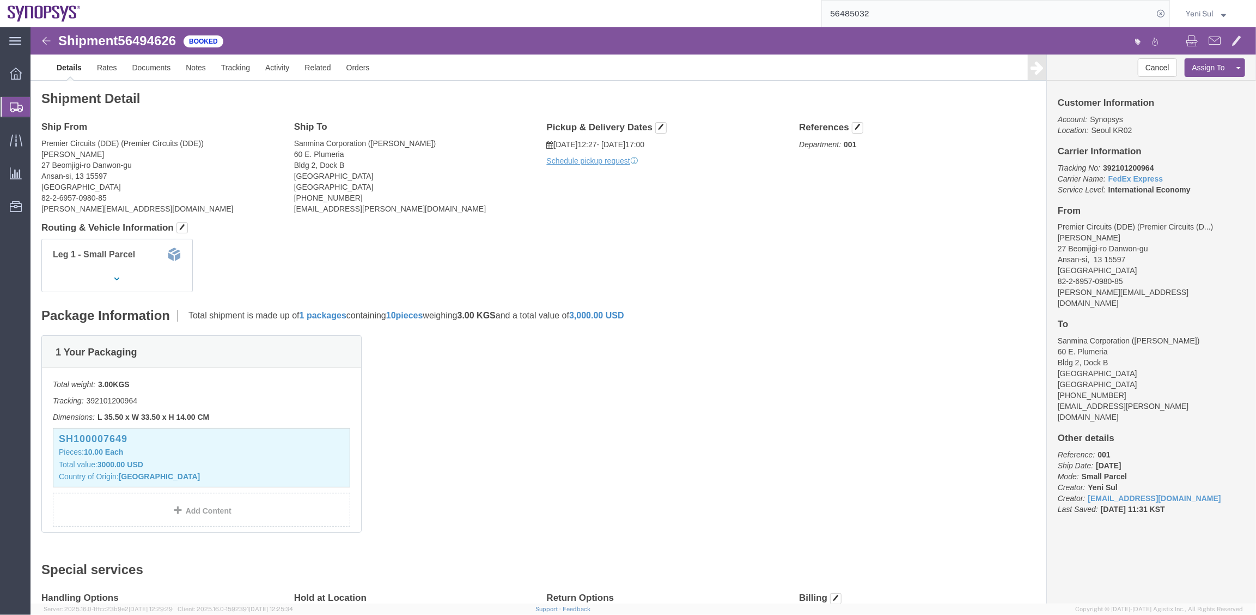
click div "Leg 1 - Small Parcel"
click span "button"
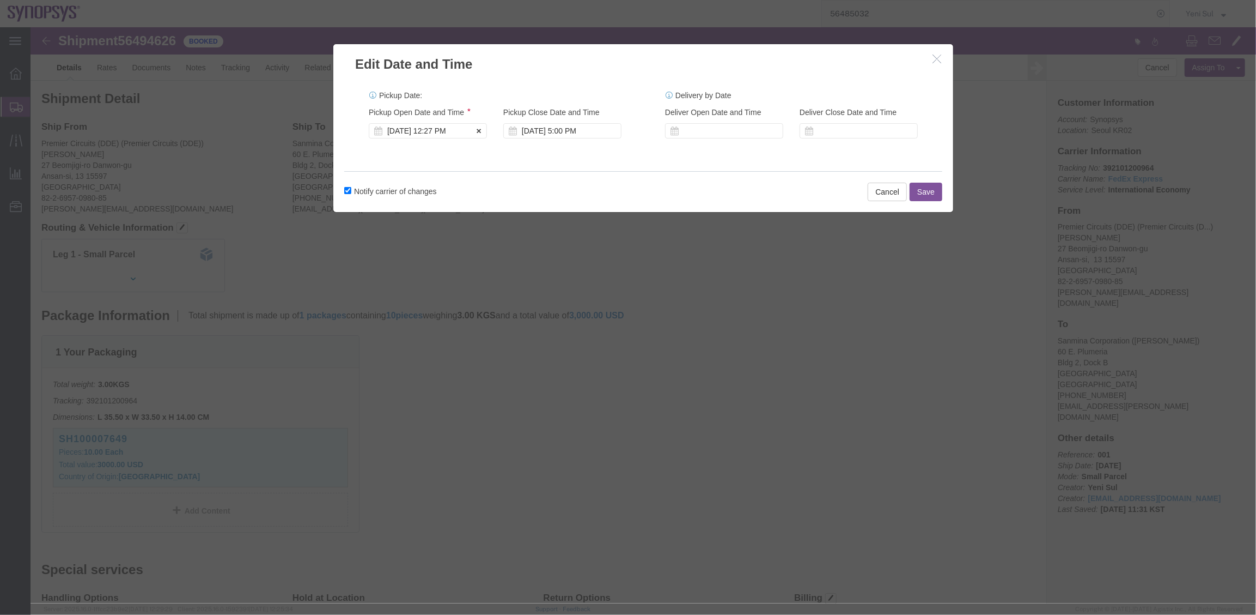
click div "[DATE] 12:27 PM"
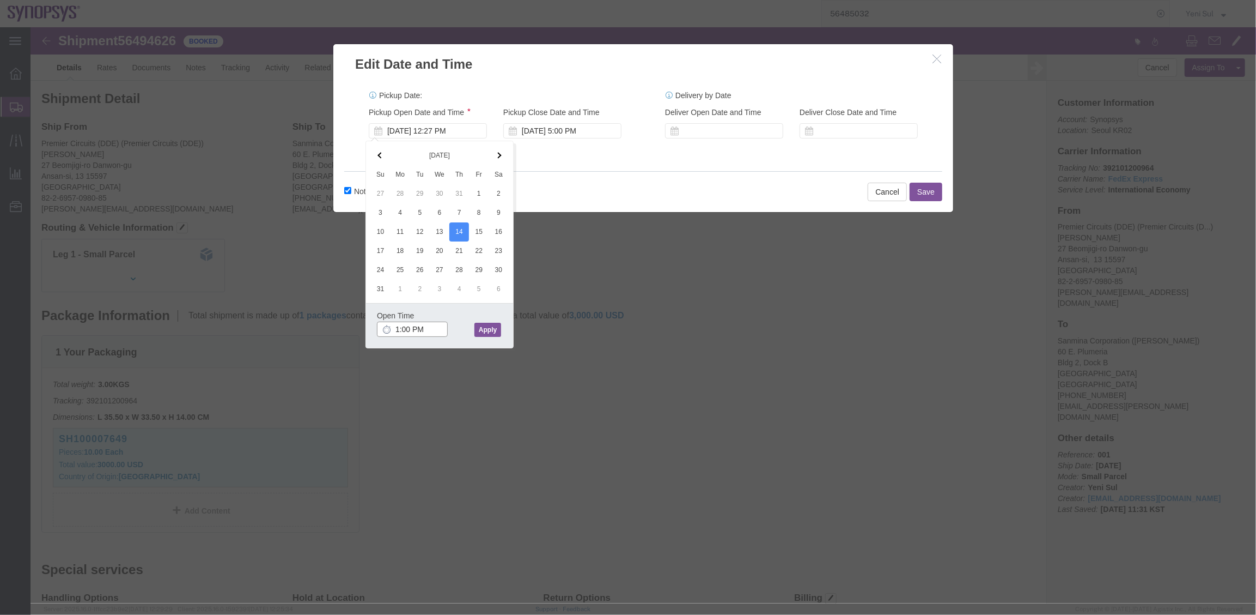
type input "1:00 PM"
click button "Apply"
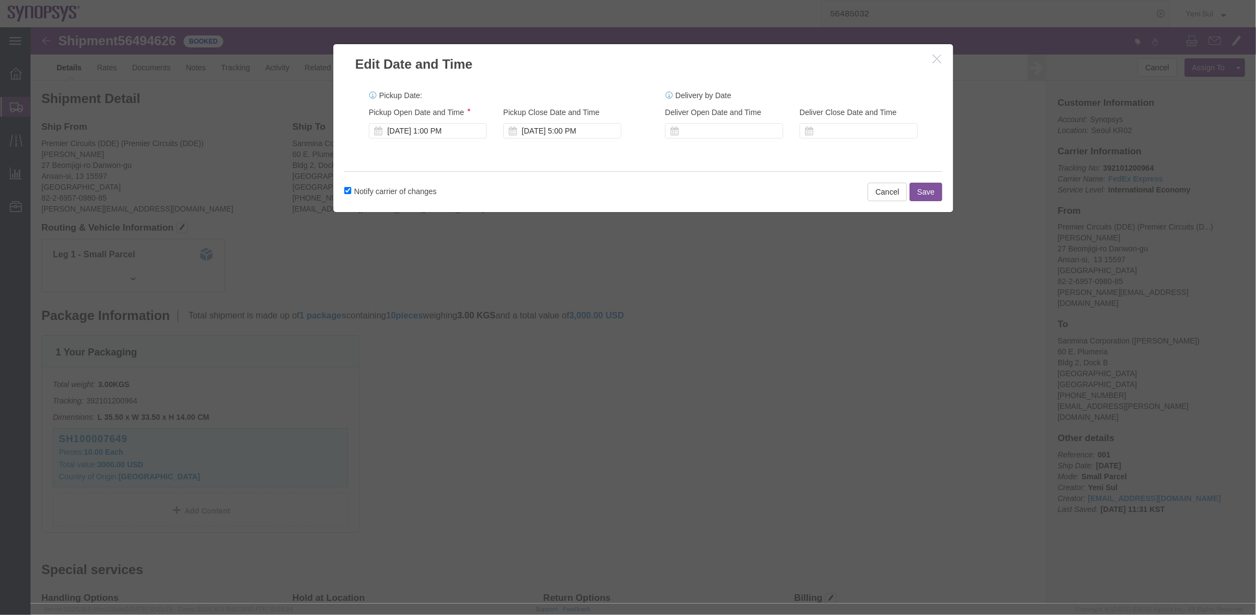
click button "Save"
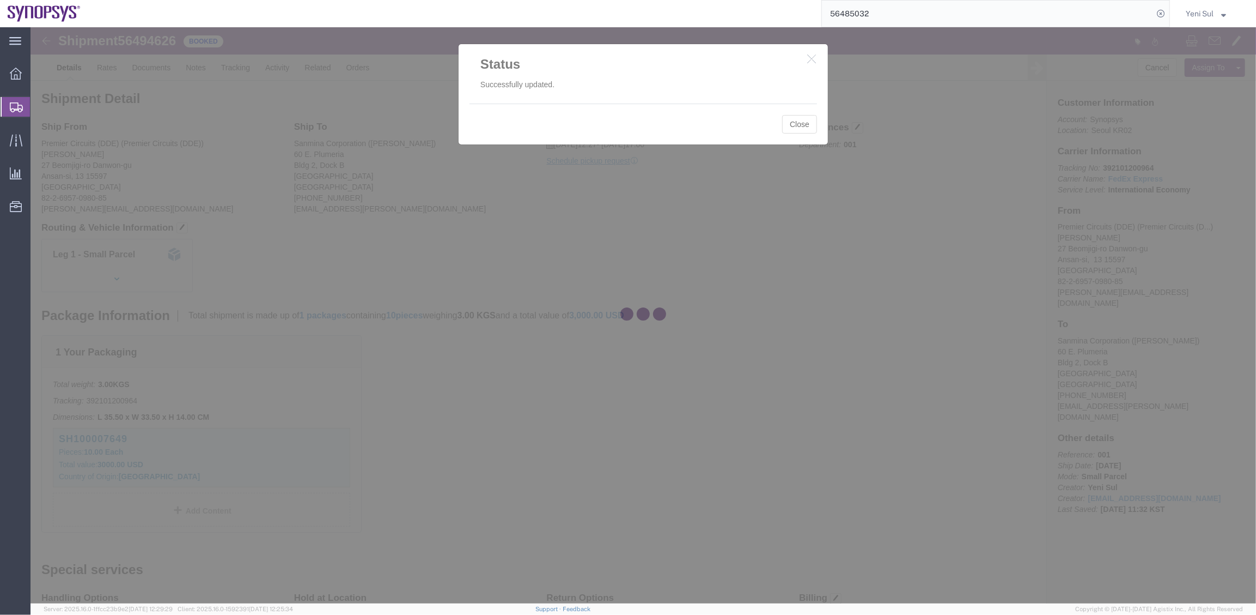
click at [799, 123] on div at bounding box center [644, 315] width 1226 height 576
click at [798, 125] on div at bounding box center [644, 315] width 1226 height 576
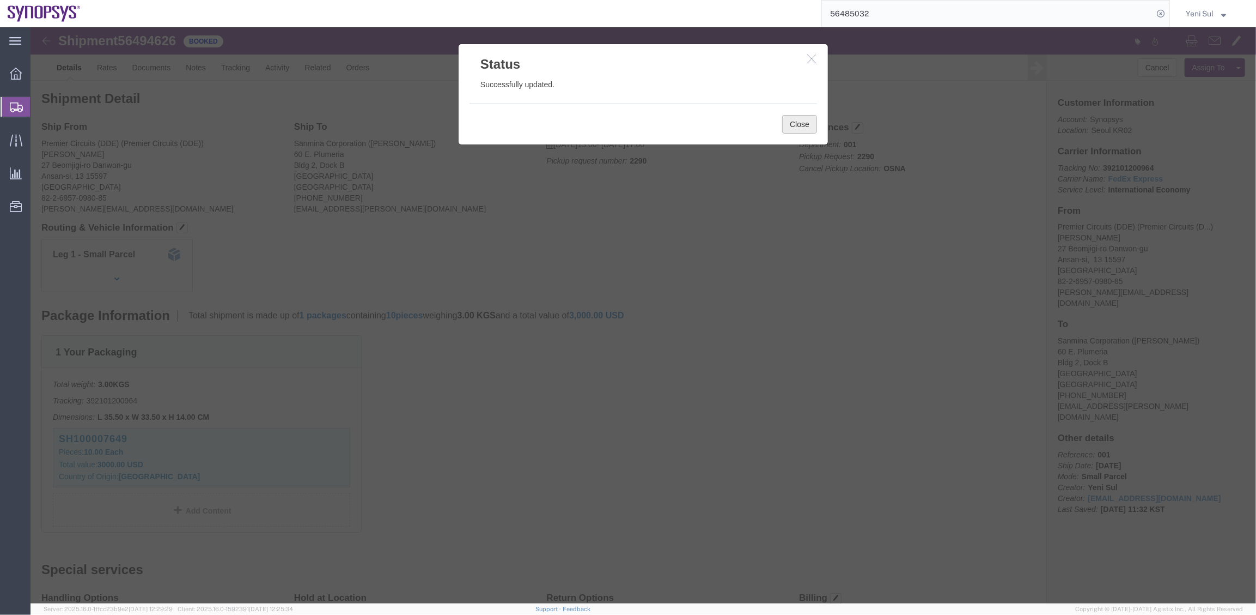
drag, startPoint x: 773, startPoint y: 93, endPoint x: 774, endPoint y: 110, distance: 16.4
click button "Close"
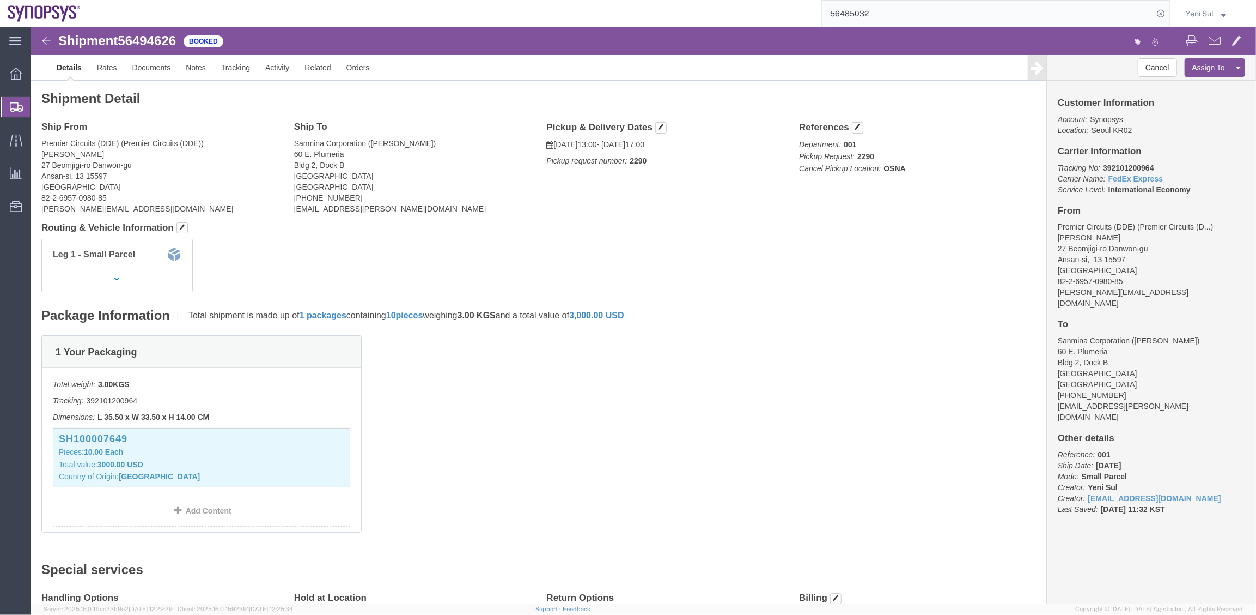
click div "1 Your Packaging Total weight: 3.00 KGS Tracking: 392101200964 Dimensions: L 35…"
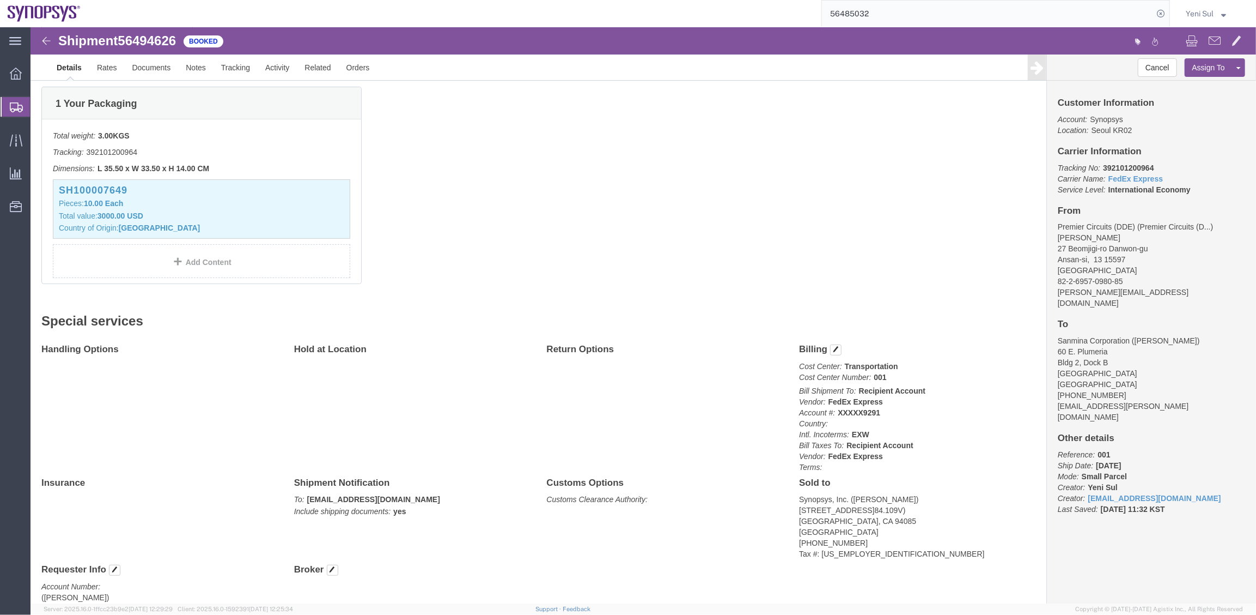
scroll to position [311, 0]
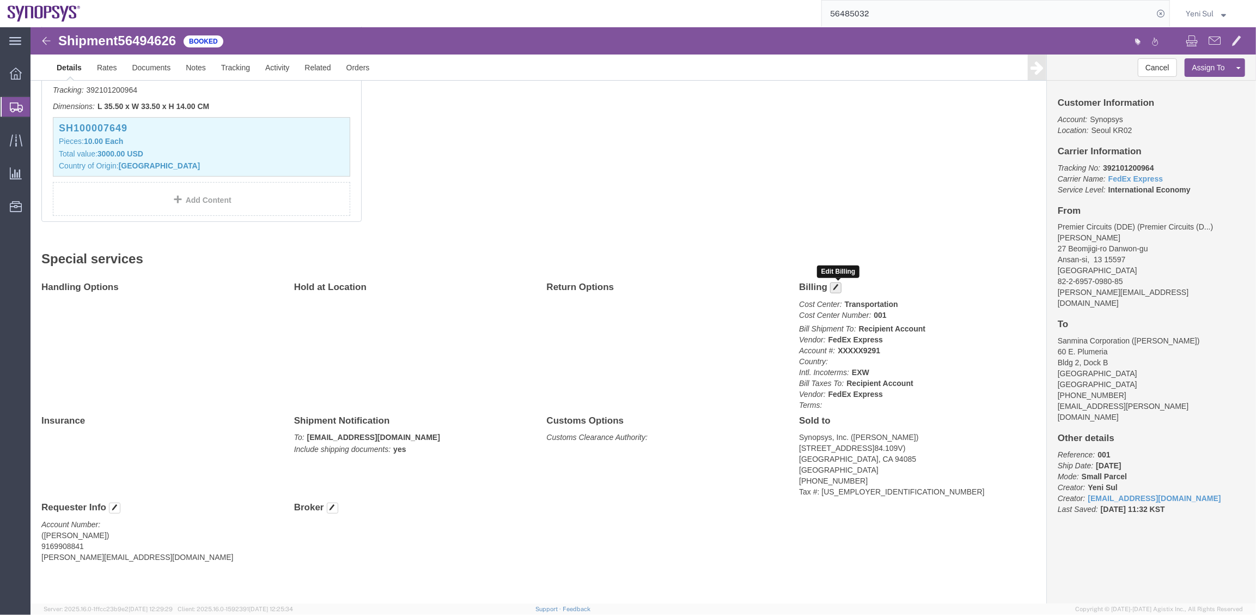
click span "button"
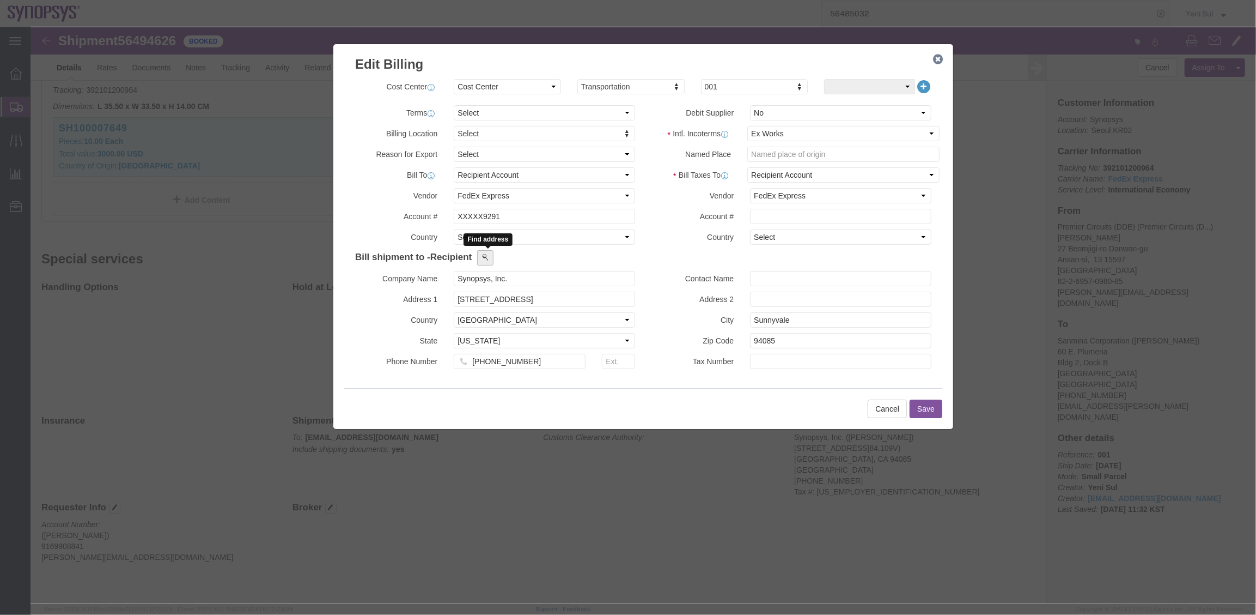
click button
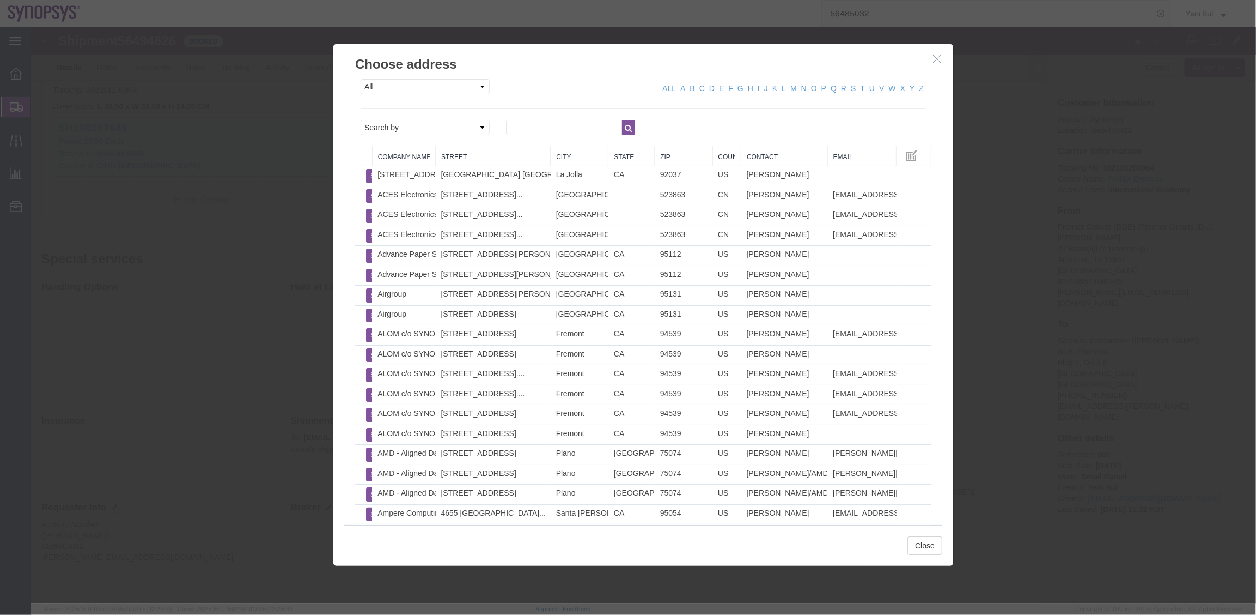
click button "button"
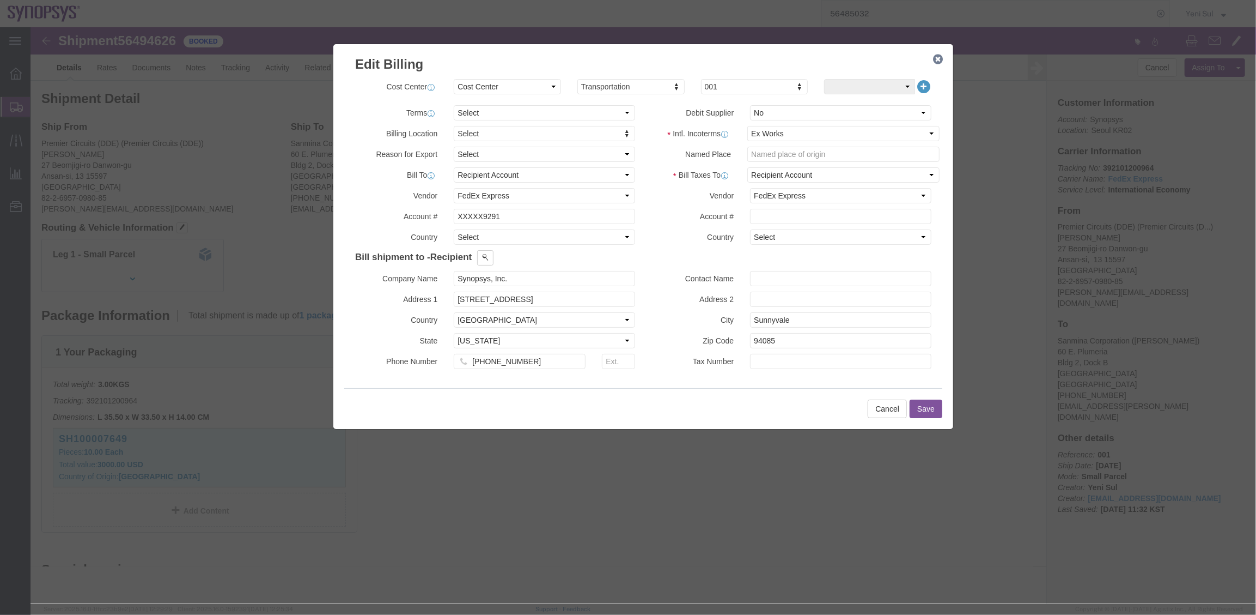
scroll to position [0, 0]
click button "Save"
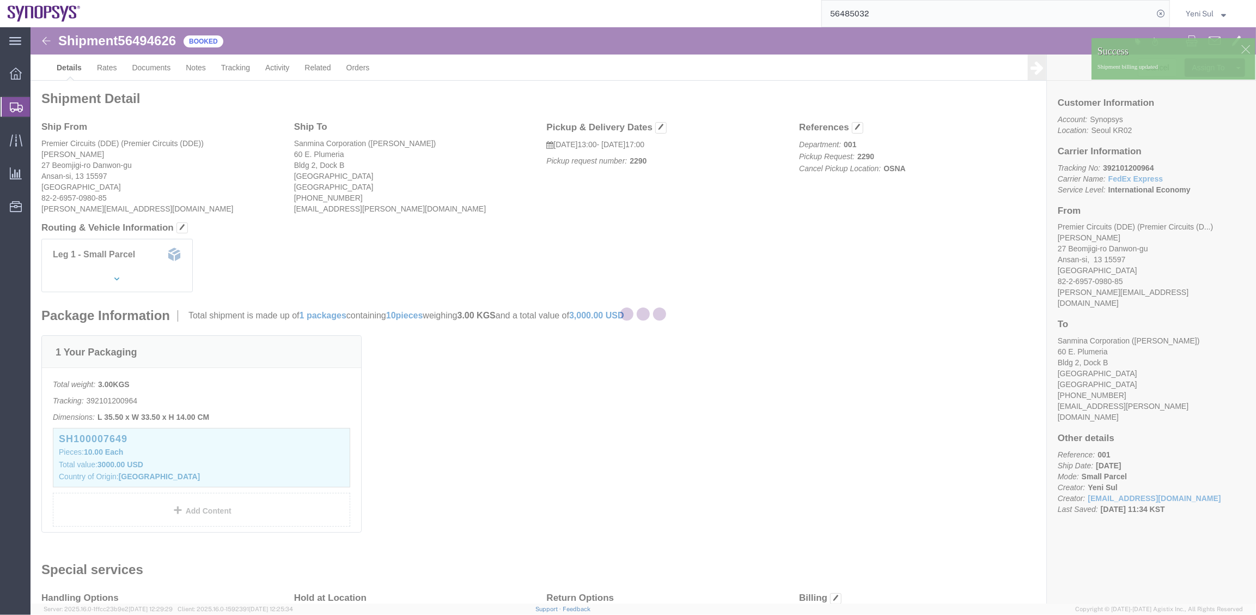
click at [861, 435] on div at bounding box center [644, 315] width 1226 height 576
click at [843, 466] on div at bounding box center [644, 315] width 1226 height 576
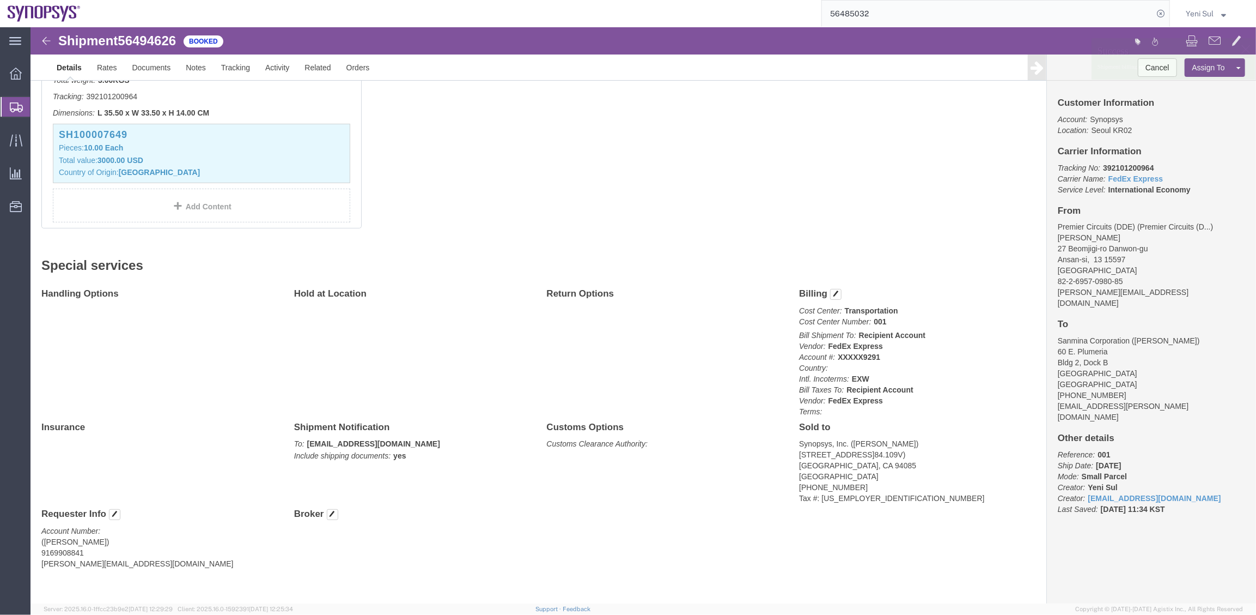
scroll to position [311, 0]
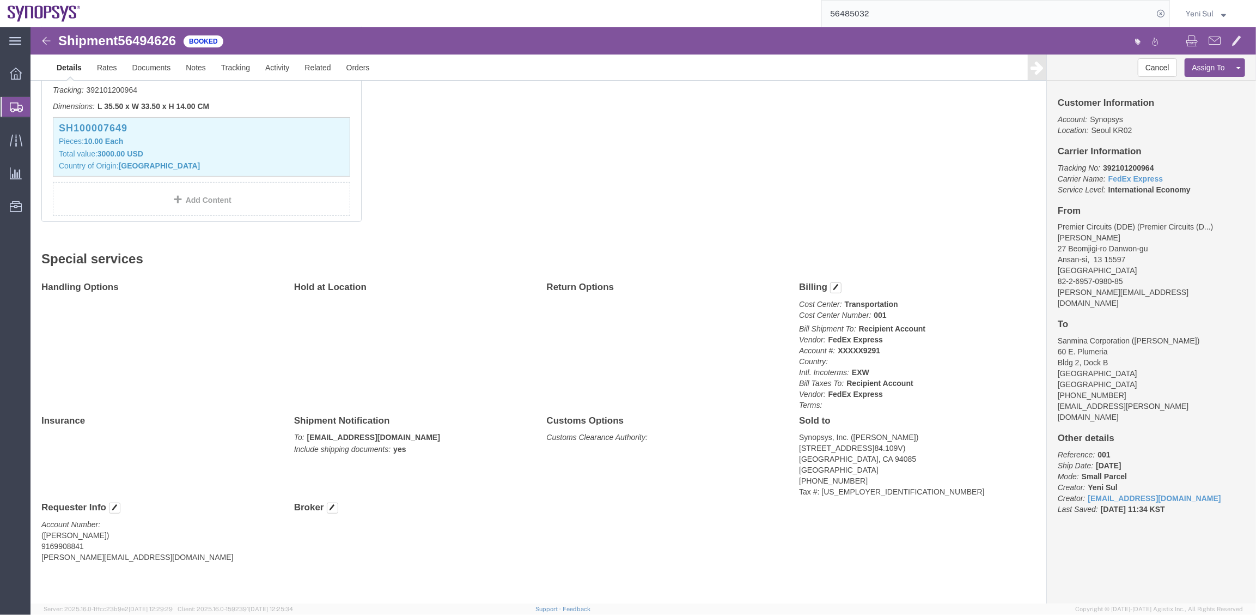
click div "Handling Options Hold at Location Return Options Billing Cost Center: Transport…"
click span "button"
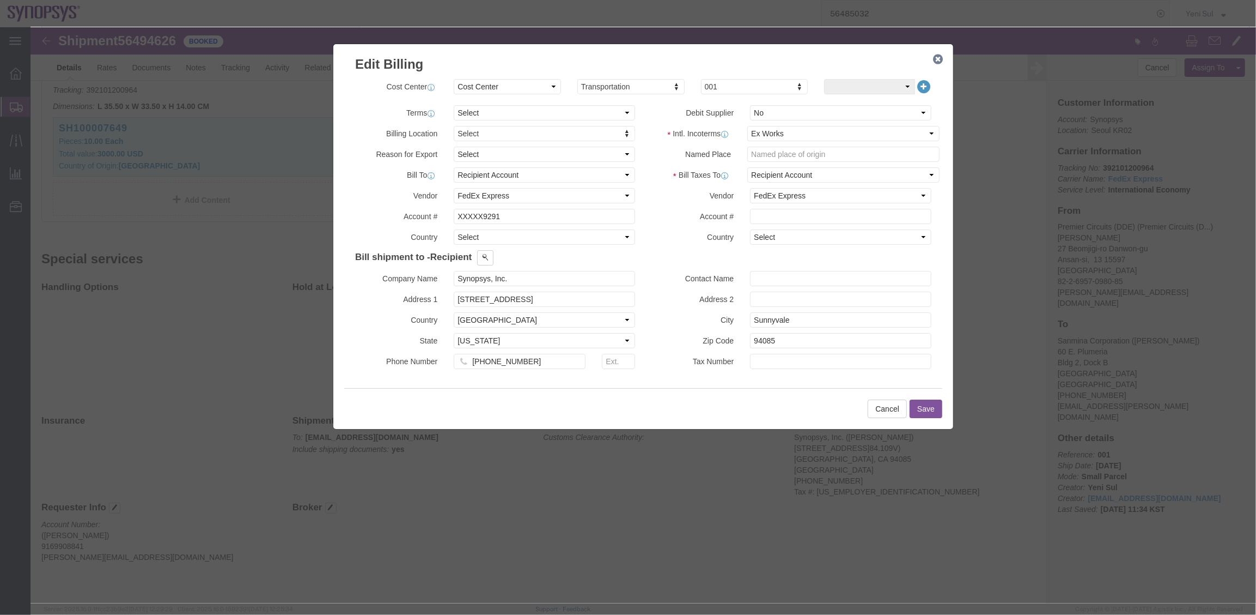
click icon "button"
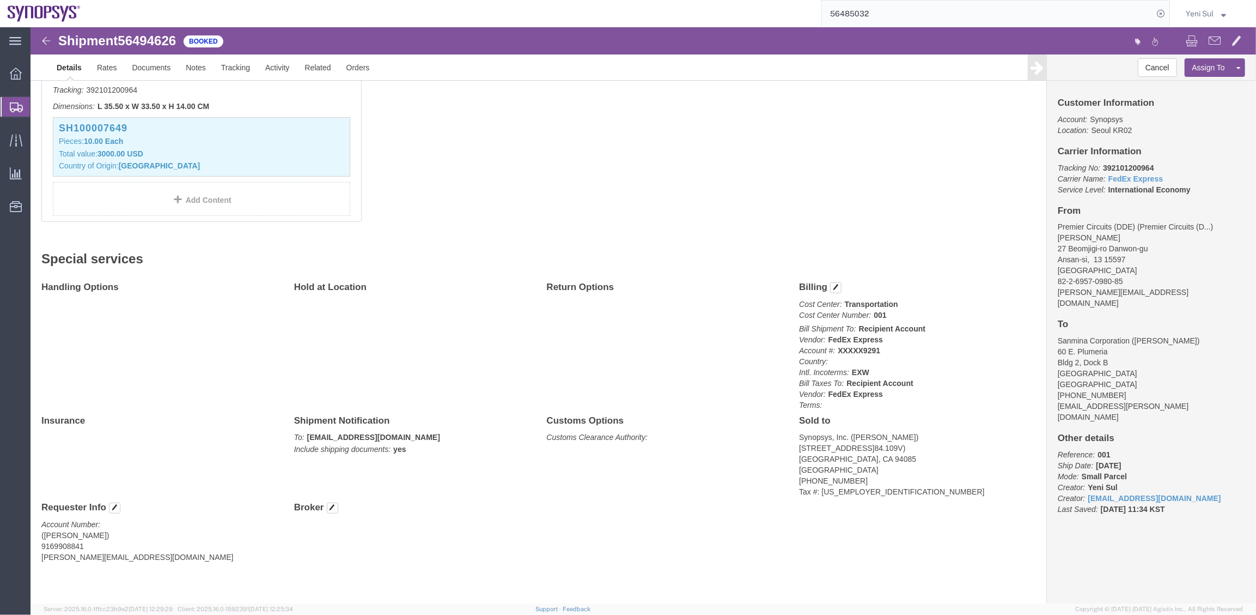
click div "Handling Options Hold at Location Return Options Billing Cost Center: Transport…"
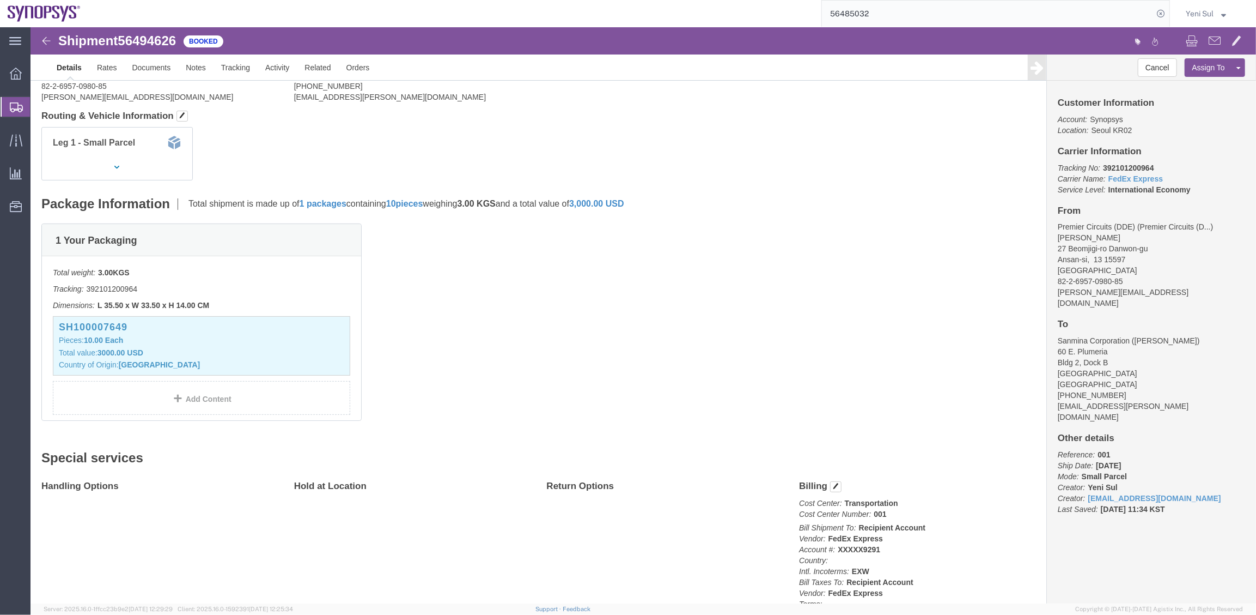
scroll to position [0, 0]
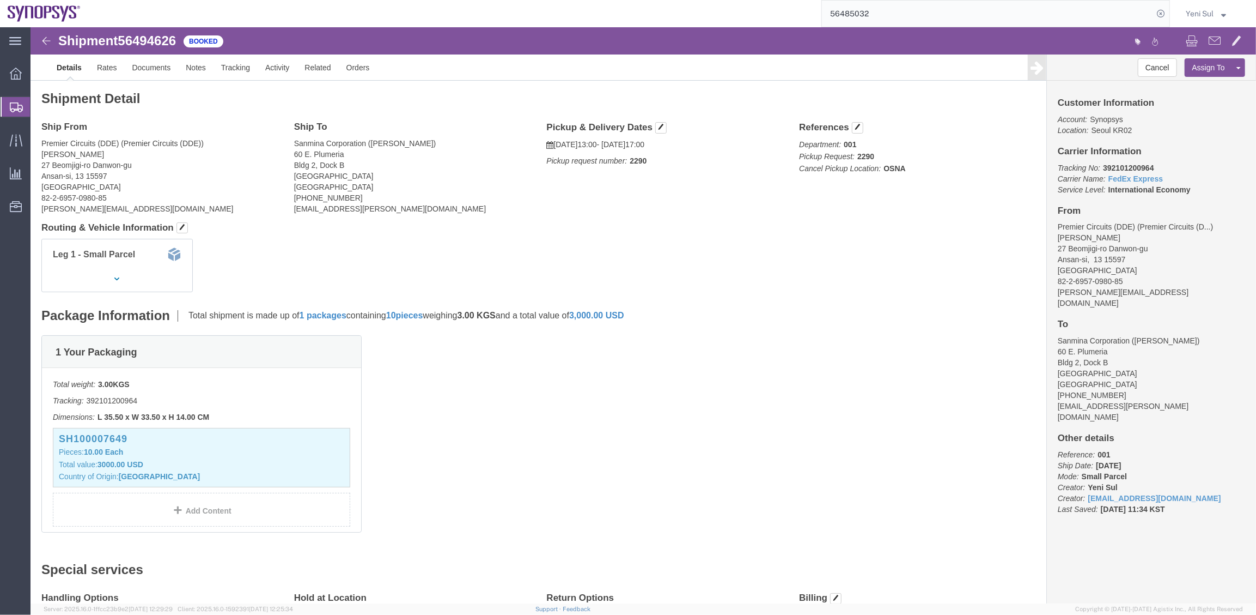
click div "1 Your Packaging Total weight: 3.00 KGS Tracking: 392101200964 Dimensions: L 35…"
drag, startPoint x: 590, startPoint y: 135, endPoint x: 679, endPoint y: 198, distance: 109.6
click p "Pickup request number: 2290"
click h4 "Routing & Vehicle Information"
click button "Cancel"
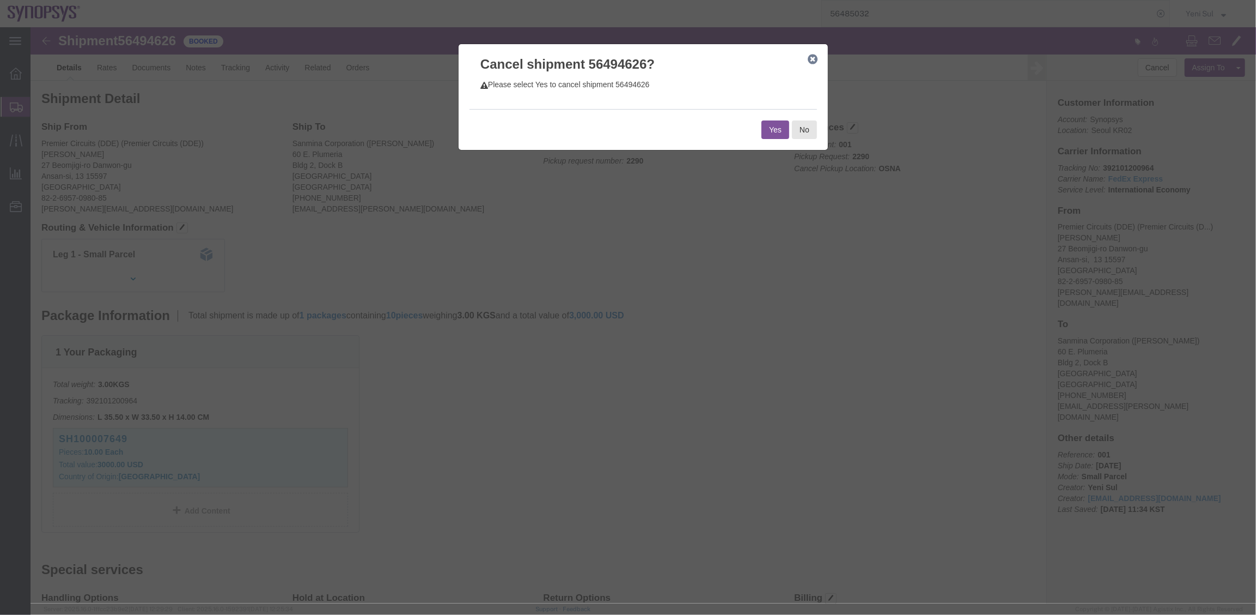
click button "Yes"
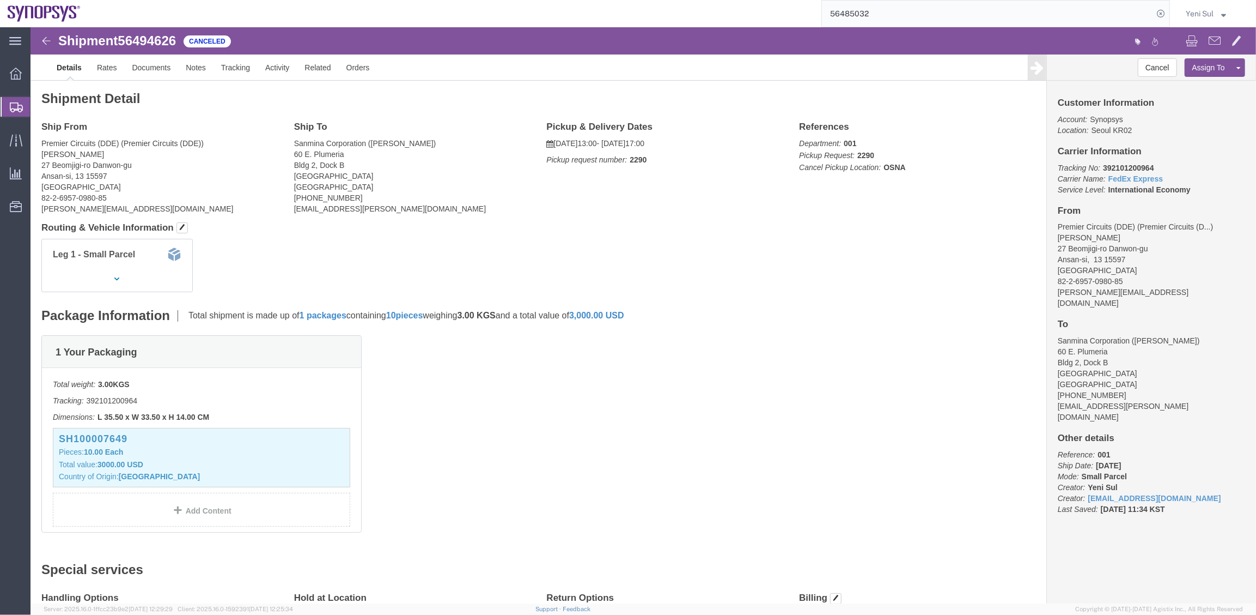
click div "1 Your Packaging Total weight: 3.00 KGS Tracking: 392101200964 Dimensions: L 35…"
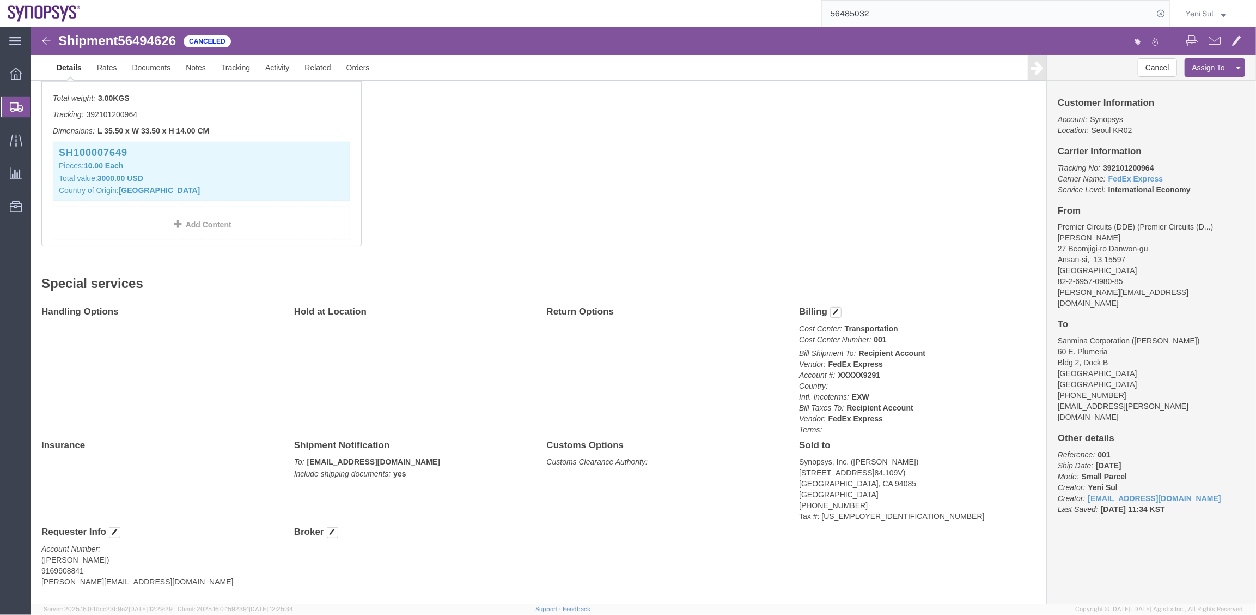
scroll to position [311, 0]
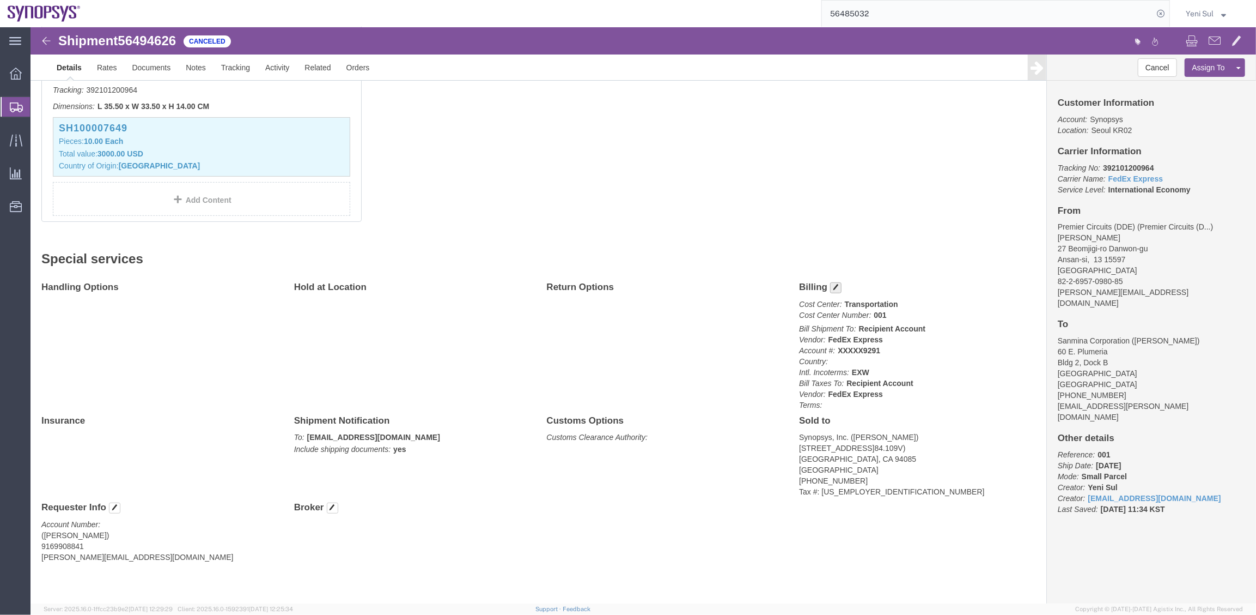
click button "button"
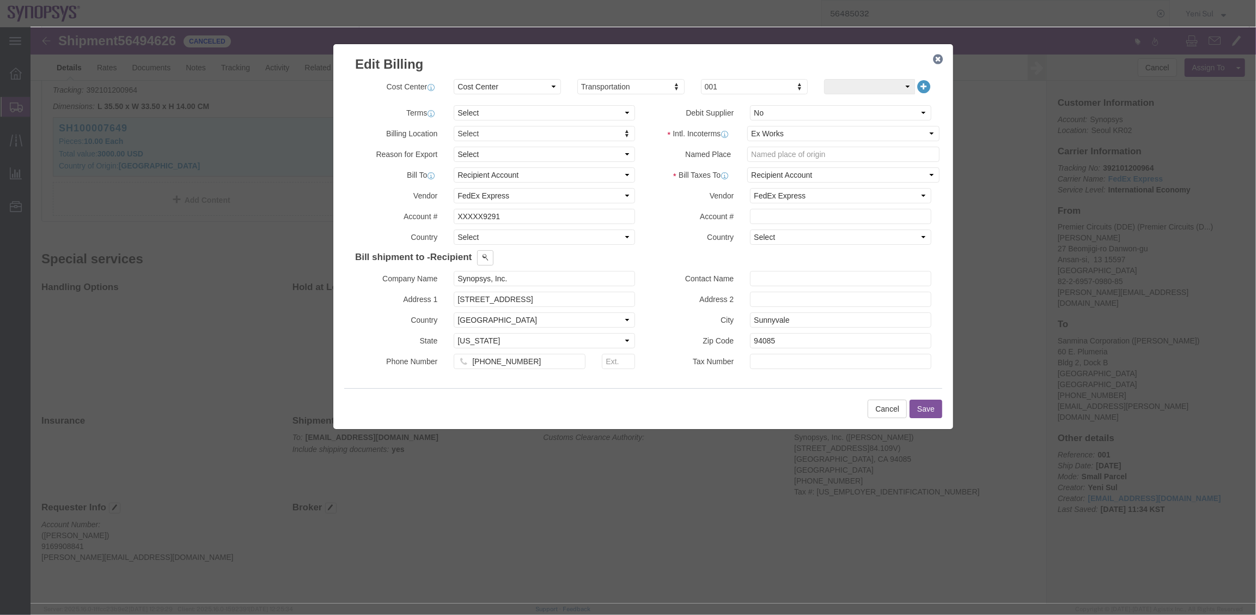
click icon "button"
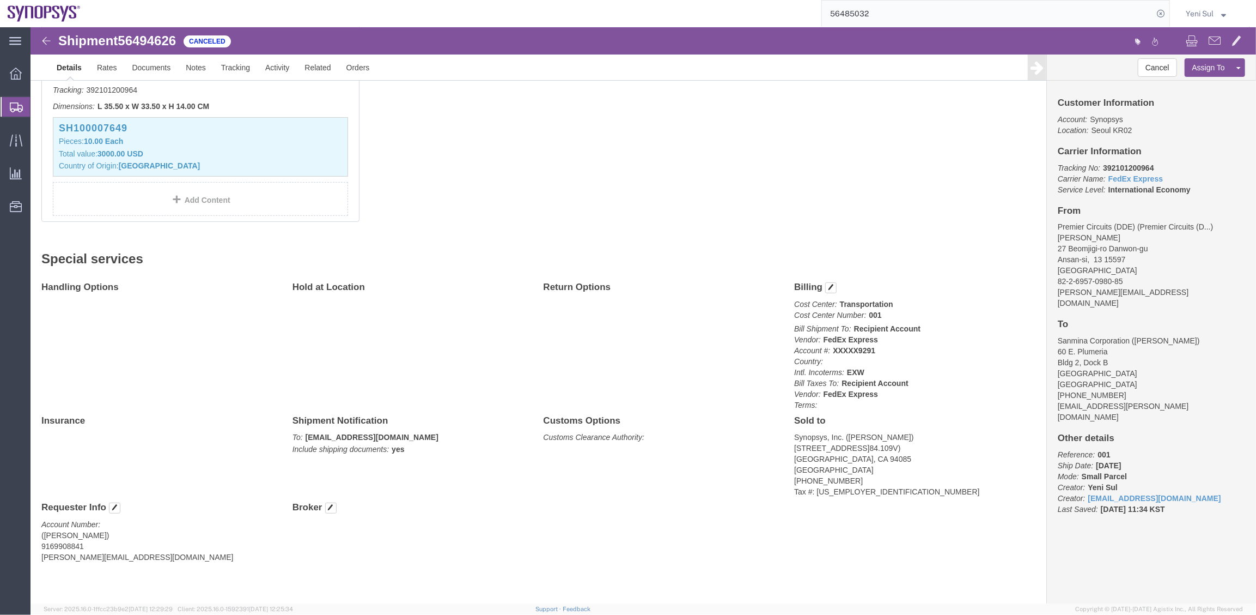
click div "1 Your Packaging Total weight: 3.00 KGS Tracking: 392101200964 Dimensions: L 35…"
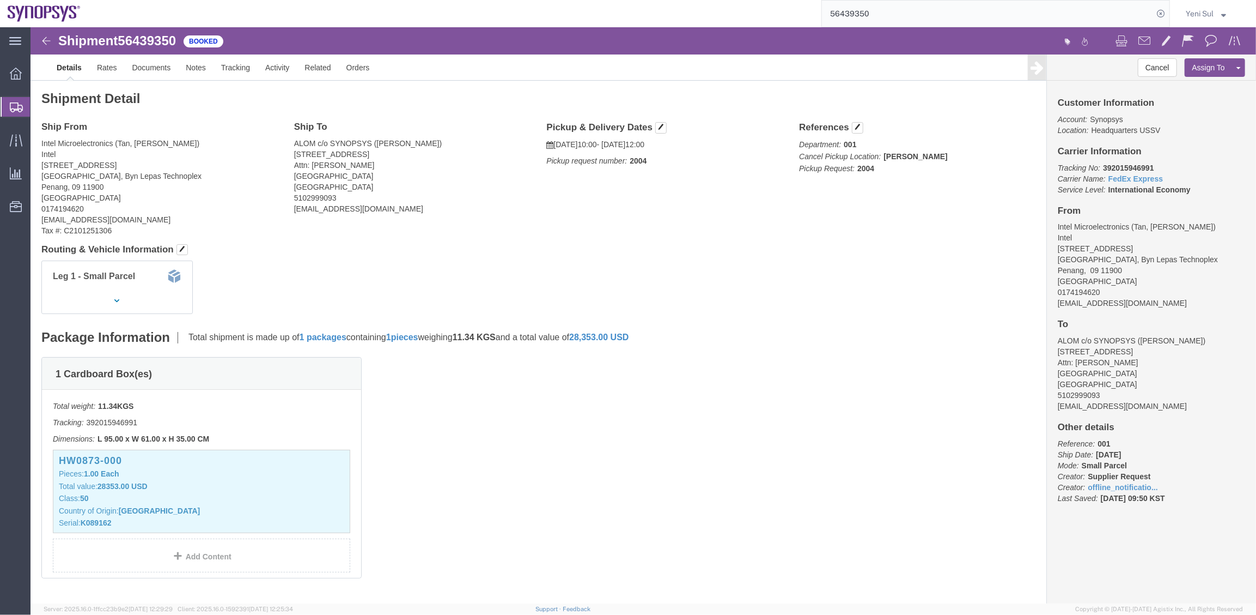
drag, startPoint x: 186, startPoint y: 224, endPoint x: 169, endPoint y: 163, distance: 63.2
click h4 "Routing & Vehicle Information"
click link "Documents"
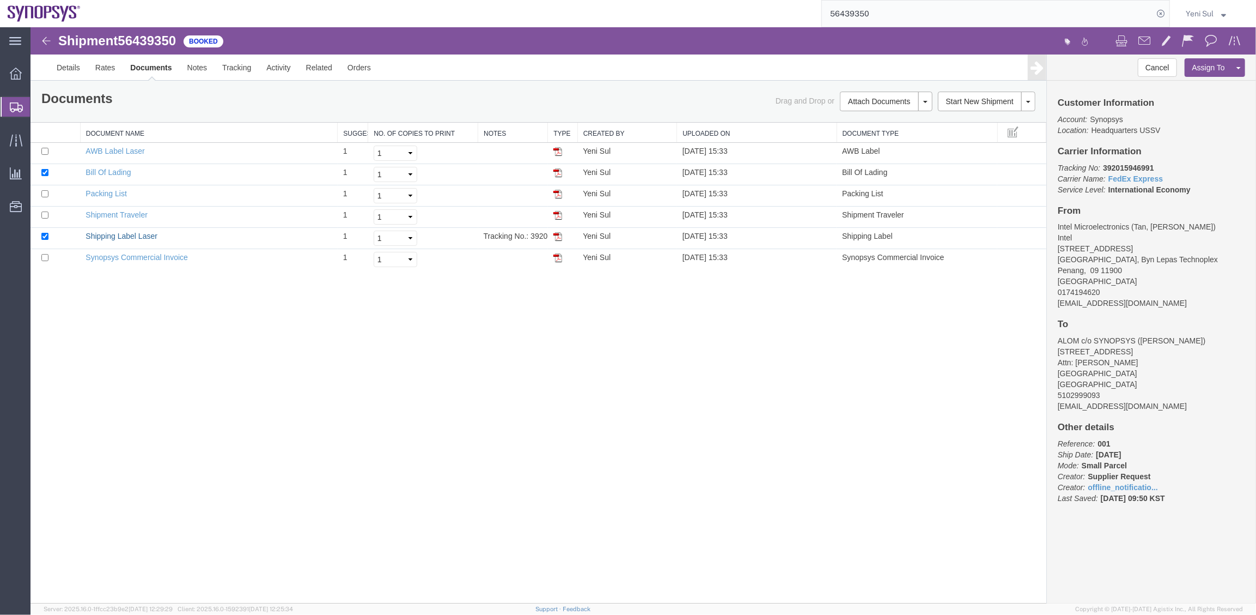
drag, startPoint x: 101, startPoint y: 232, endPoint x: 512, endPoint y: 336, distance: 423.4
click at [102, 232] on link "Shipping Label Laser" at bounding box center [121, 235] width 72 height 9
click at [496, 449] on div "Shipment 56439350 6 of 6 Booked Details Rates Documents Notes Tracking Activity…" at bounding box center [643, 315] width 1226 height 576
click at [68, 75] on link "Details" at bounding box center [67, 67] width 39 height 26
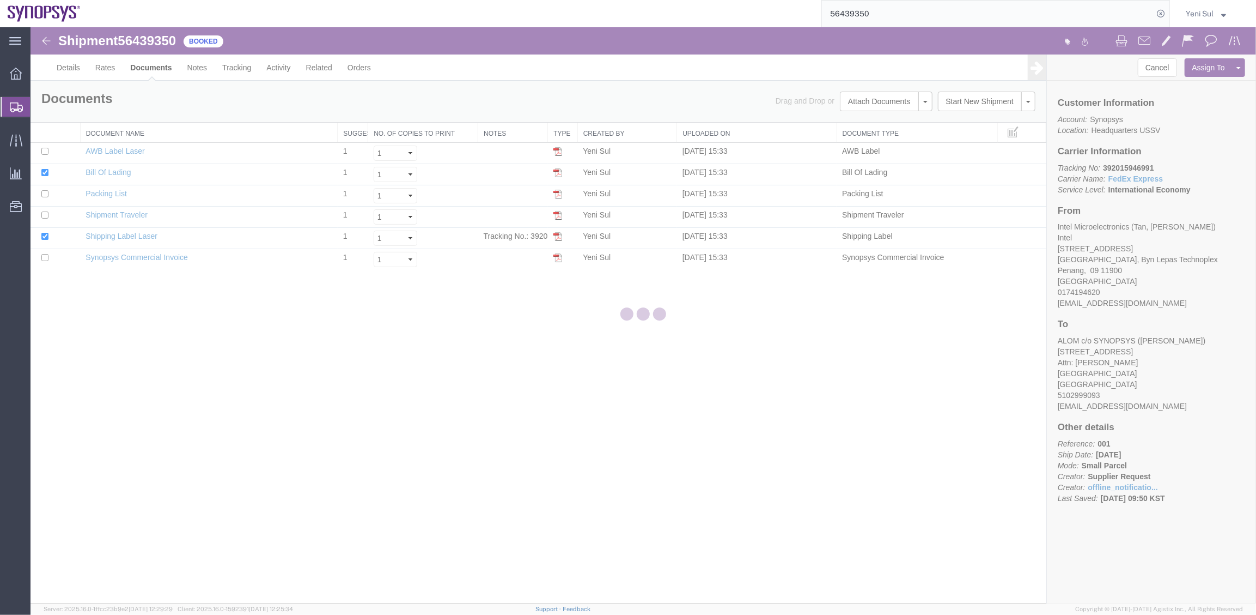
drag, startPoint x: 827, startPoint y: 5, endPoint x: 683, endPoint y: 5, distance: 143.8
click at [683, 4] on div "56439350" at bounding box center [629, 13] width 1082 height 27
paste input "94626"
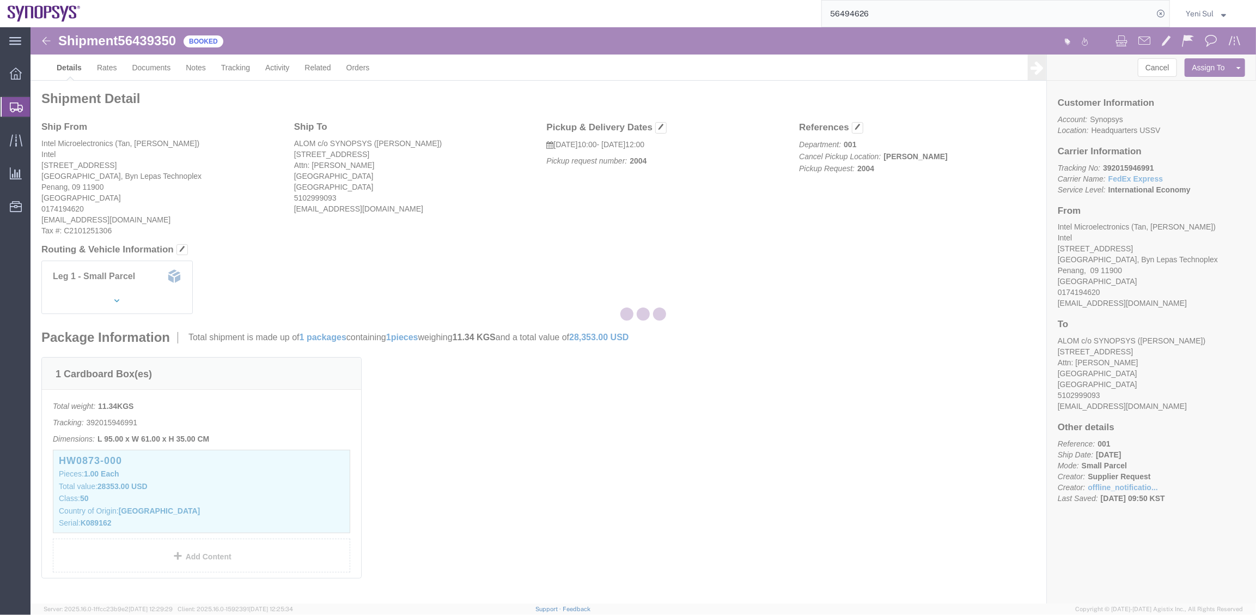
click at [694, 238] on div at bounding box center [644, 315] width 1226 height 576
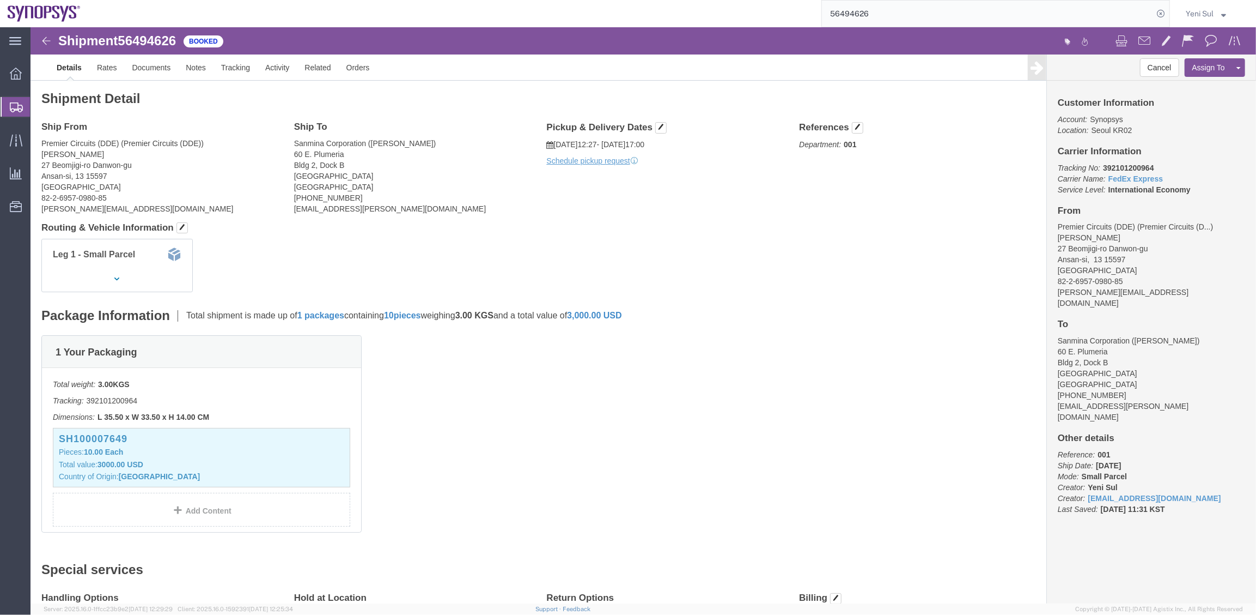
click div "1 Your Packaging Total weight: 3.00 KGS Tracking: 392101200964 Dimensions: L 35…"
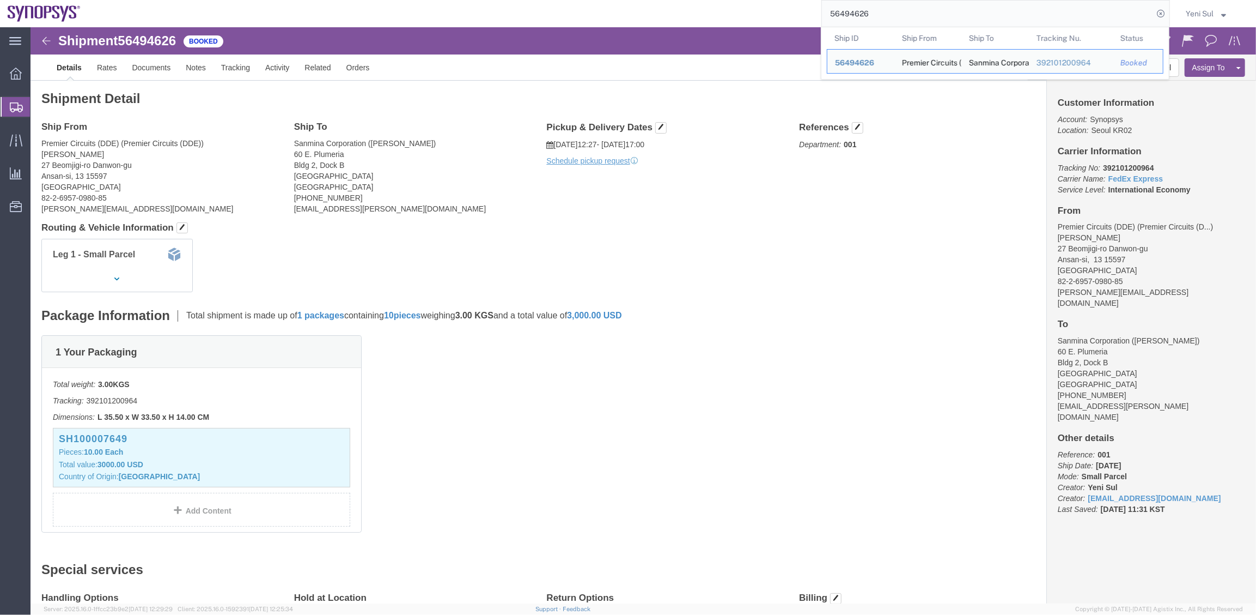
drag, startPoint x: 714, startPoint y: 14, endPoint x: 677, endPoint y: 14, distance: 36.5
click at [677, 14] on div "56494626 Ship ID Ship From Ship To Tracking Nu. Status Ship ID 56494626 Ship Fr…" at bounding box center [629, 13] width 1082 height 27
paste input "85032"
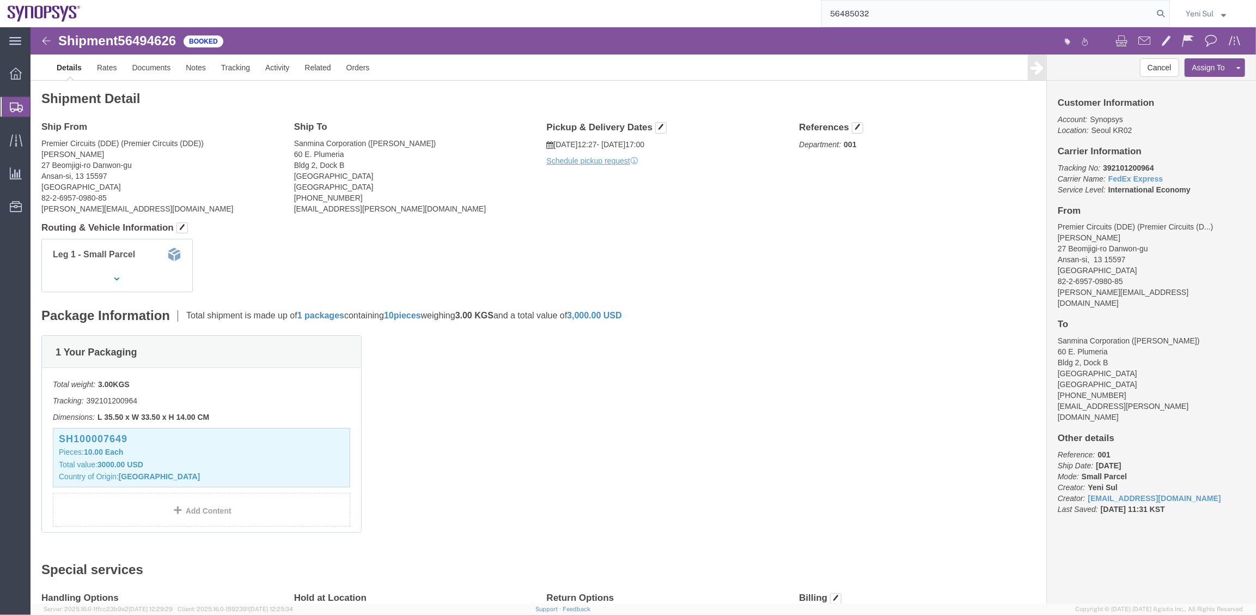
type input "56485032"
click div "1 Your Packaging Total weight: 3.00 KGS Tracking: 392099937420 Dimensions: L 35…"
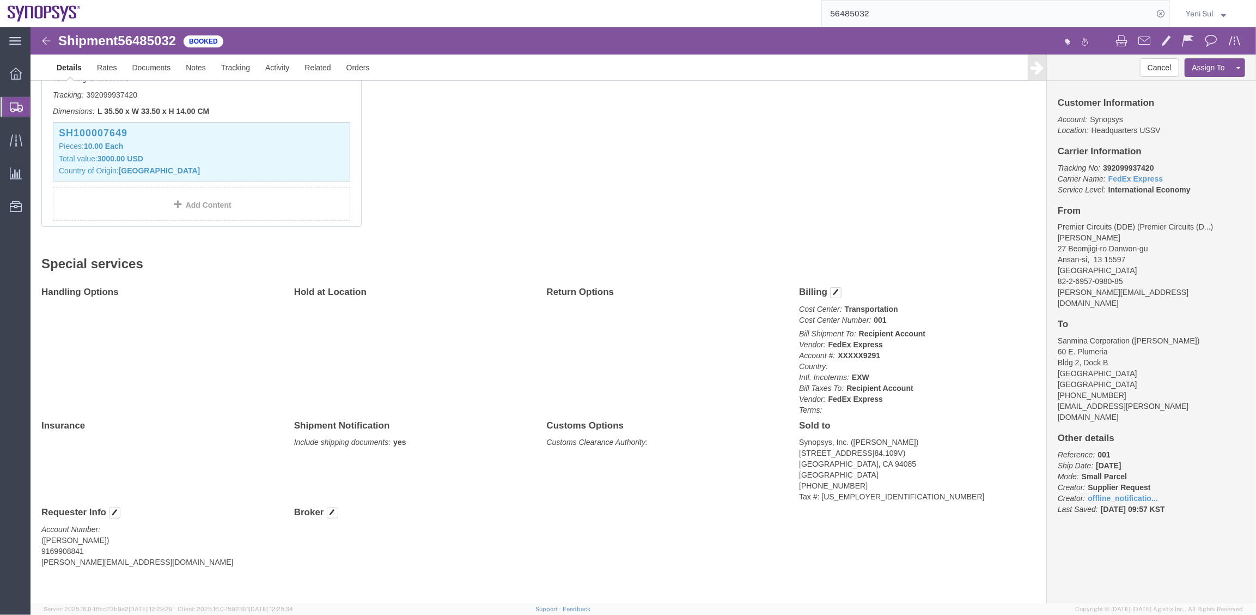
scroll to position [311, 0]
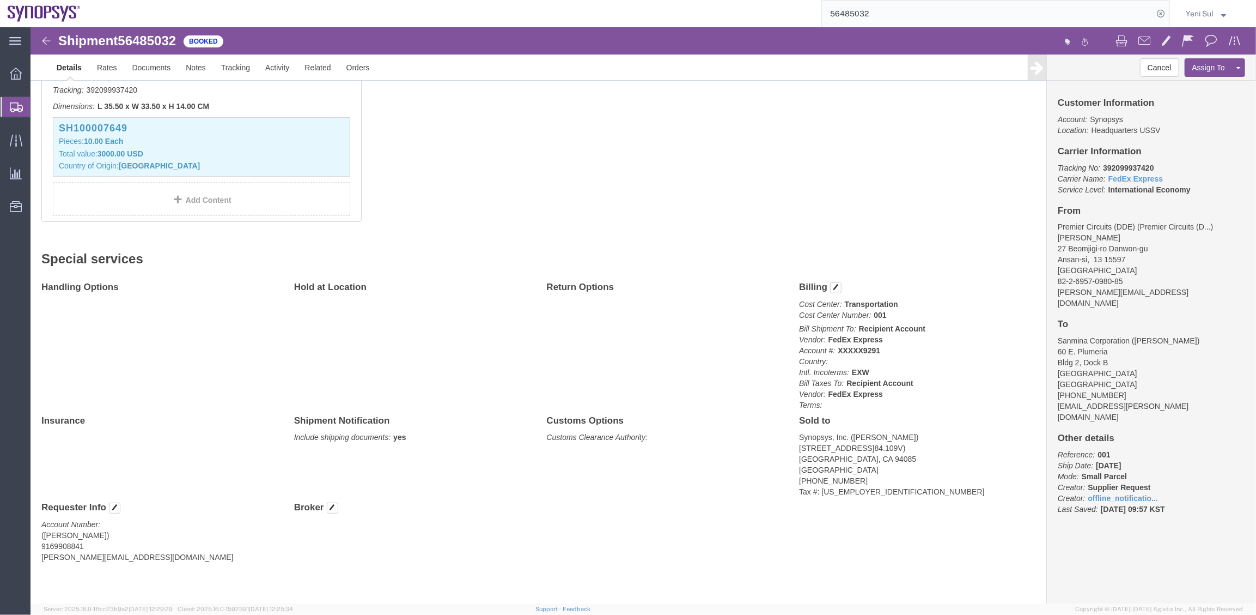
click div "Handling Options Hold at Location Return Options Billing Cost Center: Transport…"
drag, startPoint x: 682, startPoint y: 383, endPoint x: 773, endPoint y: 428, distance: 101.6
click div "Handling Options Hold at Location Return Options Billing Cost Center: Transport…"
click div "Billing Cost Center: Transportation Cost Center Number: 001 Bill Shipment To: R…"
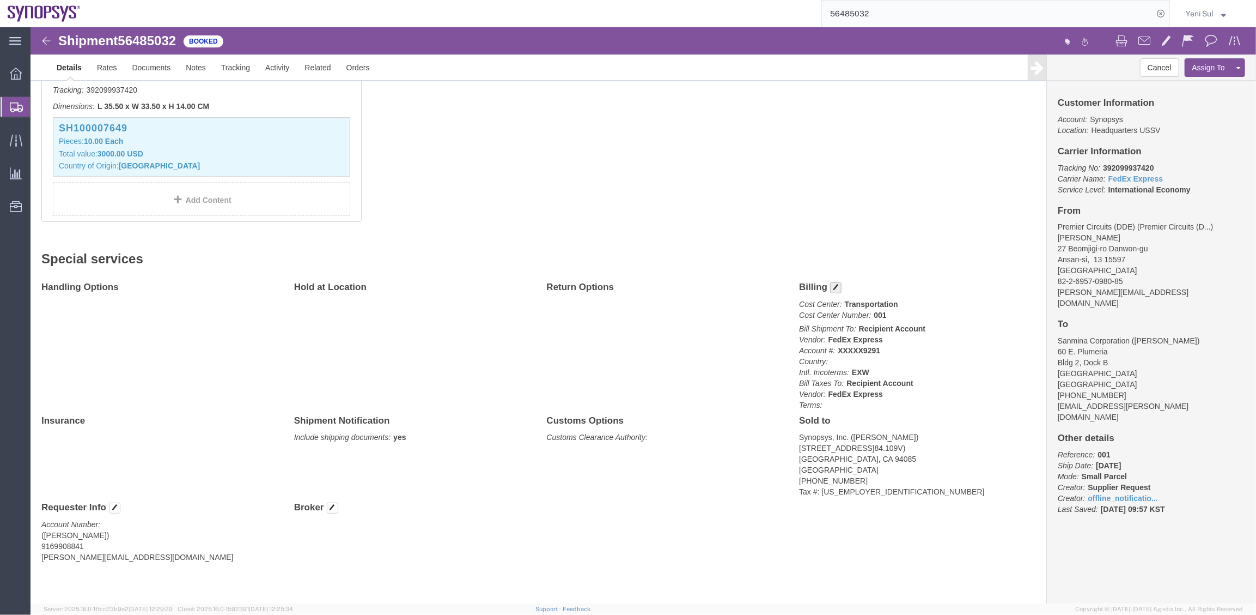
click span "button"
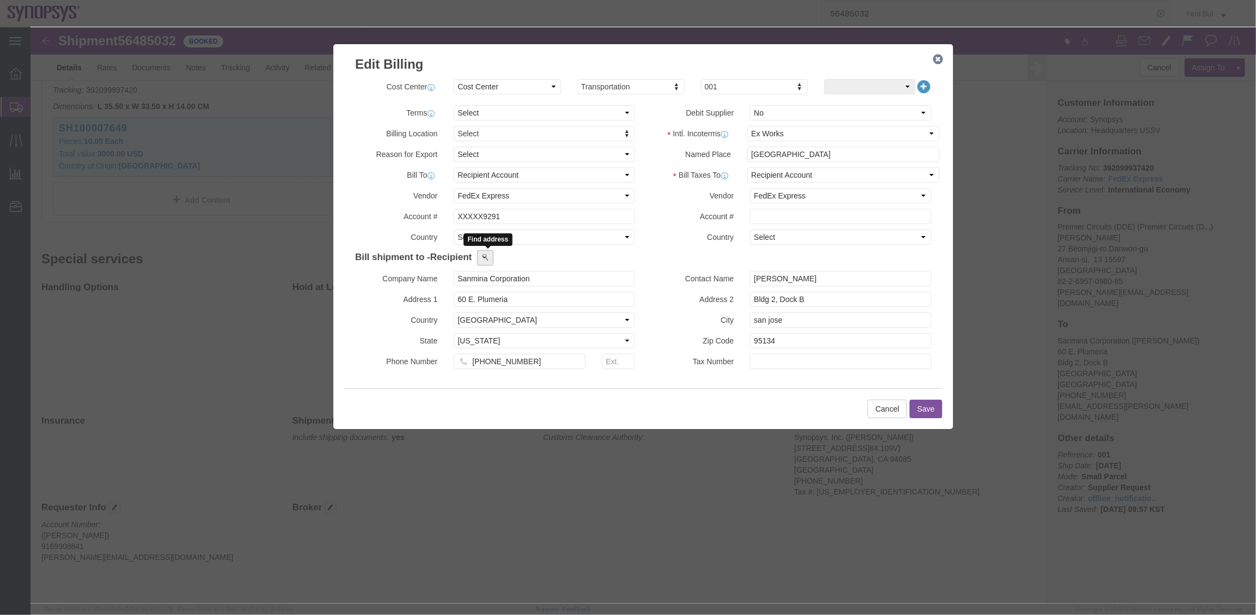
click button
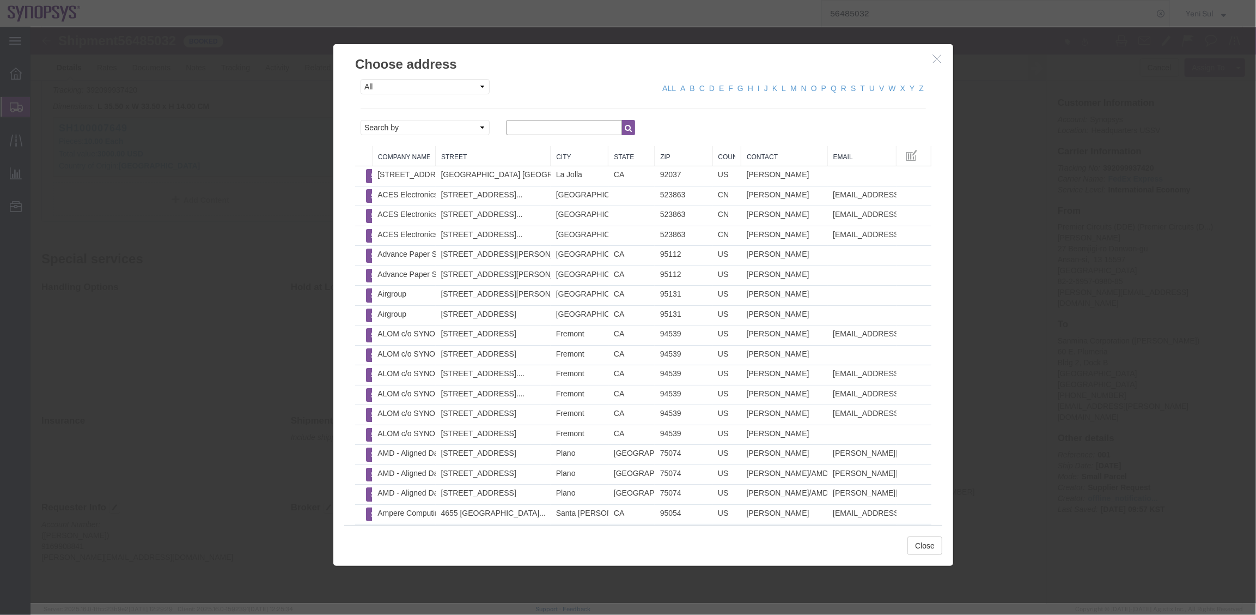
click input "text"
click select "All Company Location Other Personal Shared"
select select "COMPANY"
click select "All Company Location Other Personal Shared"
click input "text"
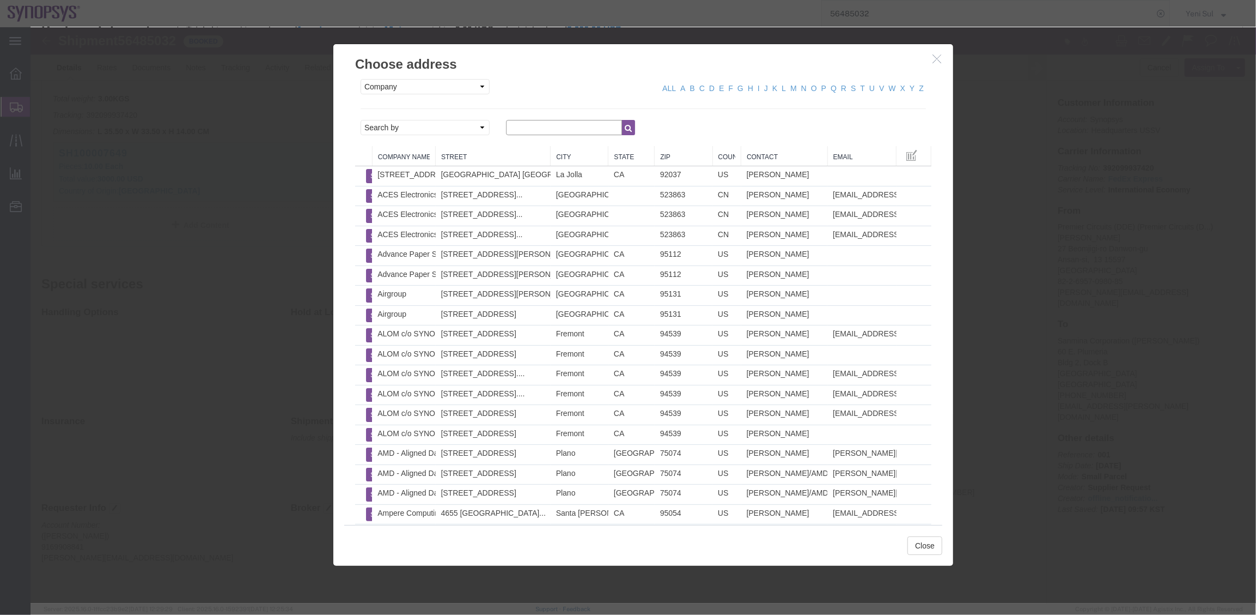
select select "COSTCENTER"
type input "s"
type input "I"
click icon "button"
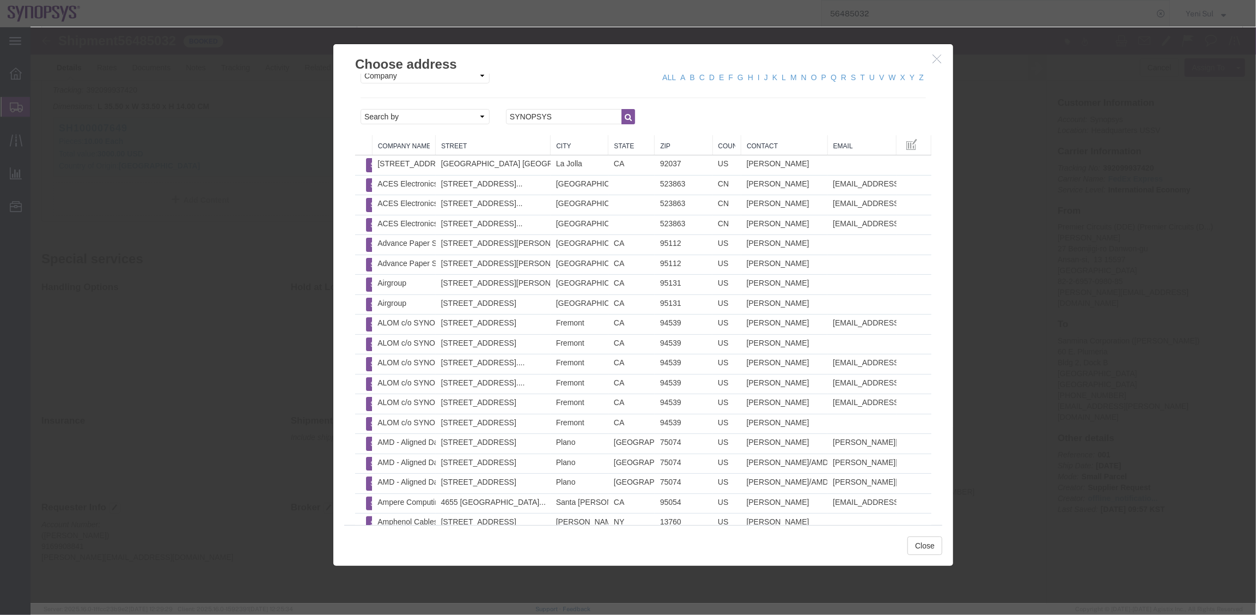
scroll to position [0, 0]
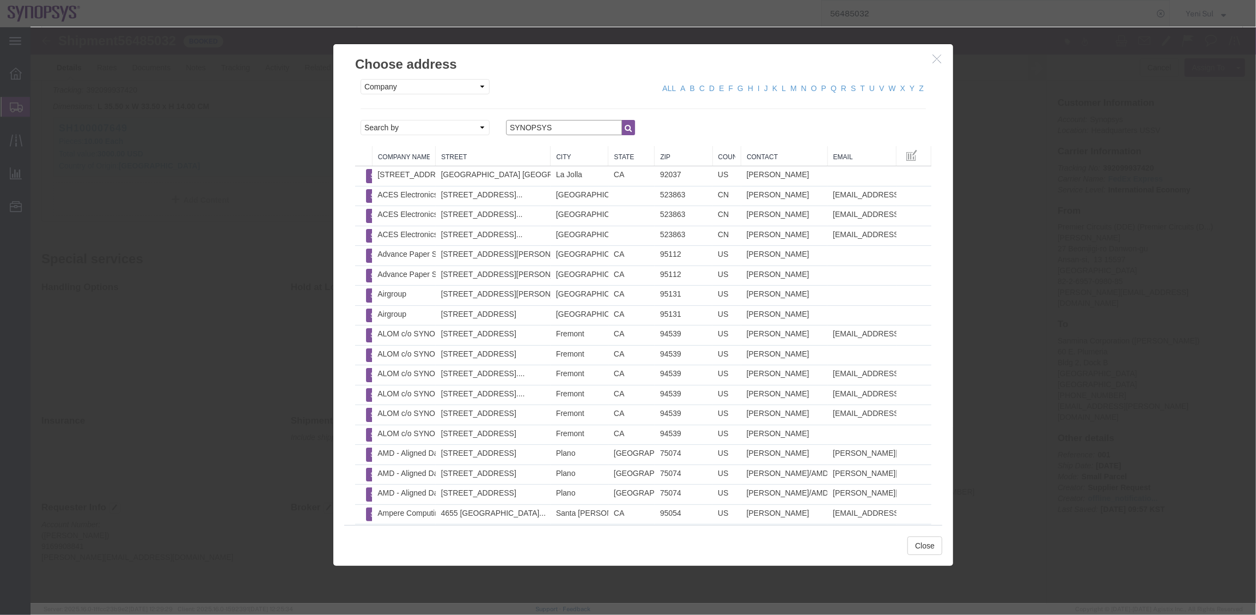
click input "SYNOPSYS"
type input "SYNOPSYS INC"
click icon "button"
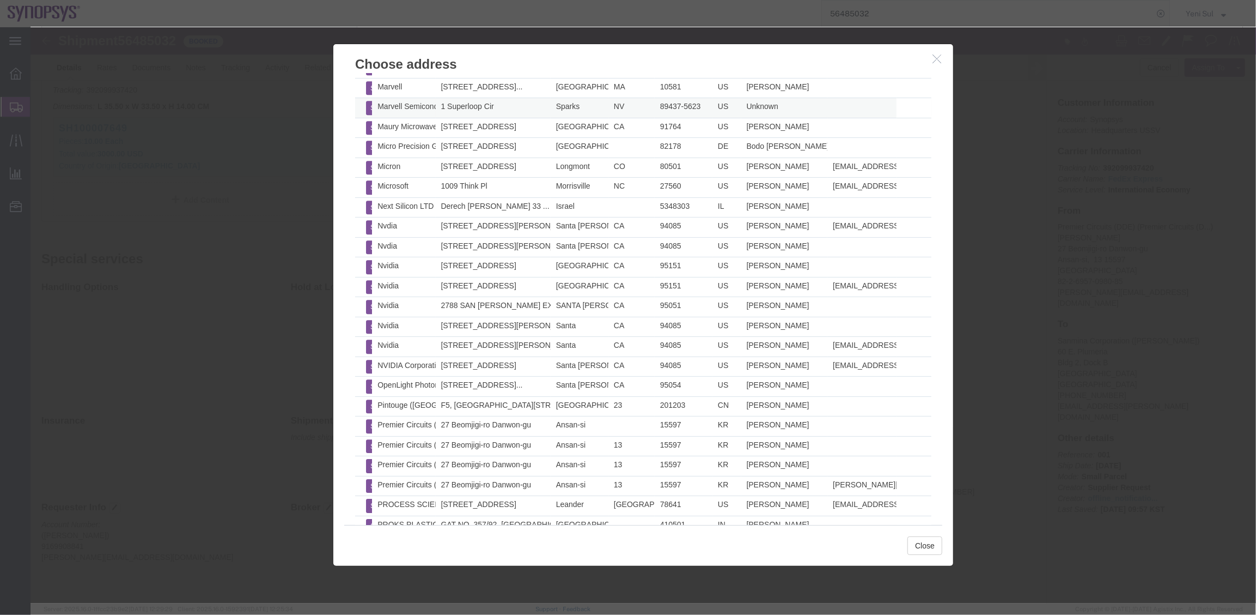
scroll to position [2678, 0]
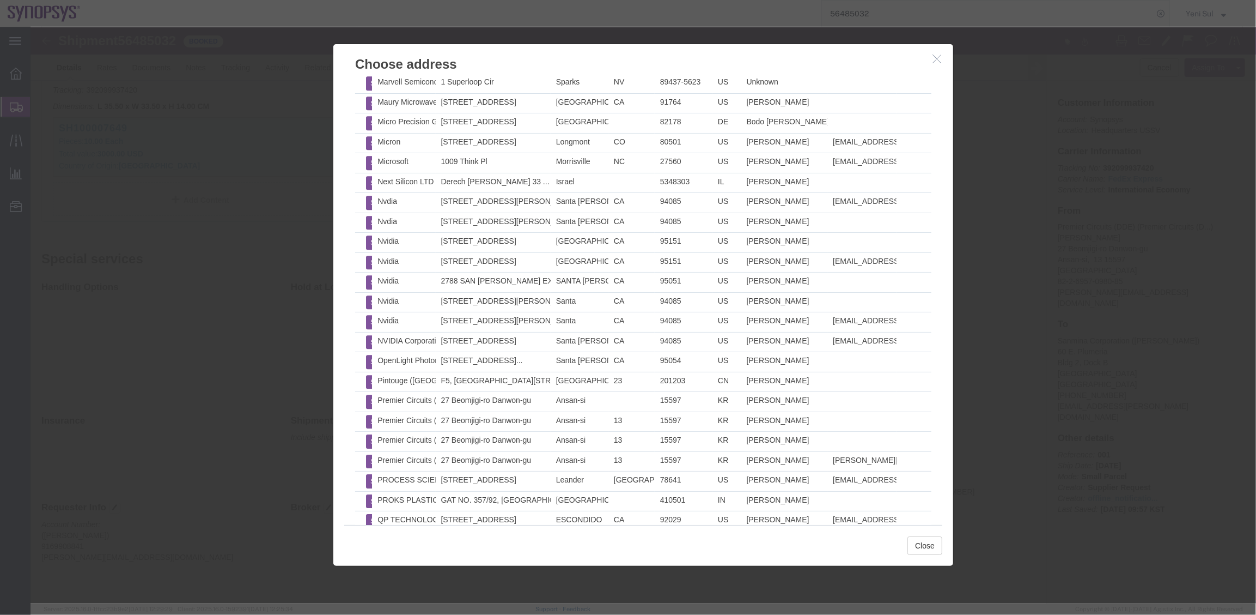
click icon "button"
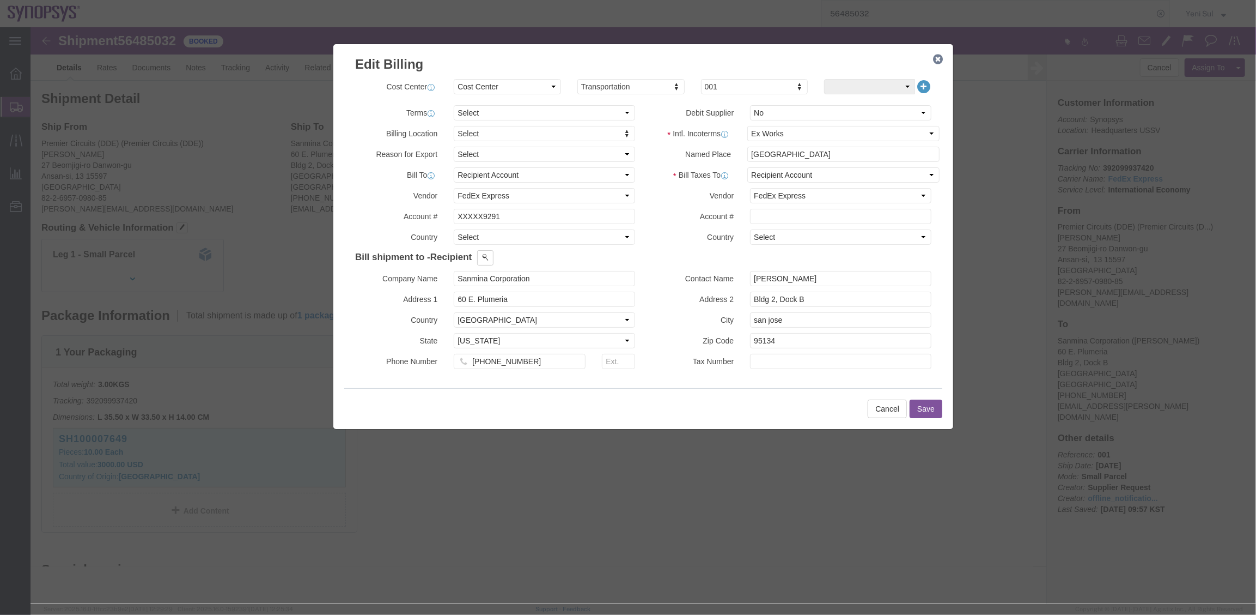
scroll to position [0, 0]
click input "Sanmina Corporation"
drag, startPoint x: 537, startPoint y: 250, endPoint x: 411, endPoint y: 236, distance: 126.5
click div "Company Name Sanmina Corporation"
click button
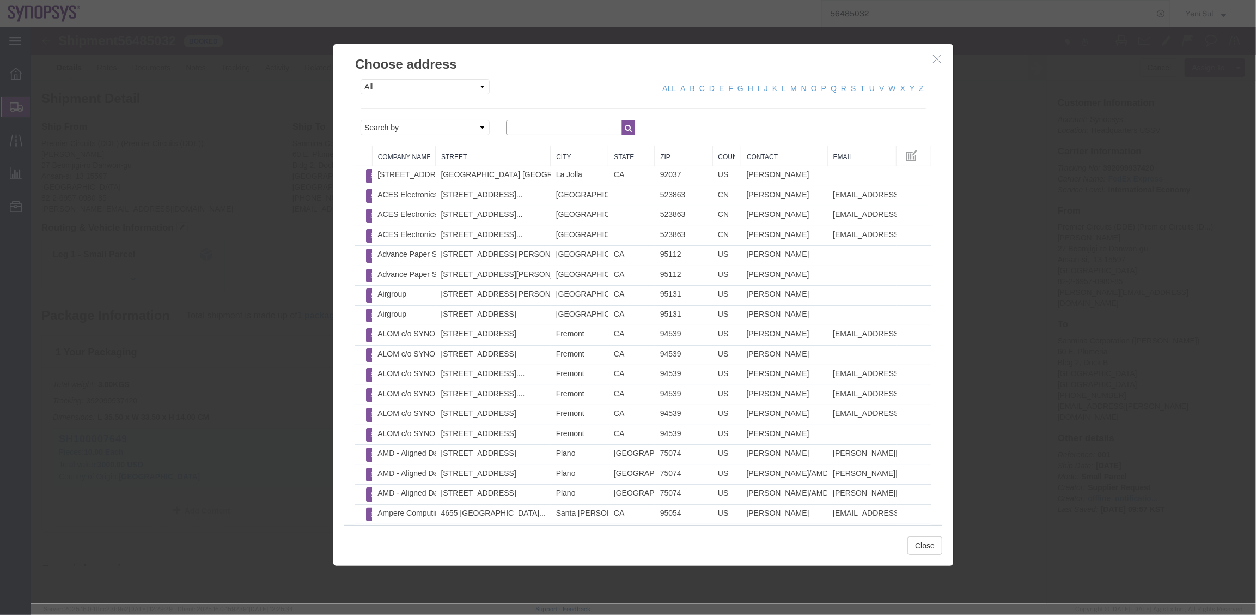
click input "text"
click button "button"
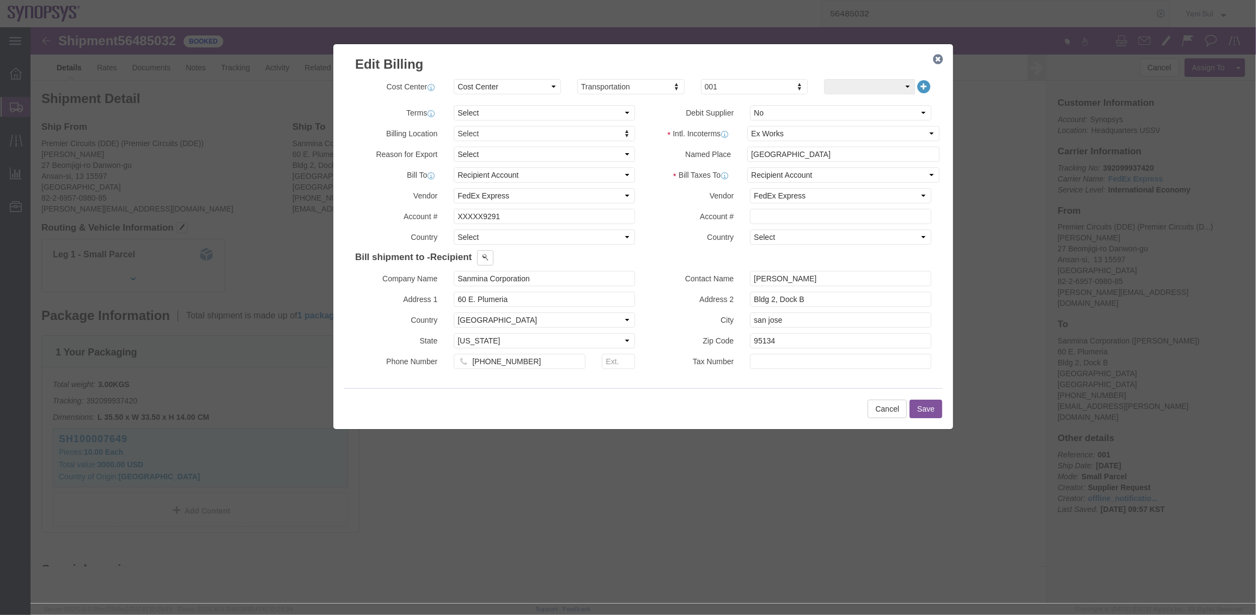
click icon "button"
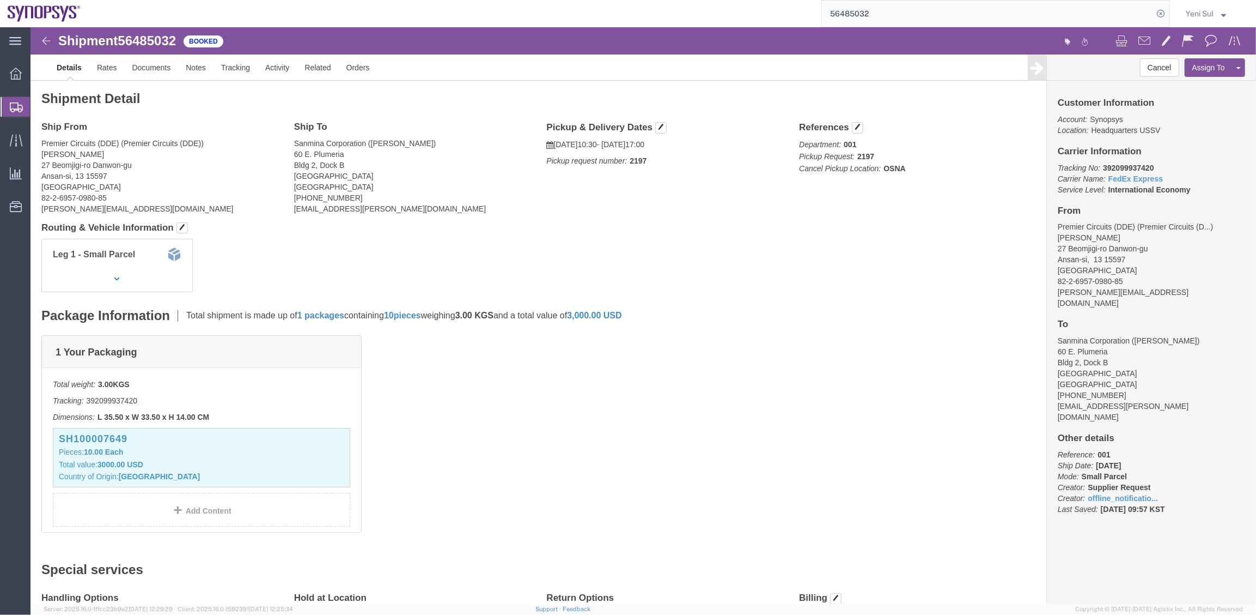
click div "1 Your Packaging Total weight: 3.00 KGS Tracking: 392099937420 Dimensions: L 35…"
click h4 "Routing & Vehicle Information"
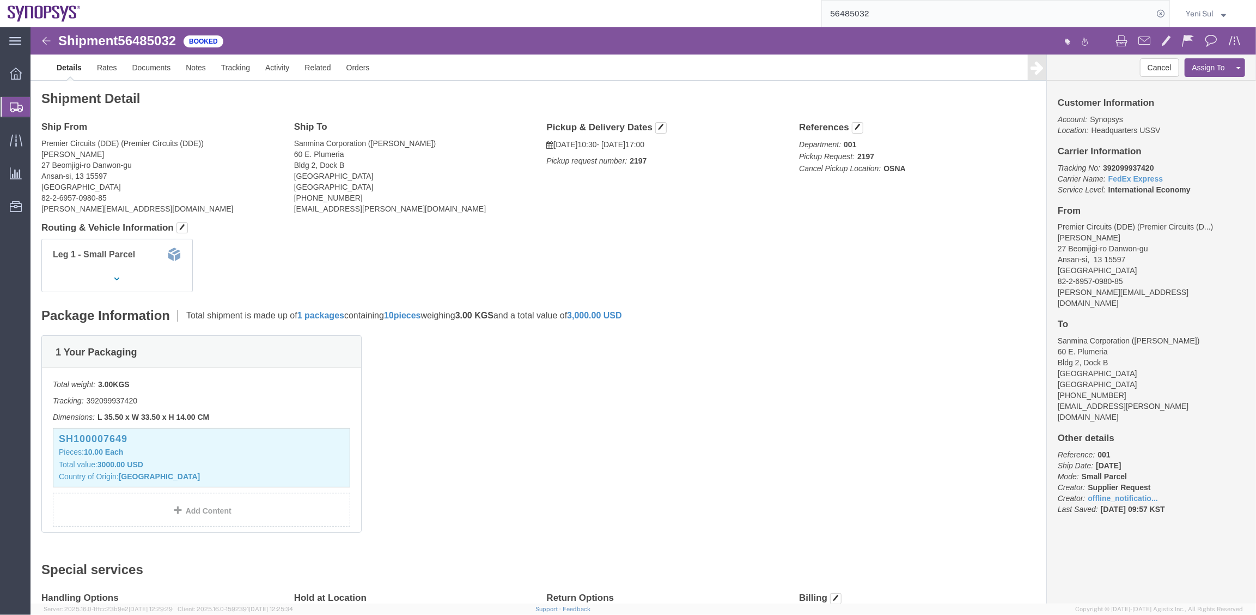
drag, startPoint x: 438, startPoint y: 214, endPoint x: 469, endPoint y: 177, distance: 48.3
click div "Leg 1 - Small Parcel"
click div "Package Information Total shipment is made up of 1 packages containing 10 piece…"
click div "Leg 1 - Small Parcel"
click div "1 Your Packaging Total weight: 3.00 KGS Tracking: 392099937420 Dimensions: L 35…"
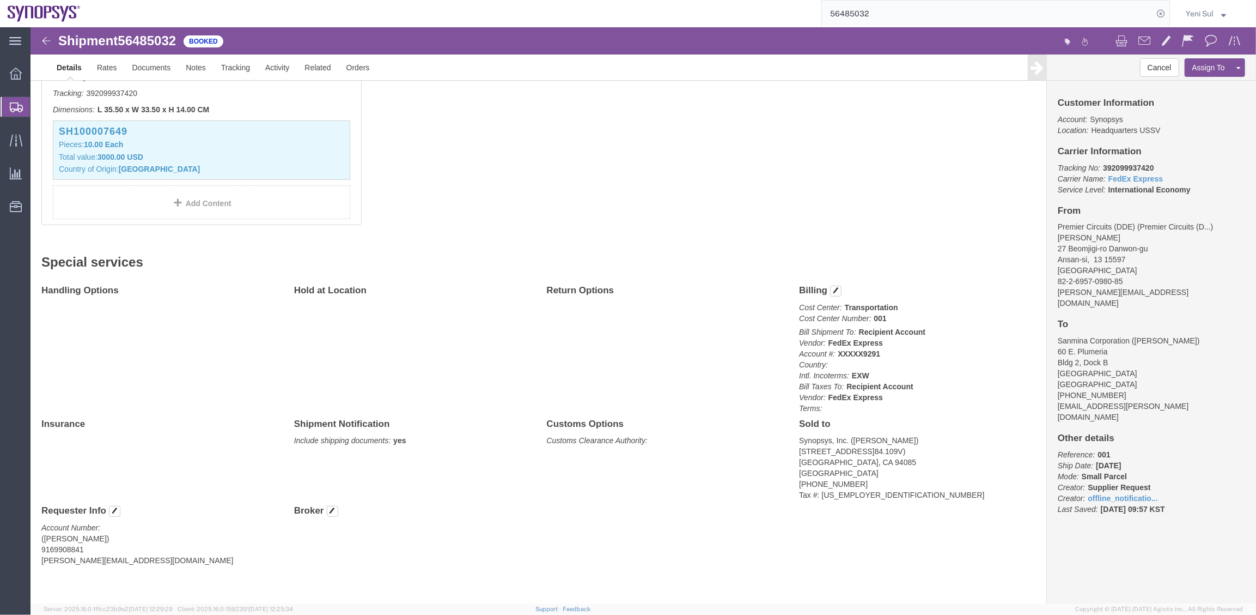
scroll to position [311, 0]
